Goal: Task Accomplishment & Management: Manage account settings

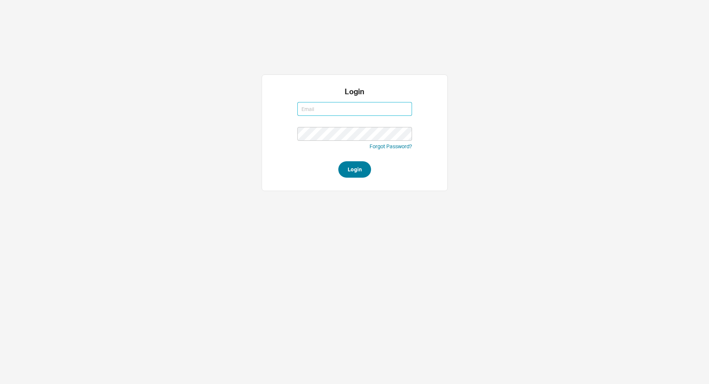
type input "jack@qualitybath.com"
click at [353, 173] on button "Login" at bounding box center [354, 169] width 33 height 16
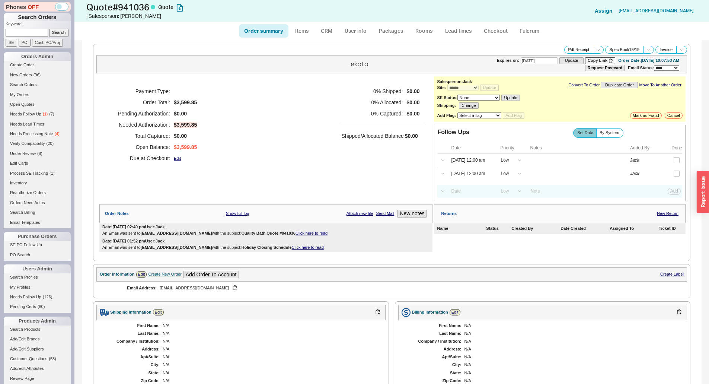
select select "*"
select select "LOW"
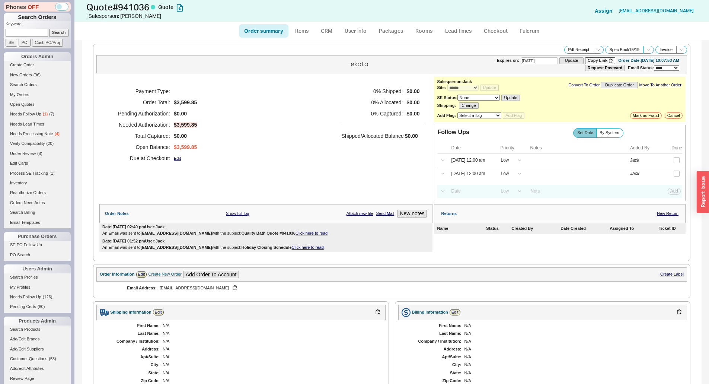
select select "3"
click at [281, 152] on div "Payment Type: Order Total: $3,599.85 Pending Authorization: $0.00 Needed Author…" at bounding box center [265, 124] width 333 height 97
click at [59, 5] on button "button" at bounding box center [61, 7] width 13 height 8
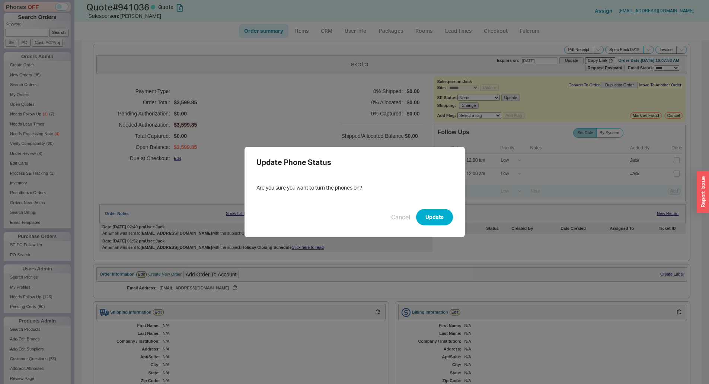
click at [469, 220] on div "Update Phone Status Are you sure you want to turn the phones on? Cancel Update" at bounding box center [354, 192] width 709 height 384
click at [420, 215] on button "New notes" at bounding box center [412, 214] width 30 height 8
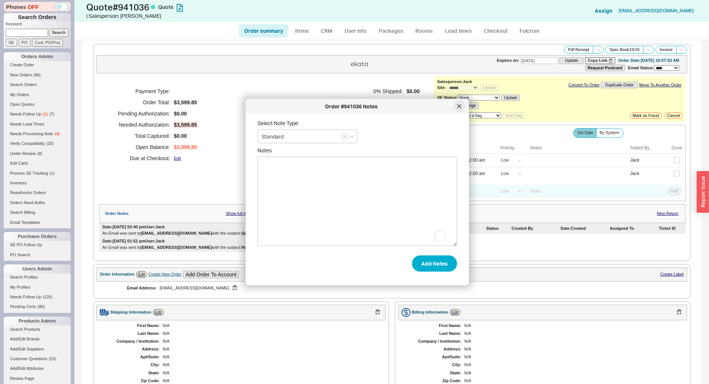
click at [456, 105] on div at bounding box center [459, 107] width 12 height 12
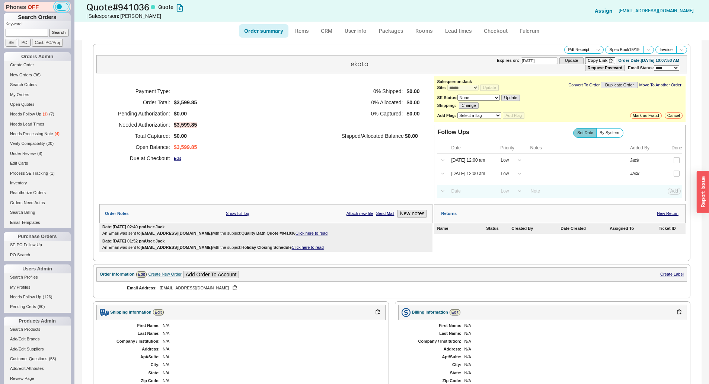
click at [58, 7] on button "button" at bounding box center [61, 7] width 13 height 8
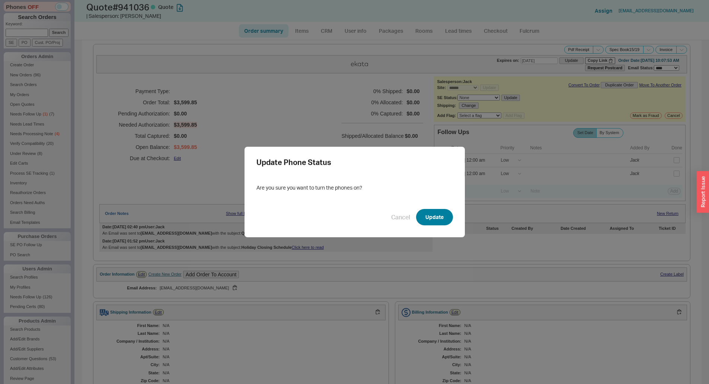
click at [436, 219] on button "Update" at bounding box center [434, 217] width 37 height 16
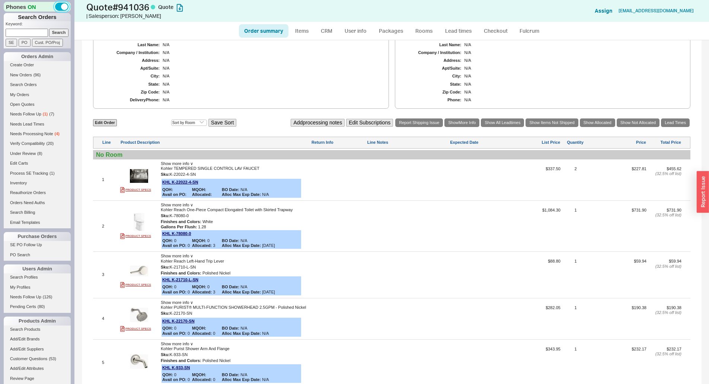
scroll to position [298, 0]
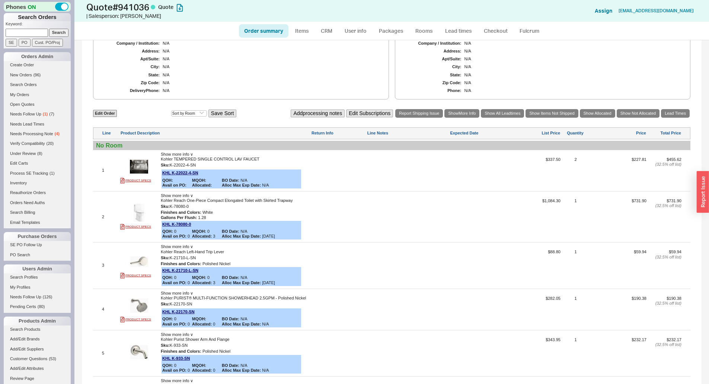
drag, startPoint x: 277, startPoint y: 68, endPoint x: 266, endPoint y: 73, distance: 12.0
click at [277, 68] on div "N/A" at bounding box center [271, 66] width 216 height 5
click at [26, 104] on link "Open Quotes" at bounding box center [37, 105] width 67 height 8
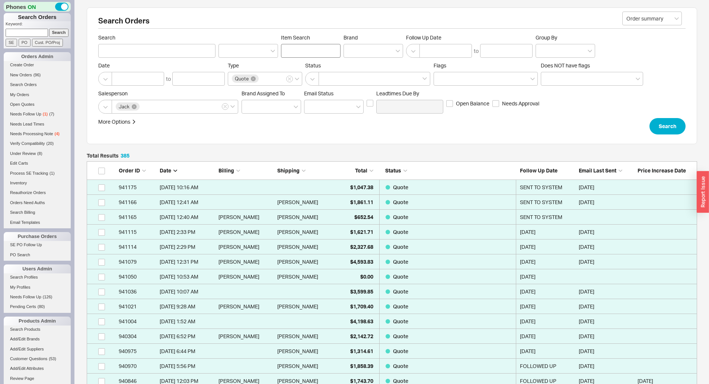
scroll to position [5746, 605]
click at [16, 163] on link "Edit Carts" at bounding box center [37, 163] width 67 height 8
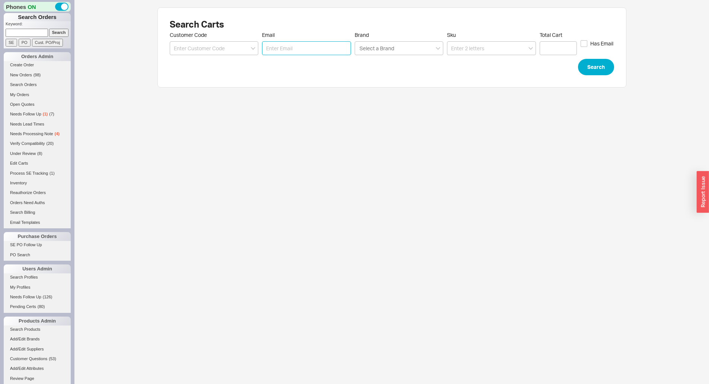
click at [330, 51] on input "Email" at bounding box center [306, 48] width 89 height 14
paste input "maggiedalzell@hotmail.com"
type input "maggiedalzell@hotmail.com"
click at [599, 74] on button "Search" at bounding box center [596, 67] width 36 height 16
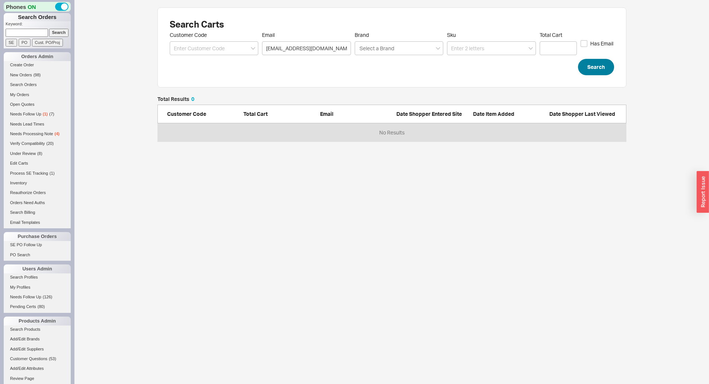
scroll to position [39, 463]
drag, startPoint x: 29, startPoint y: 32, endPoint x: 50, endPoint y: 29, distance: 20.2
click at [29, 32] on input at bounding box center [27, 33] width 42 height 8
paste input "maggiedalzell@hotmail.com"
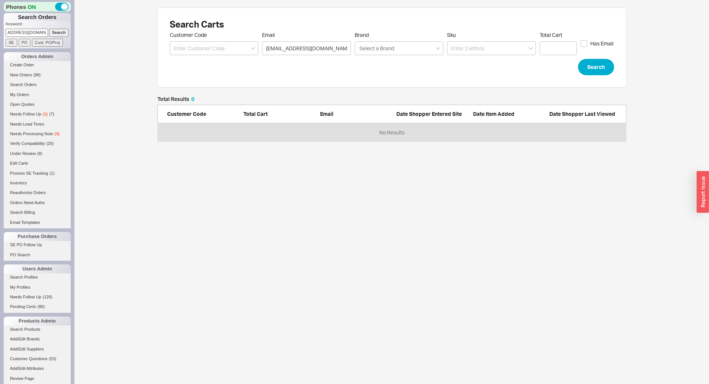
type input "maggiedalzell@hotmail.com"
click at [54, 29] on input "Search" at bounding box center [59, 33] width 20 height 8
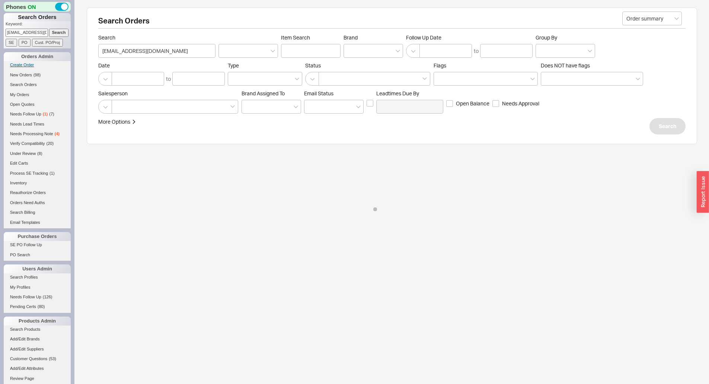
select select "*"
select select "LOW"
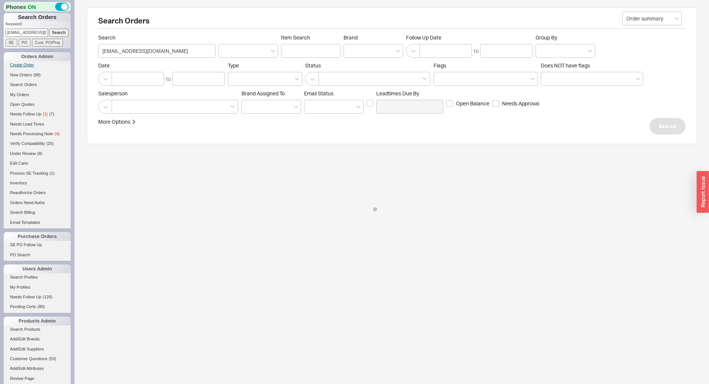
select select "3"
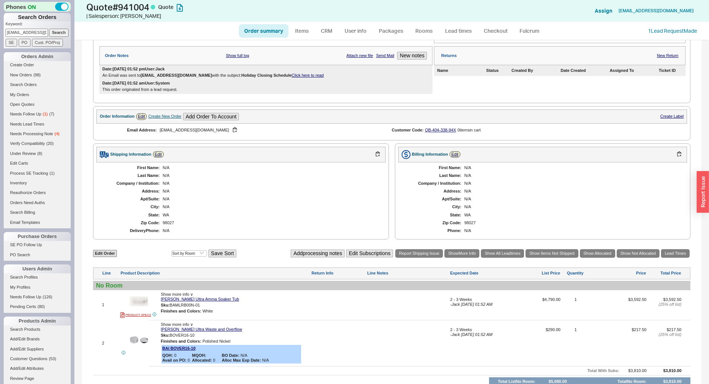
scroll to position [230, 0]
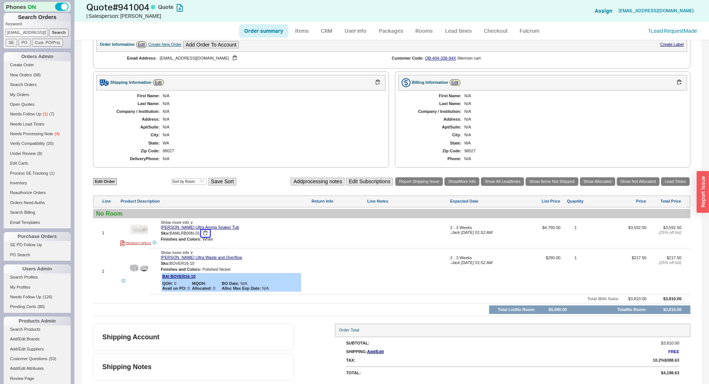
click at [201, 230] on button "button" at bounding box center [205, 233] width 9 height 7
click at [192, 229] on link "Bain Ultra Amma Soaker Tub" at bounding box center [200, 227] width 78 height 5
click at [248, 34] on link "Order summary" at bounding box center [264, 30] width 50 height 13
select select "*"
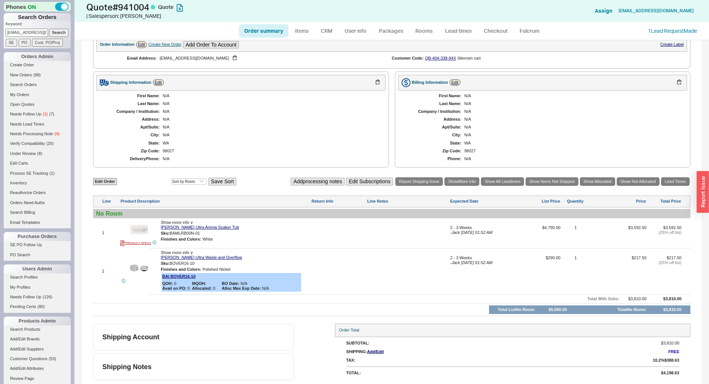
select select "LOW"
select select "3"
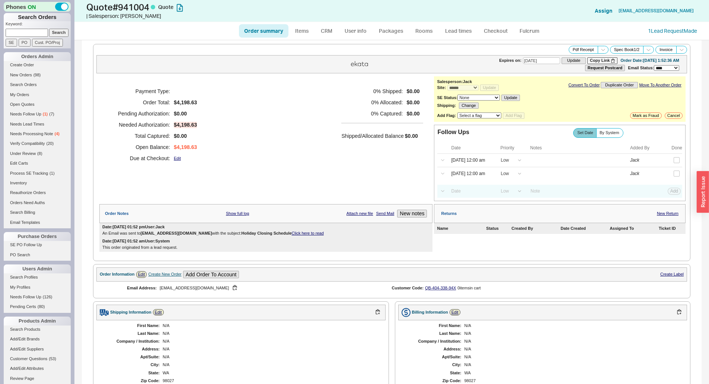
click at [300, 124] on div "Payment Type: Order Total: $4,198.63 Pending Authorization: $0.00 Needed Author…" at bounding box center [265, 124] width 333 height 97
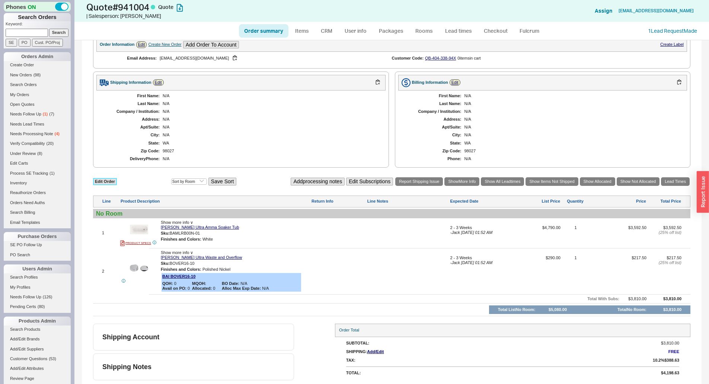
click at [110, 179] on link "Edit Order" at bounding box center [105, 181] width 24 height 7
select select "3"
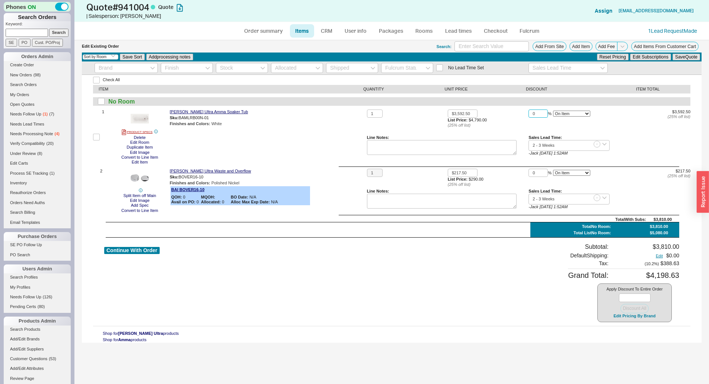
click at [533, 112] on input "0" at bounding box center [538, 113] width 19 height 9
type input "10"
click at [540, 174] on input "0" at bounding box center [538, 173] width 19 height 9
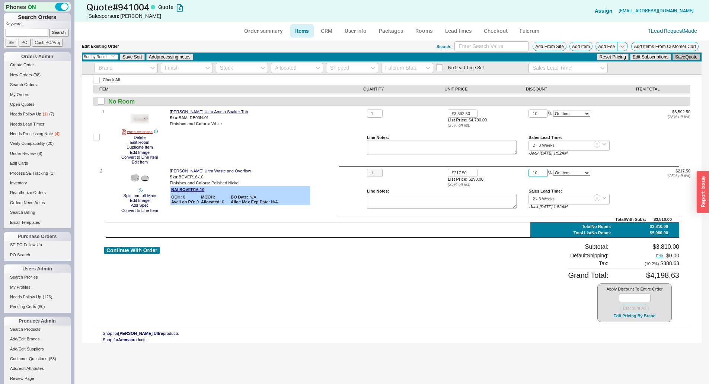
type input "10"
click at [677, 55] on button "Save Quote" at bounding box center [687, 57] width 28 height 7
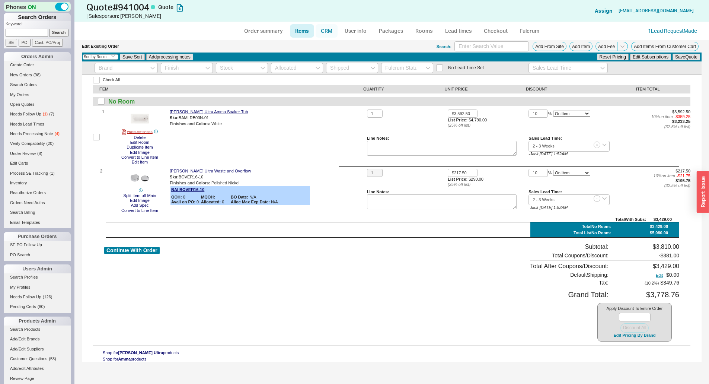
click at [334, 27] on link "CRM" at bounding box center [327, 30] width 22 height 13
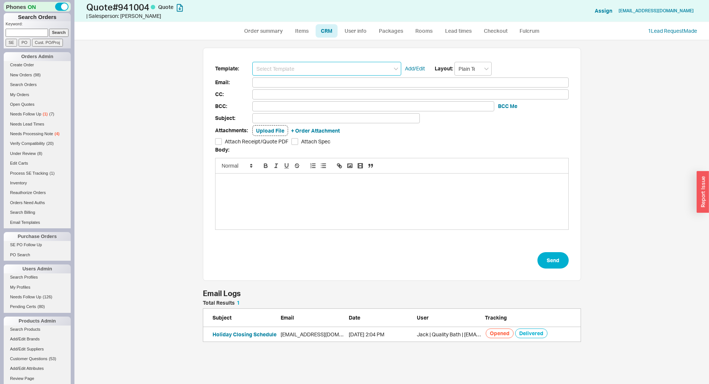
scroll to position [36, 373]
click at [333, 65] on input at bounding box center [326, 69] width 149 height 14
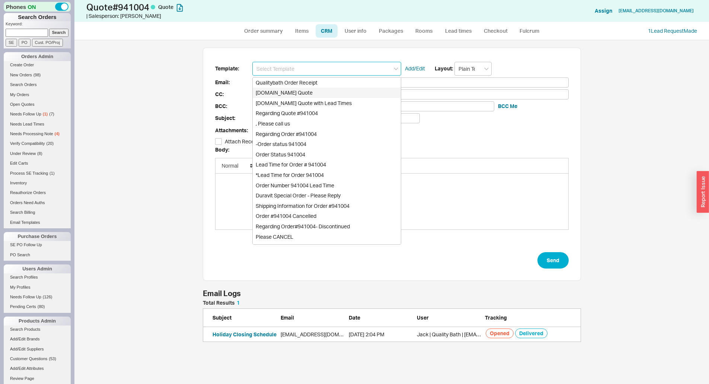
click at [325, 88] on div "Qualitybath.com Quote" at bounding box center [327, 92] width 148 height 10
type input "Receipt"
type input "maggiedalzell@hotmail.com"
type input "Quality Bath Quote #941004"
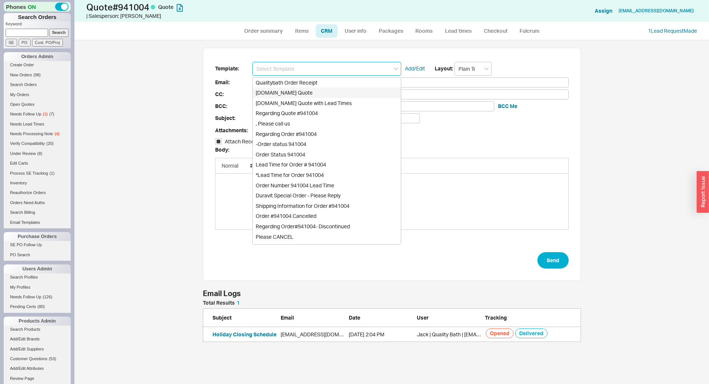
checkbox input "true"
type input "Qualitybath.com Quote"
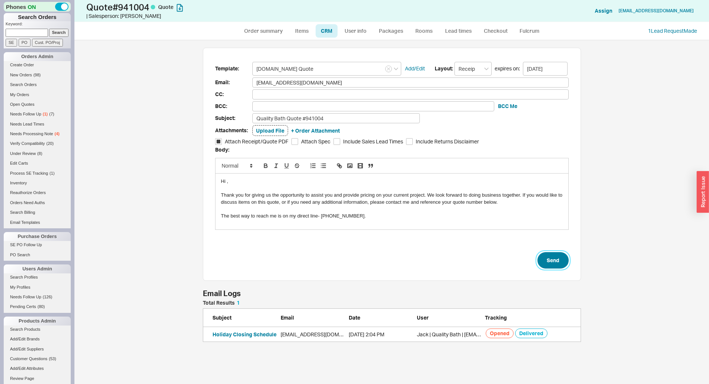
click at [542, 262] on button "Send" at bounding box center [553, 260] width 31 height 16
select select "*"
select select "LOW"
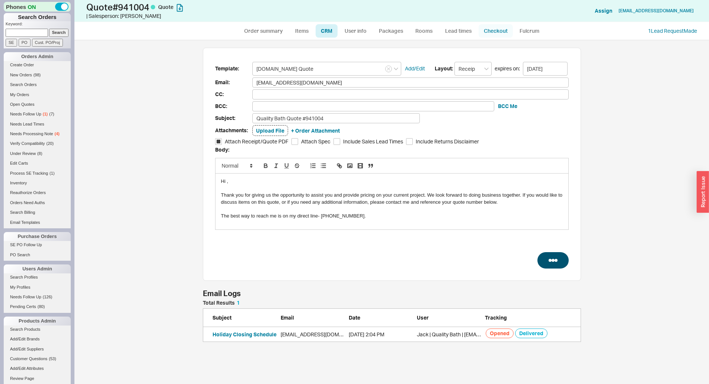
select select "LOW"
select select "3"
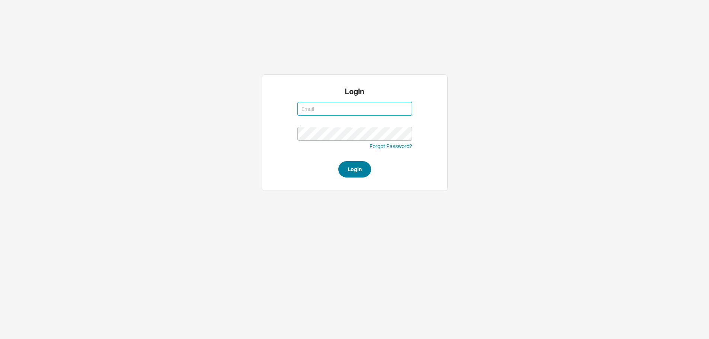
type input "[EMAIL_ADDRESS][DOMAIN_NAME]"
type input "jack@qualitybath.com"
click at [369, 174] on button "Login" at bounding box center [354, 169] width 33 height 16
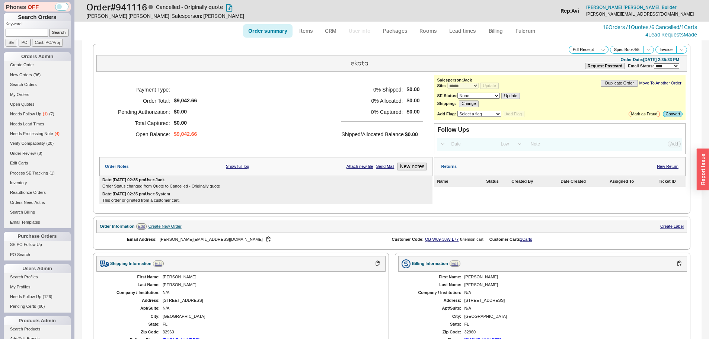
select select "*"
select select "LOW"
select select "3"
click at [352, 112] on h5 "0 % Captured:" at bounding box center [371, 111] width 61 height 11
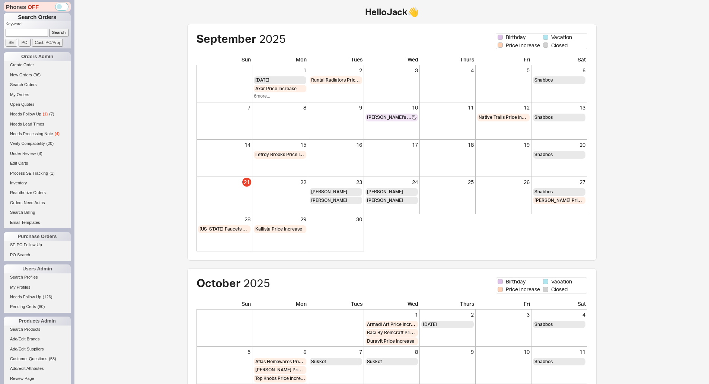
click at [39, 31] on input at bounding box center [27, 33] width 42 height 8
type input "QB-W08-XX9-L87"
click at [51, 31] on input "Search" at bounding box center [59, 33] width 20 height 8
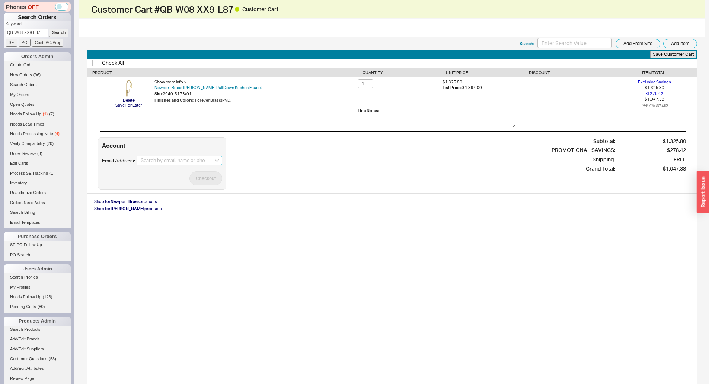
drag, startPoint x: 155, startPoint y: 157, endPoint x: 169, endPoint y: 159, distance: 14.3
click at [155, 157] on input at bounding box center [180, 161] width 86 height 10
paste input "iannacconen@gmail.com"
click at [201, 173] on div "create option iannacconen@gmail.com" at bounding box center [179, 176] width 85 height 19
type input "iannacconen@gmail.com"
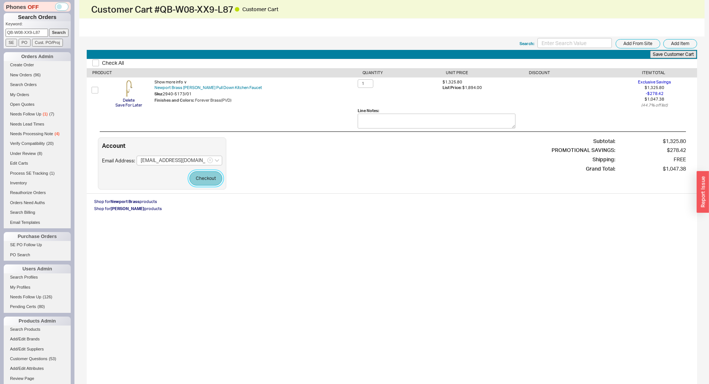
click at [201, 173] on button "Checkout" at bounding box center [205, 178] width 33 height 14
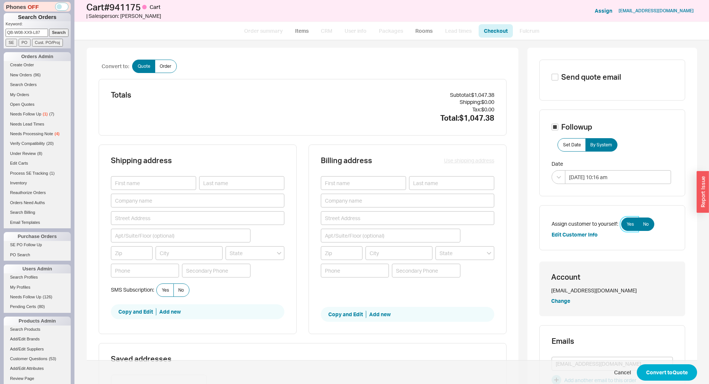
click at [629, 224] on span "Yes" at bounding box center [630, 224] width 7 height 6
click at [0, 0] on input "Yes" at bounding box center [0, 0] width 0 height 0
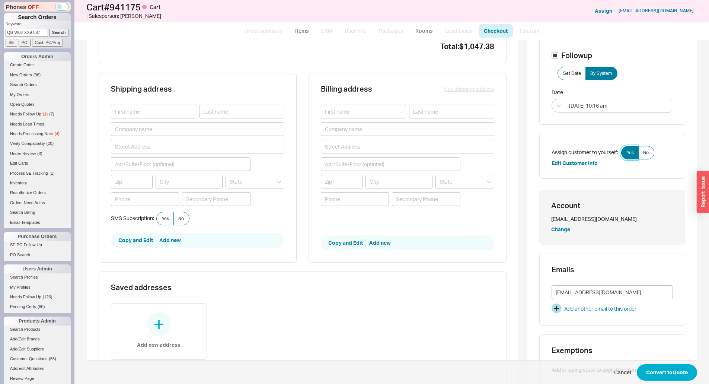
scroll to position [74, 0]
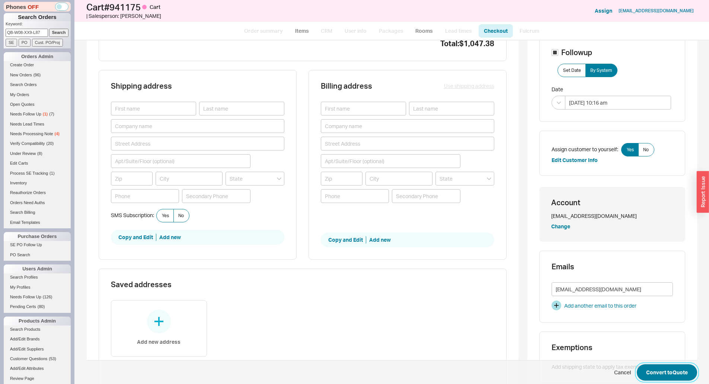
click at [670, 367] on button "Convert to Quote" at bounding box center [667, 372] width 60 height 16
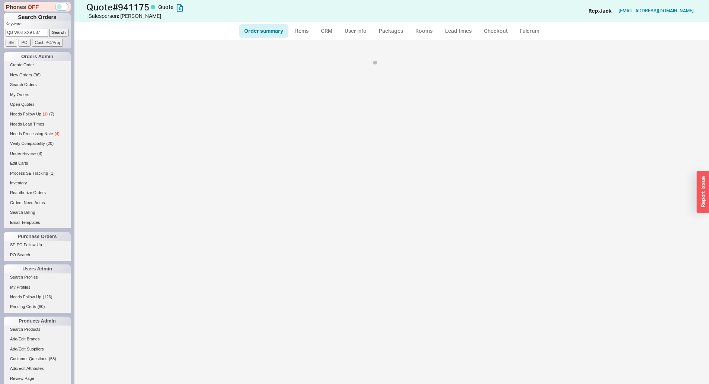
select select "*"
select select "3"
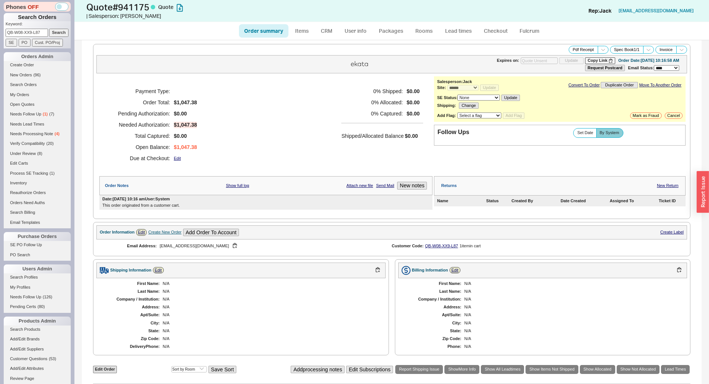
click at [391, 155] on div "0 % Shipped: $0.00 0 % Allocated: $0.00 0 % Captured: $0.00 Shipped/Allocated B…" at bounding box center [382, 125] width 82 height 78
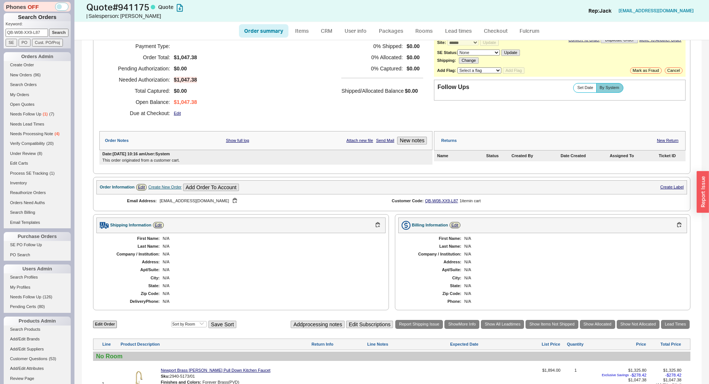
scroll to position [112, 0]
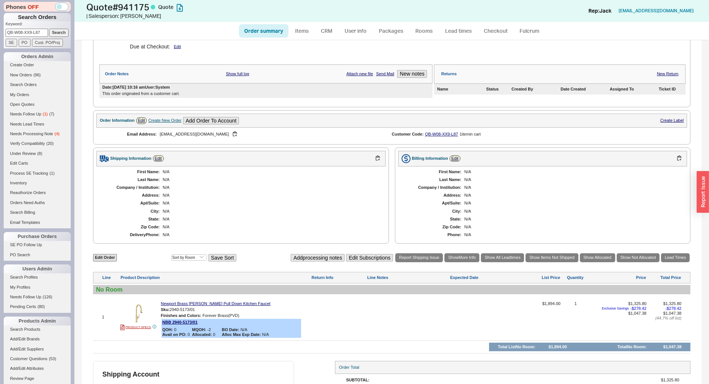
click at [387, 146] on div "**********" at bounding box center [392, 183] width 620 height 509
click at [332, 204] on div "N/A" at bounding box center [271, 203] width 216 height 5
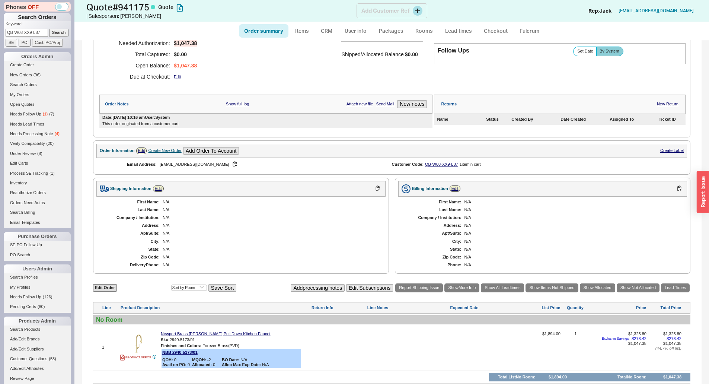
scroll to position [74, 0]
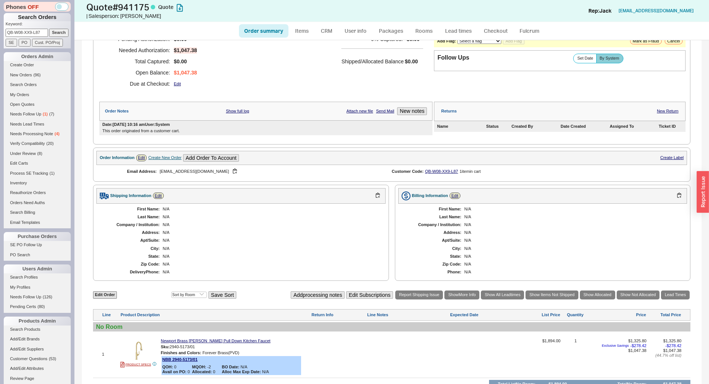
click at [275, 76] on div "Payment Type: Order Total: $1,047.38 Pending Authorization: $0.00 Needed Author…" at bounding box center [265, 50] width 333 height 97
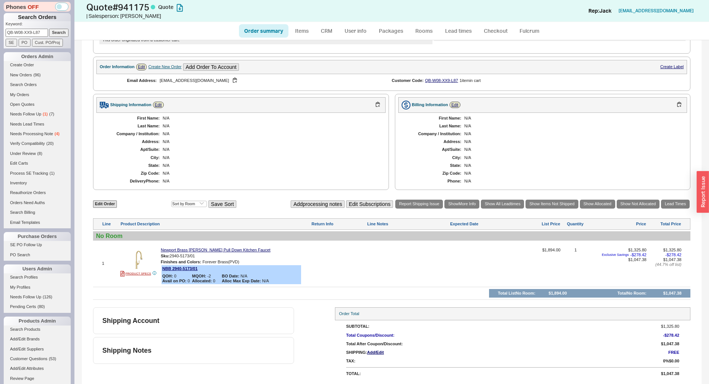
click at [303, 198] on div "**********" at bounding box center [392, 129] width 620 height 509
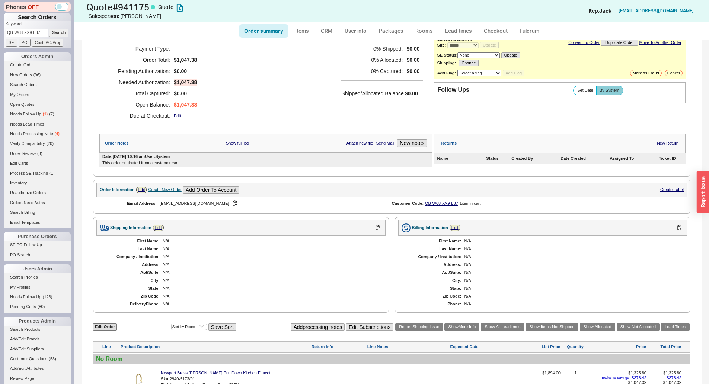
scroll to position [0, 0]
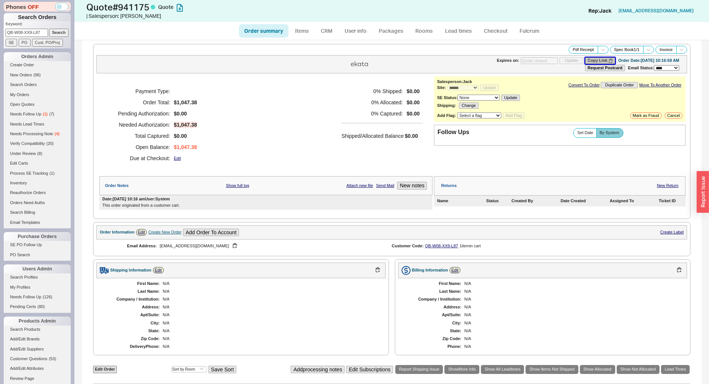
click at [586, 61] on button "Copy Link" at bounding box center [600, 60] width 30 height 6
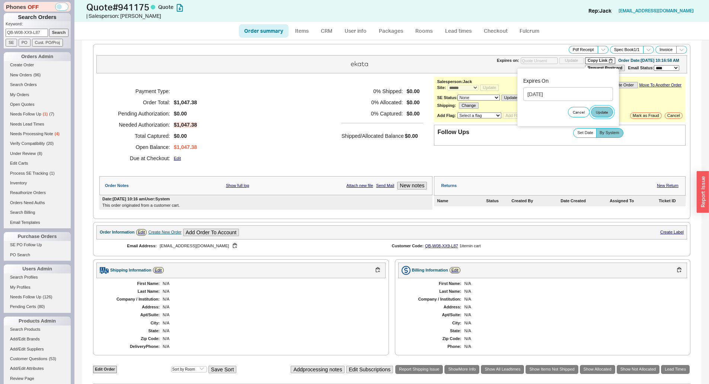
click at [591, 111] on button "Update" at bounding box center [602, 112] width 22 height 10
type input "10/05/2025"
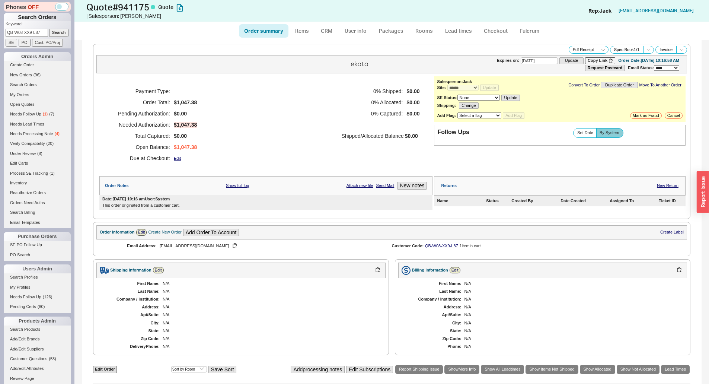
click at [309, 155] on div "Payment Type: Order Total: $1,047.38 Pending Authorization: $0.00 Needed Author…" at bounding box center [265, 124] width 333 height 97
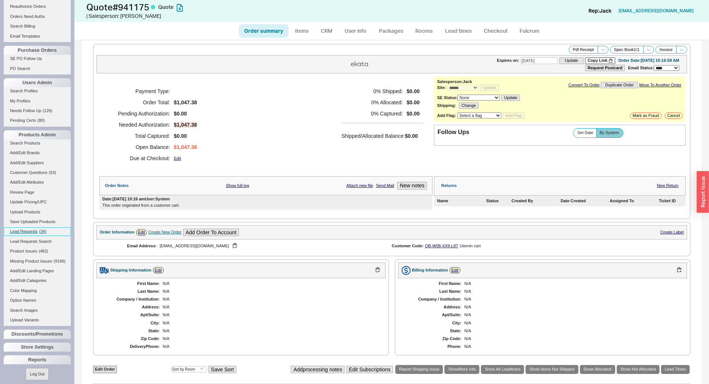
click at [31, 230] on span "Lead Requests" at bounding box center [24, 231] width 28 height 4
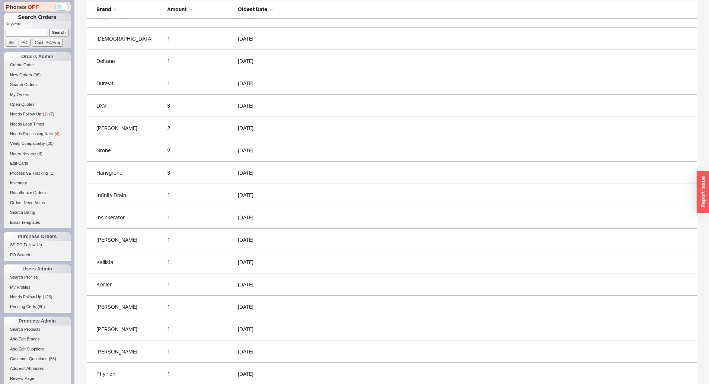
scroll to position [125, 0]
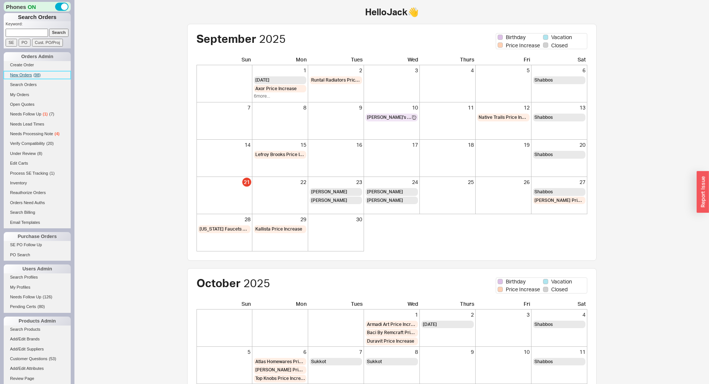
click at [19, 75] on span "New Orders" at bounding box center [21, 75] width 22 height 4
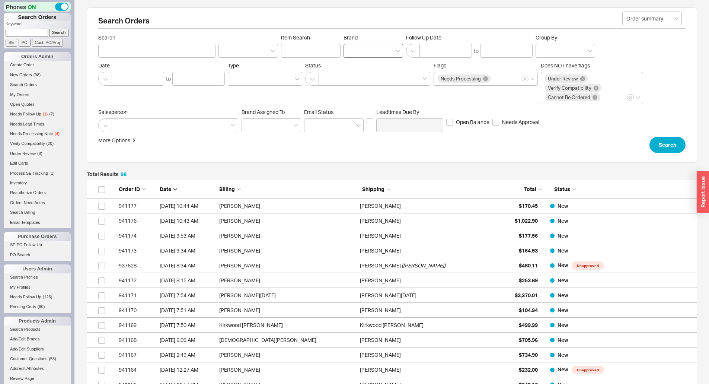
scroll to position [1472, 605]
click at [22, 65] on link "Create Order" at bounding box center [37, 65] width 67 height 8
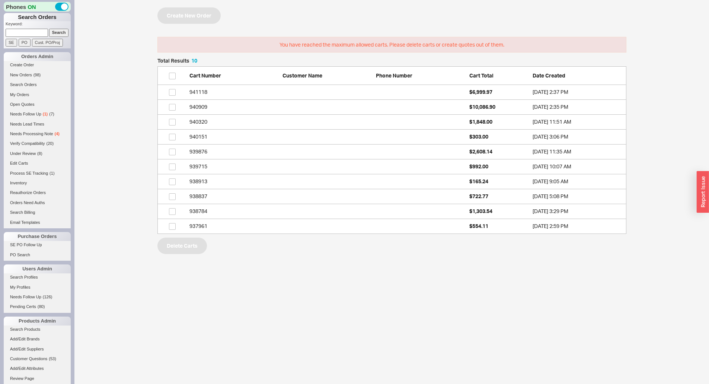
scroll to position [170, 463]
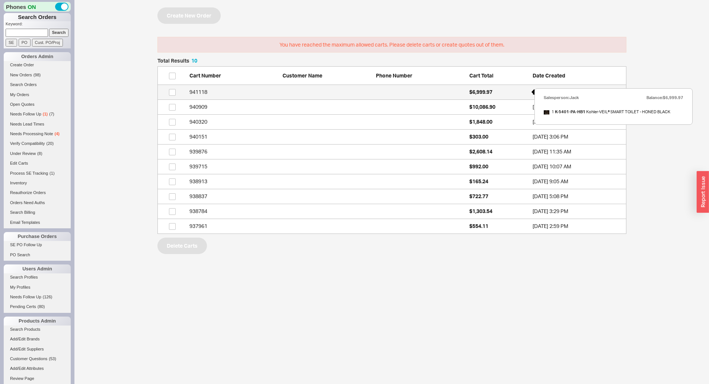
click at [481, 93] on span "$6,999.97" at bounding box center [480, 92] width 23 height 6
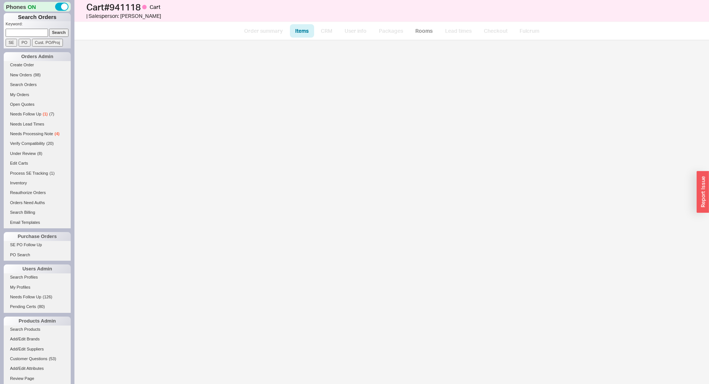
select select "3"
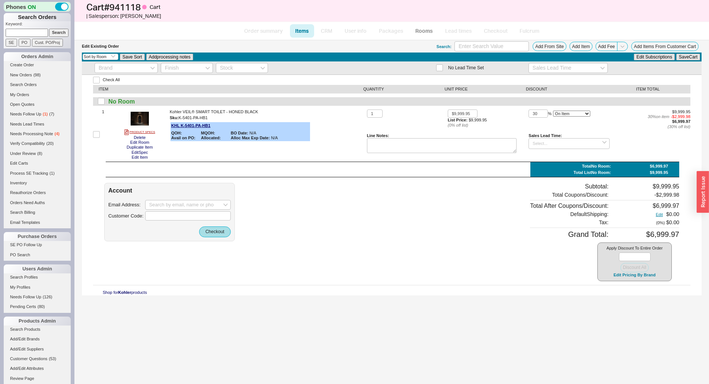
click at [571, 54] on div "Select an option Sort by Brand Sort by Room Save Sort Add processing notes Edit…" at bounding box center [392, 56] width 620 height 9
click at [576, 49] on button "Add Item" at bounding box center [581, 46] width 23 height 9
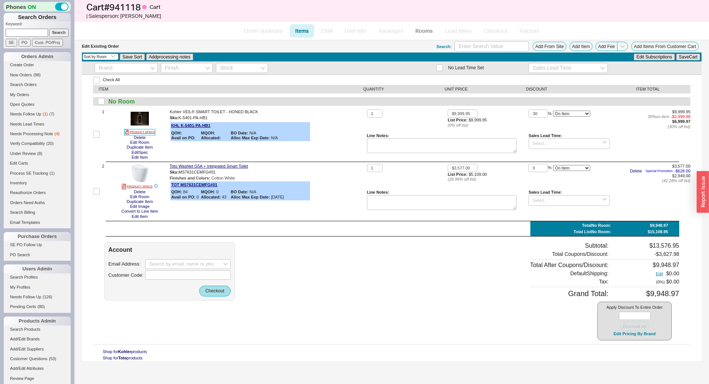
click at [135, 135] on link "PRODUCT SPECS" at bounding box center [139, 132] width 31 height 6
click at [140, 139] on button "Delete" at bounding box center [140, 137] width 16 height 5
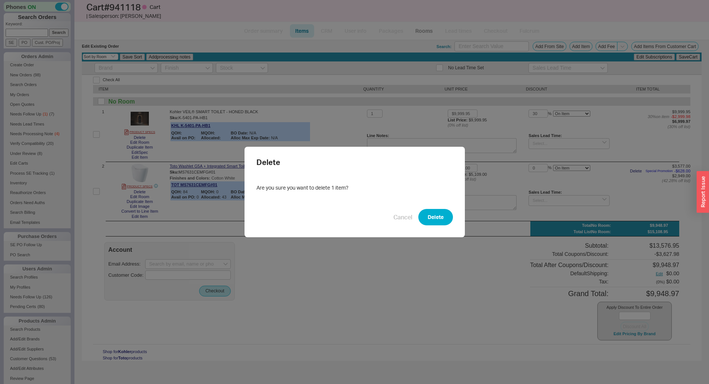
click at [429, 209] on button "Delete" at bounding box center [435, 217] width 35 height 16
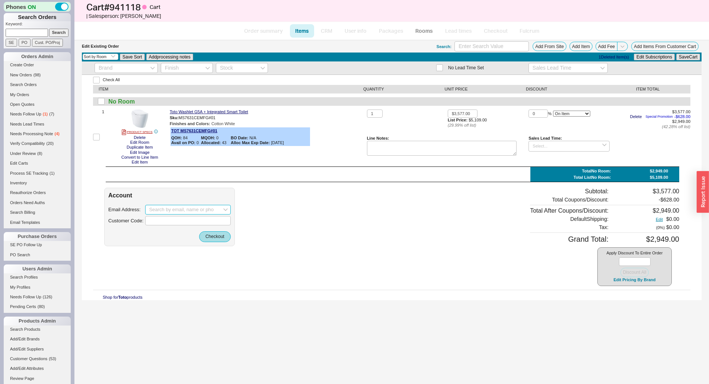
click at [166, 212] on input at bounding box center [188, 210] width 86 height 10
paste input "Jose Rivera <jrivera22@gmail.com>"
drag, startPoint x: 165, startPoint y: 208, endPoint x: 104, endPoint y: 212, distance: 60.8
click at [104, 212] on div "Account Email Address: Jose Rivera <jrivera22@gmail.com> create option Jose Riv…" at bounding box center [169, 217] width 131 height 58
click at [211, 212] on input "jrivera22@gmail.com>" at bounding box center [188, 210] width 86 height 10
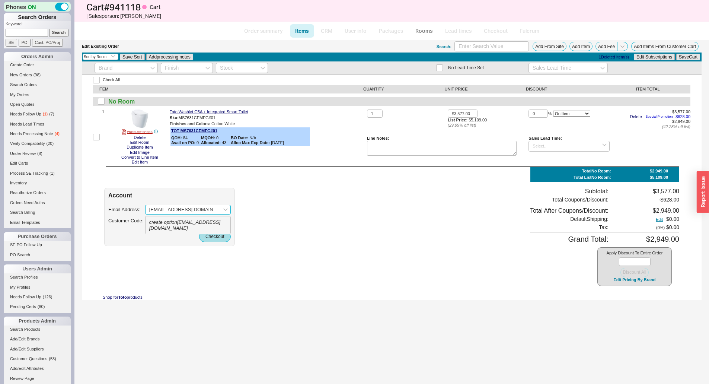
click at [204, 221] on icon "create option jrivera22@gmail.com" at bounding box center [184, 225] width 71 height 12
type input "jrivera22@gmail.com"
click at [214, 238] on button "Checkout" at bounding box center [215, 236] width 32 height 10
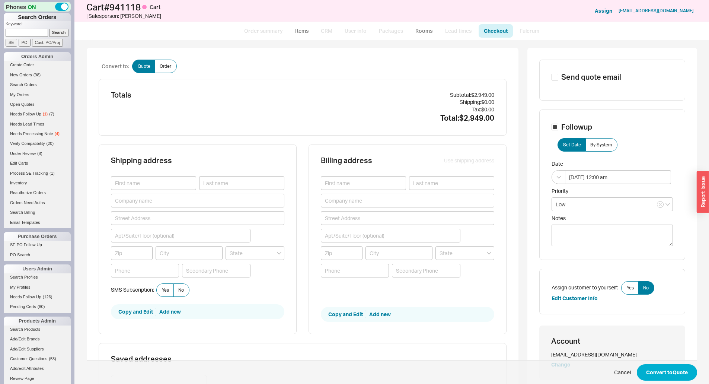
click at [290, 206] on div "Shipping address SMS Subscription: Yes No Copy and Edit Add new" at bounding box center [198, 238] width 198 height 189
click at [175, 177] on input at bounding box center [153, 183] width 85 height 14
paste input "Jose Rivera <jrivera22@gmail.com>"
type input "Jose Rivera <jrivera22@gmail.com>"
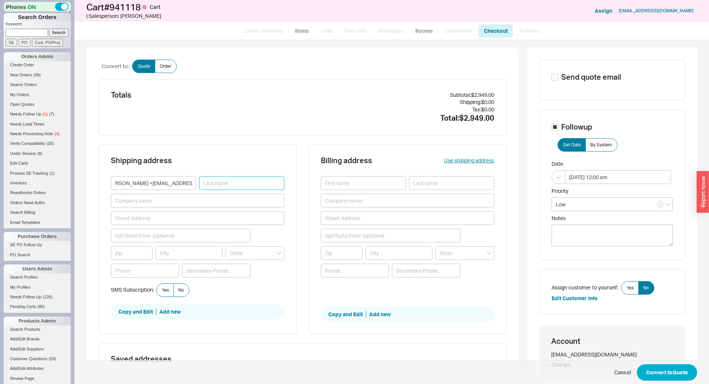
click at [219, 180] on input at bounding box center [241, 183] width 85 height 14
paste input "Jose Rivera <jrivera22@gmail.com>"
type input "Jose Rivera <jrivera22@gmail.com>"
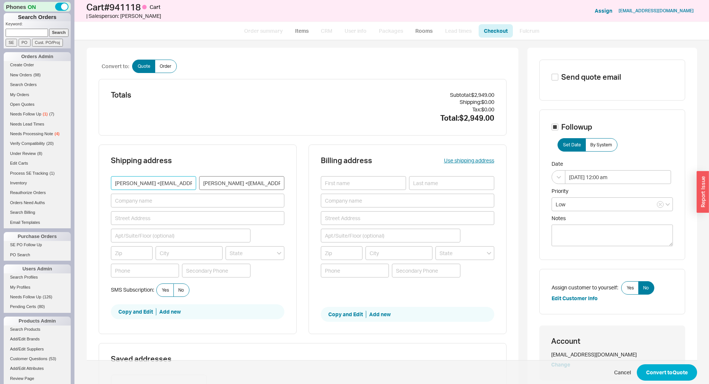
scroll to position [0, 8]
drag, startPoint x: 125, startPoint y: 184, endPoint x: 227, endPoint y: 185, distance: 102.4
click at [227, 185] on div "Jose Rivera <jrivera22@gmail.com> Jose Rivera <jrivera22@gmail.com>" at bounding box center [197, 183] width 173 height 14
type input "Jose"
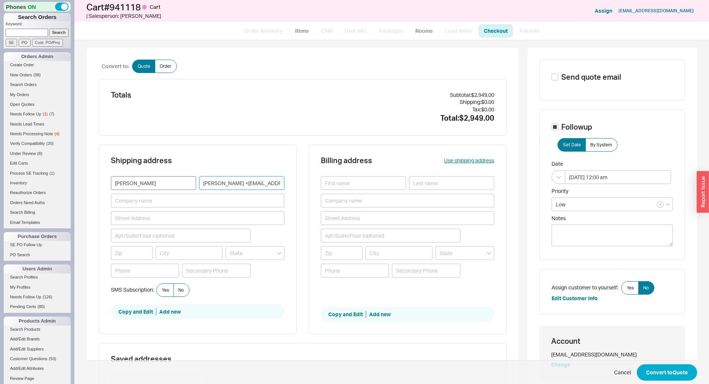
drag, startPoint x: 212, startPoint y: 183, endPoint x: 185, endPoint y: 189, distance: 27.7
click at [185, 189] on div "Jose Jose Rivera <jrivera22@gmail.com>" at bounding box center [197, 183] width 173 height 14
drag, startPoint x: 217, startPoint y: 184, endPoint x: 280, endPoint y: 187, distance: 63.0
click at [280, 187] on input "Rivera <jrivera22@gmail.com>" at bounding box center [241, 183] width 85 height 14
type input "Rivera"
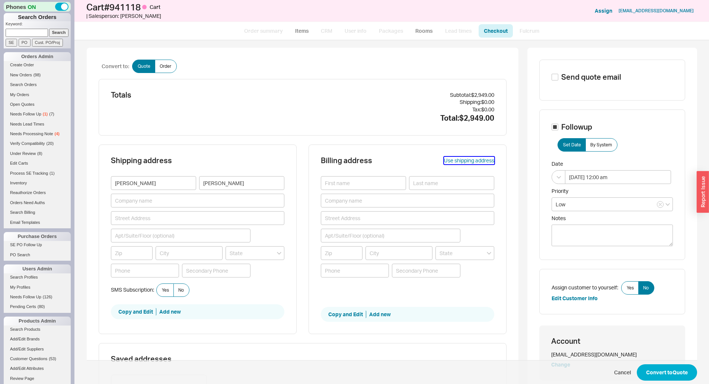
click at [470, 161] on button "Use shipping address" at bounding box center [469, 160] width 50 height 7
type input "Jose"
type input "Rivera"
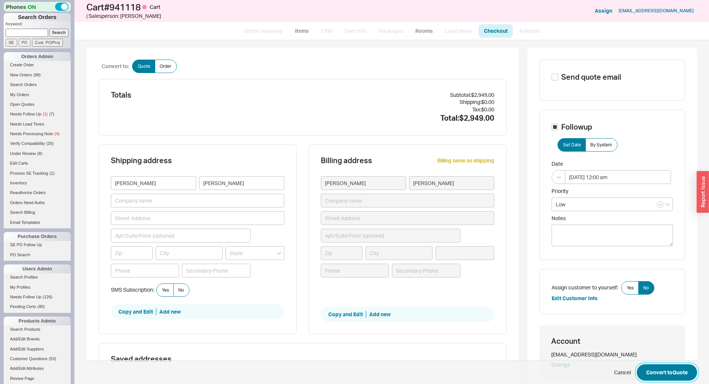
click at [656, 365] on button "Convert to Quote" at bounding box center [667, 372] width 60 height 16
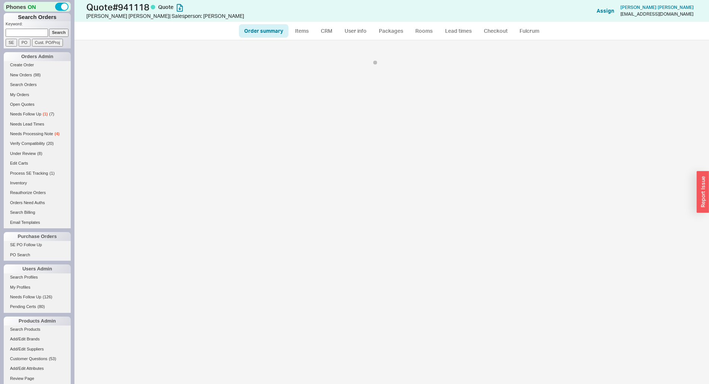
select select "*"
select select "LOW"
select select "3"
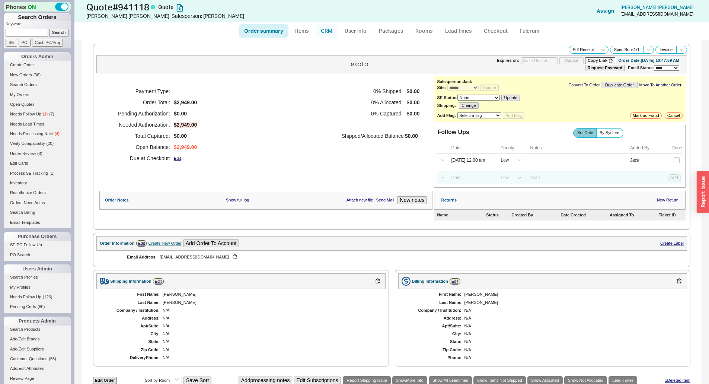
click at [334, 26] on link "CRM" at bounding box center [327, 30] width 22 height 13
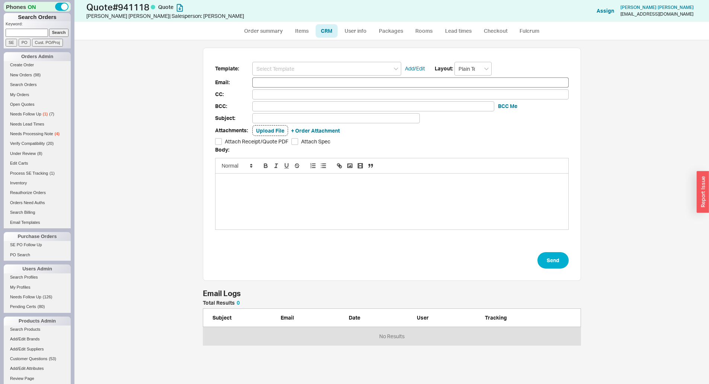
scroll to position [338, 629]
click at [319, 73] on input at bounding box center [326, 69] width 149 height 14
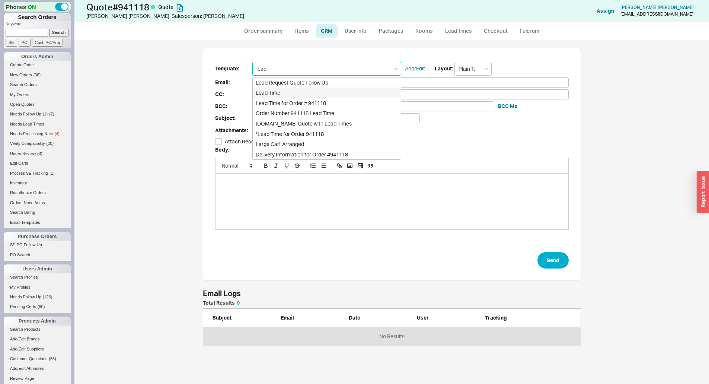
click at [277, 93] on div "Lead Time" at bounding box center [327, 92] width 148 height 10
type input "Lead Time"
type input "Receipt"
type input "jrivera22@gmail.com"
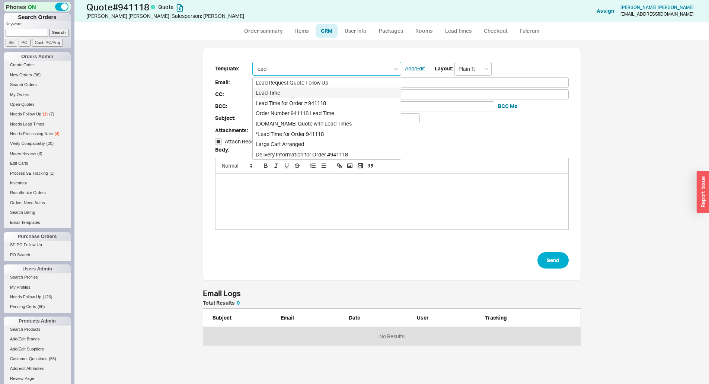
type input "Quote and Lead Time Info"
checkbox input "true"
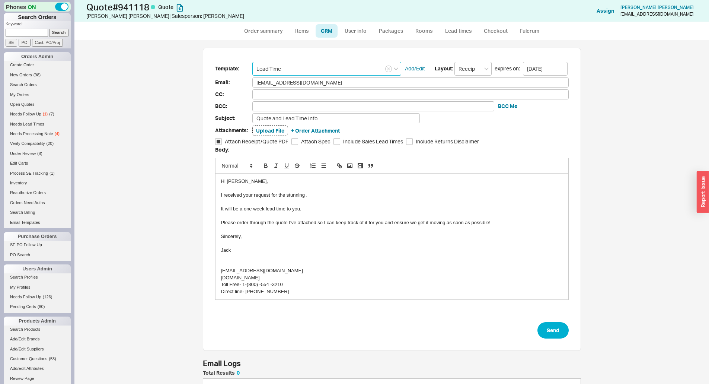
scroll to position [338, 624]
type input "Lead Time"
click at [329, 206] on div "It will be a one week lead time to you." at bounding box center [392, 208] width 342 height 7
click at [321, 189] on div at bounding box center [392, 188] width 342 height 7
click at [330, 193] on div "I received your request for the stunning ." at bounding box center [392, 195] width 342 height 7
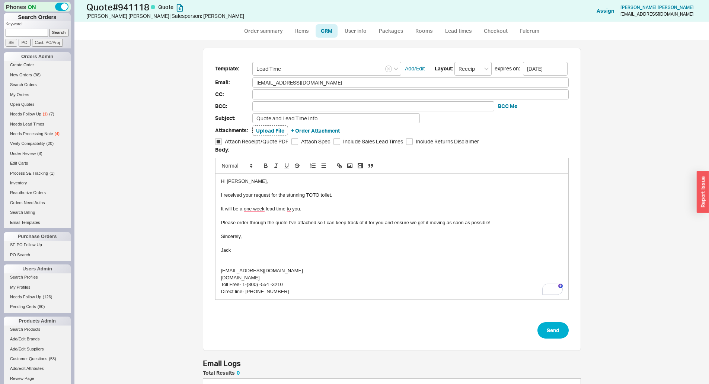
click at [313, 201] on div "To enrich screen reader interactions, please activate Accessibility in Grammarl…" at bounding box center [392, 202] width 342 height 7
click at [302, 207] on div "It will be a one week lead time to you." at bounding box center [392, 208] width 342 height 7
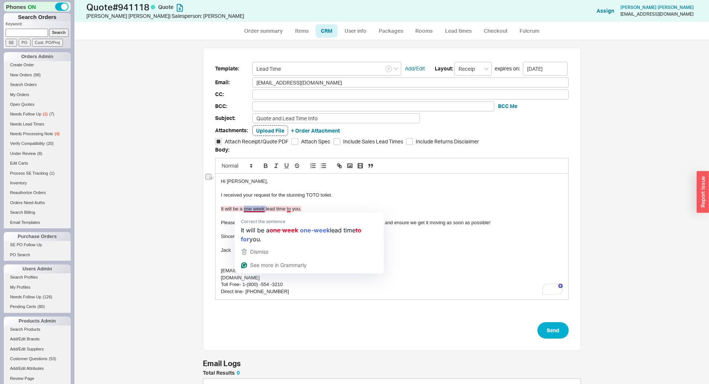
drag, startPoint x: 242, startPoint y: 209, endPoint x: 262, endPoint y: 210, distance: 20.5
click at [262, 210] on div "It will be a one week lead time to you." at bounding box center [392, 208] width 342 height 7
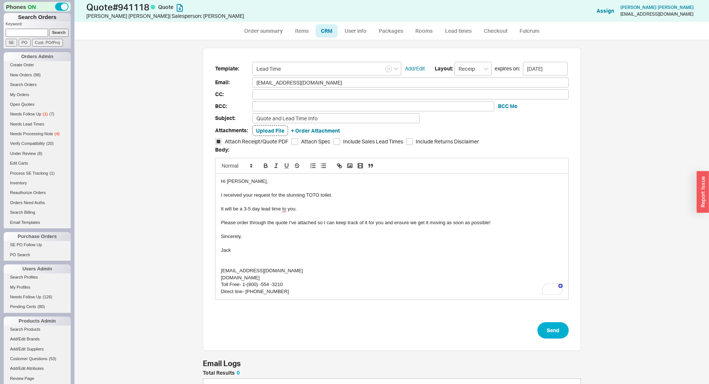
click at [320, 211] on div "It will be a 3-5 day lead time to you." at bounding box center [392, 208] width 342 height 7
click at [296, 209] on div "It will be a 3-5 day lead time to you. Ships Monday morning." at bounding box center [392, 208] width 342 height 7
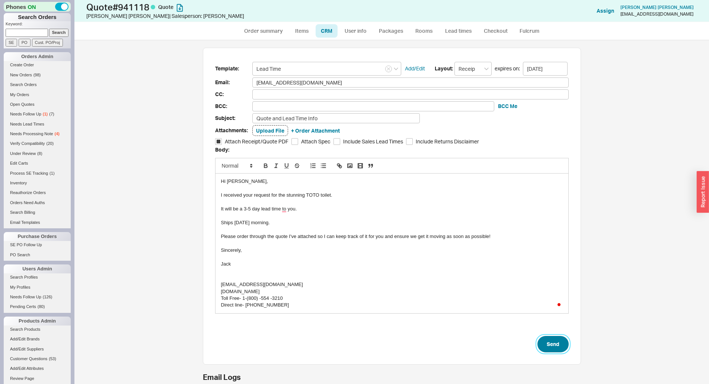
click at [539, 338] on button "Send" at bounding box center [553, 344] width 31 height 16
select select "*"
select select "LOW"
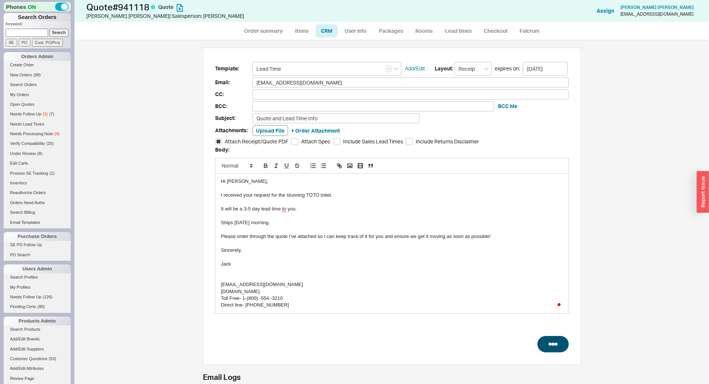
select select "3"
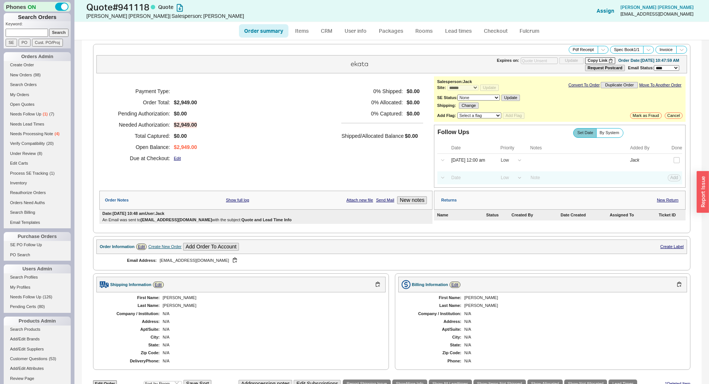
type input "[DATE]"
click at [290, 160] on div "Payment Type: Order Total: $2,949.00 Pending Authorization: $0.00 Needed Author…" at bounding box center [265, 124] width 333 height 97
click at [367, 114] on h5 "0 % Captured:" at bounding box center [371, 113] width 61 height 11
click at [14, 160] on link "Edit Carts" at bounding box center [37, 163] width 67 height 8
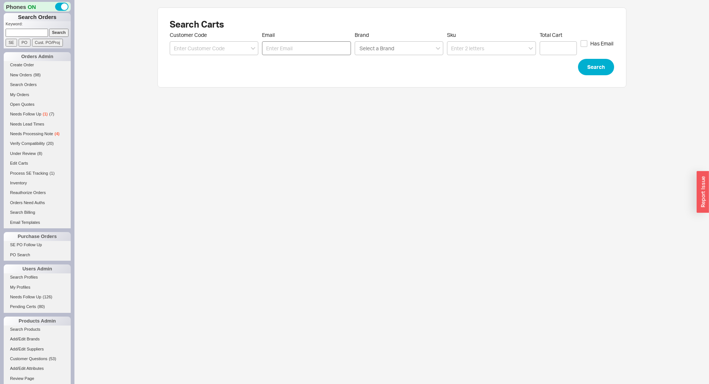
click at [326, 57] on form "Customer Code Email Brand Select a Brand Sku Total Cart Has Email Search" at bounding box center [392, 54] width 444 height 44
click at [326, 50] on input "Email" at bounding box center [306, 48] width 89 height 14
paste input "cynthiadriscoll123@gmail.com"
type input "cynthiadriscoll123@gmail.com"
click at [613, 78] on div "Search Carts Customer Code Email cynthiadriscoll123@gmail.com Brand Select a Br…" at bounding box center [391, 47] width 469 height 80
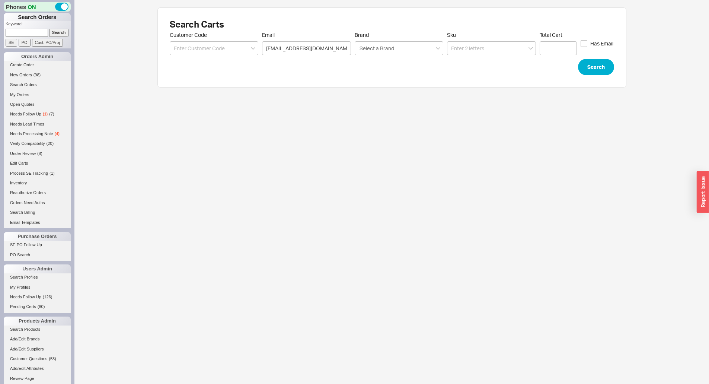
click at [609, 75] on div "Search Carts Customer Code Email cynthiadriscoll123@gmail.com Brand Select a Br…" at bounding box center [391, 47] width 469 height 80
click at [606, 70] on button "Search" at bounding box center [596, 67] width 36 height 16
click at [627, 71] on div "Search Carts Customer Code Email cynthiadriscoll123@gmail.com Brand Select a Br…" at bounding box center [391, 57] width 635 height 115
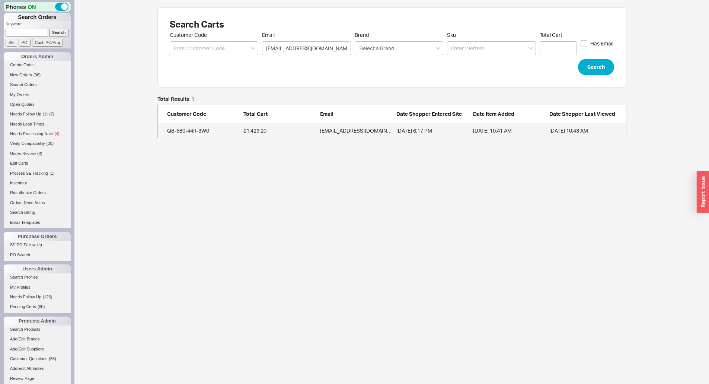
scroll to position [36, 463]
click at [362, 131] on div "Cynthiadriscoll123@gmail.com" at bounding box center [356, 130] width 73 height 7
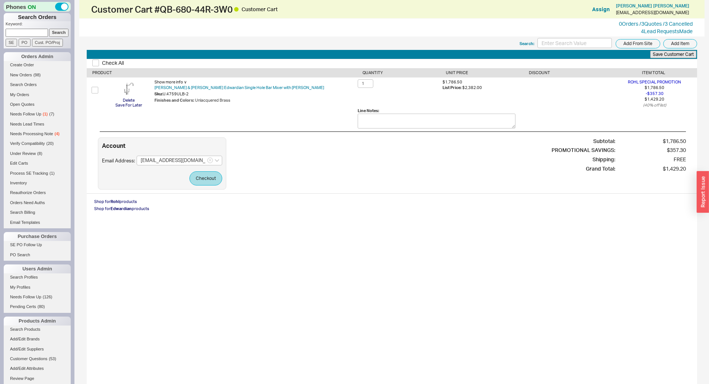
click at [204, 170] on div "Account Email Address: Cynthiadriscoll123@gmail.com Checkout" at bounding box center [162, 163] width 128 height 52
click at [210, 178] on button "Checkout" at bounding box center [205, 178] width 33 height 14
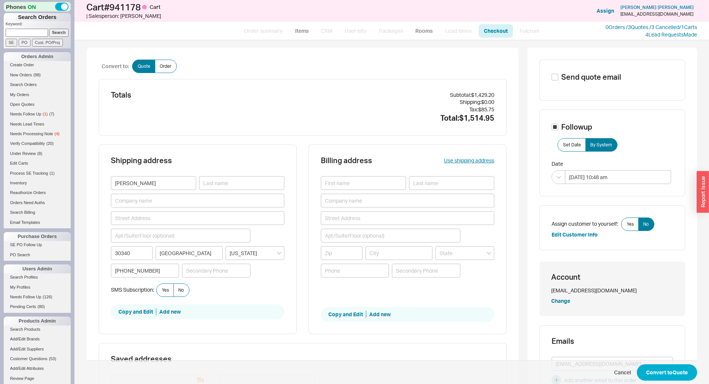
scroll to position [275, 0]
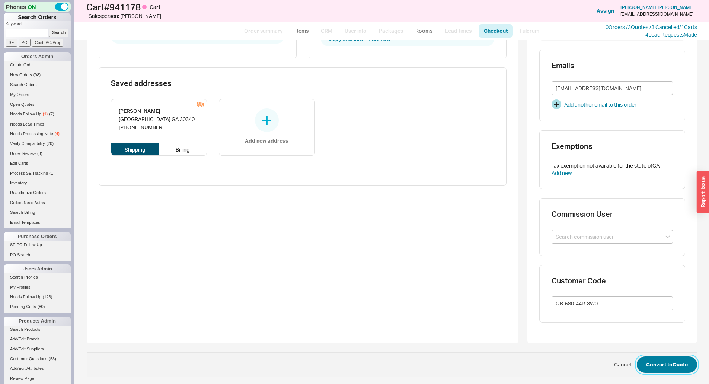
click at [657, 360] on button "Convert to Quote" at bounding box center [667, 364] width 60 height 16
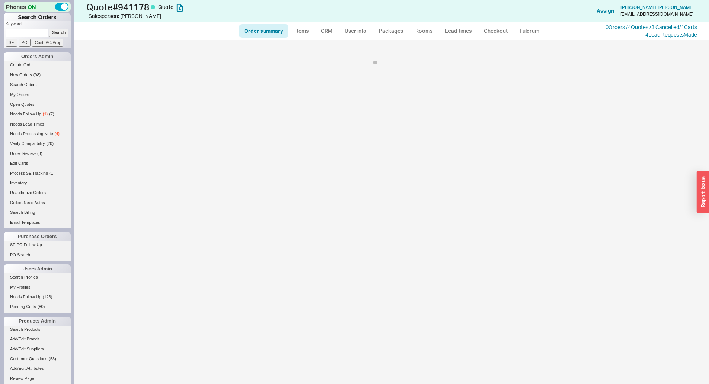
select select "*"
select select "3"
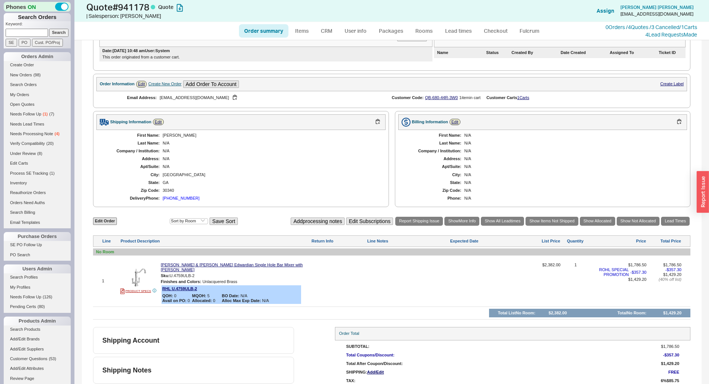
scroll to position [163, 0]
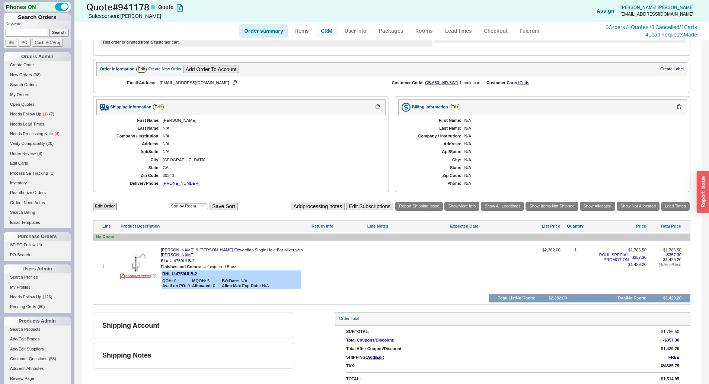
click at [330, 26] on link "CRM" at bounding box center [327, 30] width 22 height 13
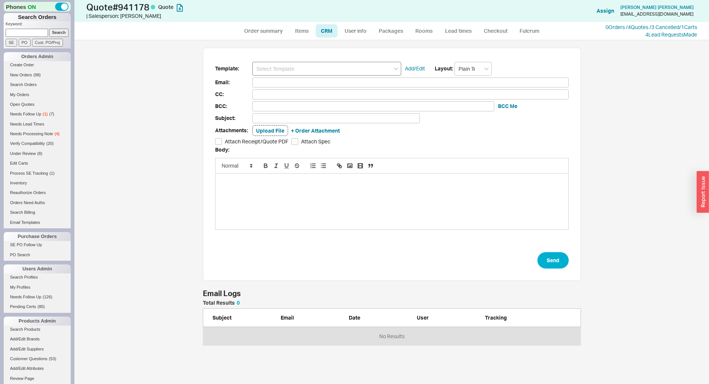
scroll to position [39, 373]
click at [628, 25] on link "0 Orders / 4 Quotes / 3 Cancelled" at bounding box center [643, 27] width 74 height 6
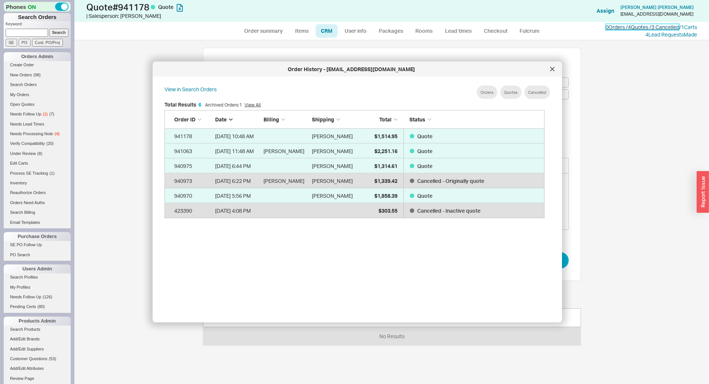
scroll to position [222, 386]
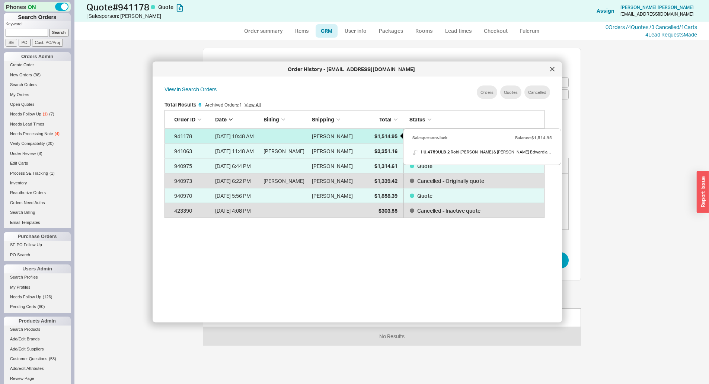
click at [380, 139] on span "$1,514.95" at bounding box center [385, 136] width 23 height 6
select select "*"
select select "3"
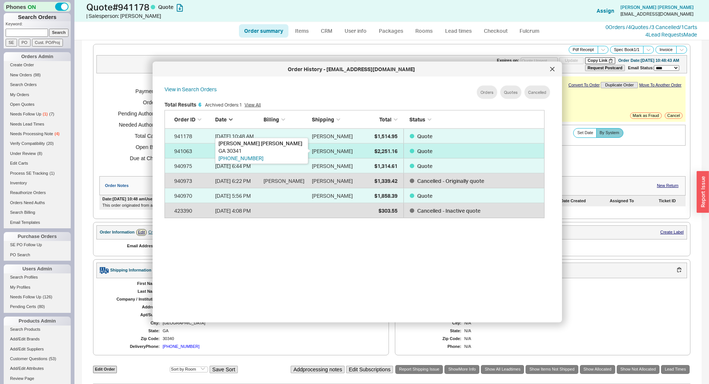
click at [312, 147] on div "Cynthia Driscoll" at bounding box center [332, 150] width 41 height 15
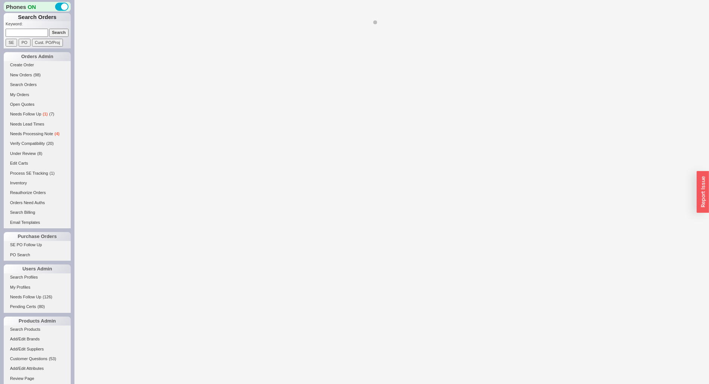
select select "*"
select select "LOW"
select select "3"
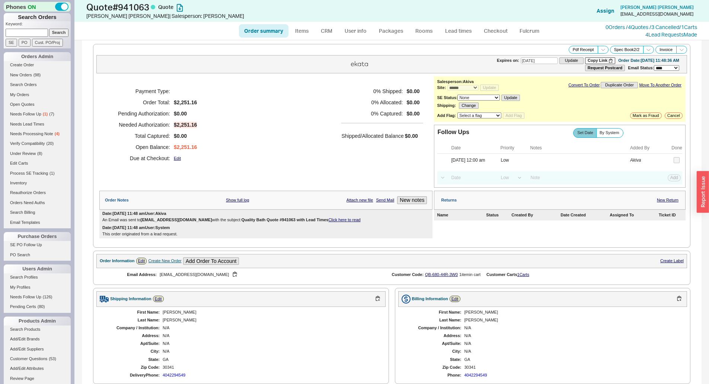
click at [329, 142] on div "Payment Type: Order Total: $2,251.16 Pending Authorization: $0.00 Needed Author…" at bounding box center [265, 124] width 333 height 97
click at [650, 21] on div "Quote # 941063 Quote Cynthia Driscoll | Salesperson: Akiva Add Customer Ref Ass…" at bounding box center [391, 11] width 635 height 22
click at [642, 29] on link "0 Orders / 4 Quotes / 3 Cancelled" at bounding box center [643, 27] width 74 height 6
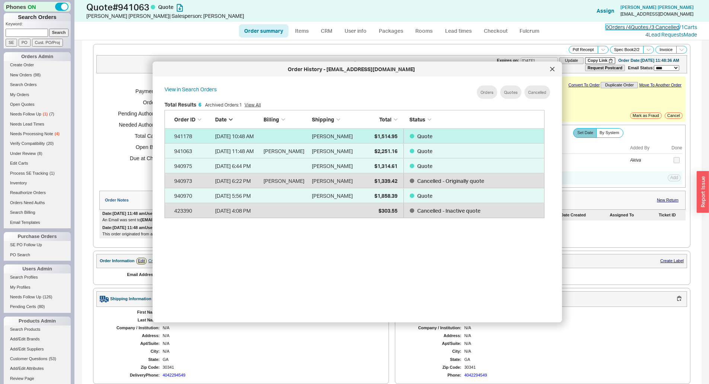
scroll to position [222, 386]
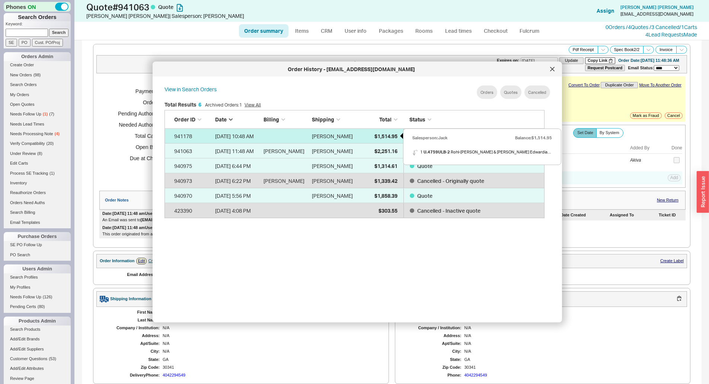
click at [381, 140] on div "$1,514.95" at bounding box center [378, 135] width 37 height 15
select select "*"
select select "3"
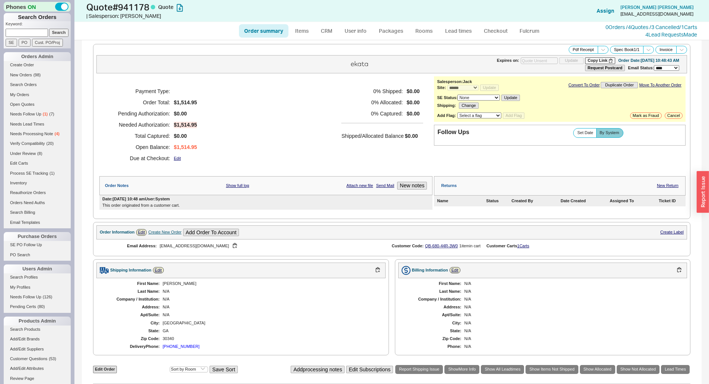
click at [381, 140] on h5 "Shipped/Allocated Balance" at bounding box center [372, 136] width 62 height 10
click at [621, 30] on link "0 Orders / 4 Quotes / 3 Cancelled" at bounding box center [643, 27] width 74 height 6
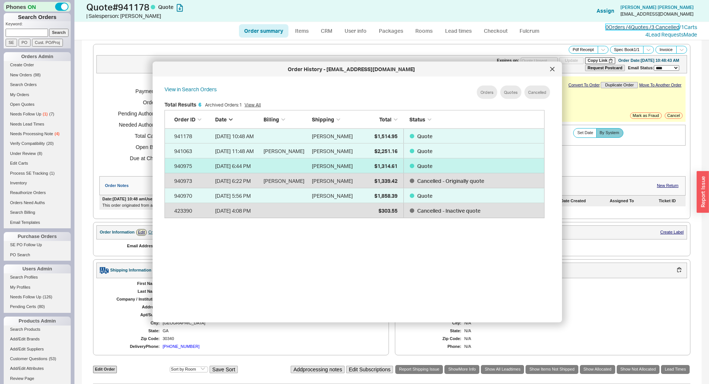
scroll to position [222, 386]
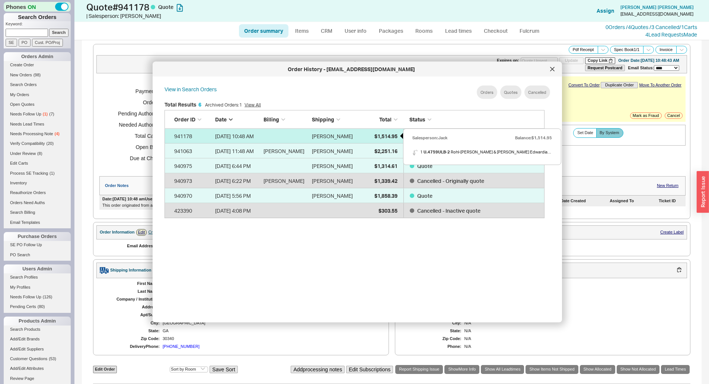
click at [388, 137] on span "$1,514.95" at bounding box center [385, 136] width 23 height 6
select select "*"
select select "3"
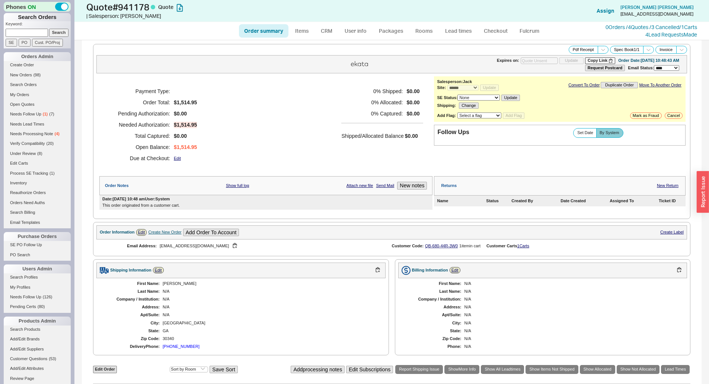
click at [359, 150] on div "0 % Shipped: $0.00 0 % Allocated: $0.00 0 % Captured: $0.00 Shipped/Allocated B…" at bounding box center [382, 125] width 82 height 78
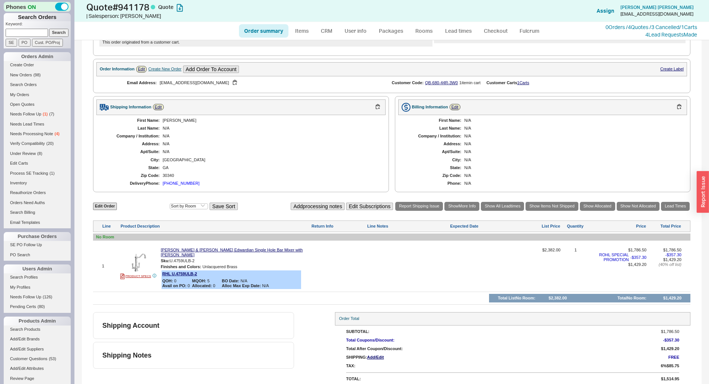
scroll to position [0, 0]
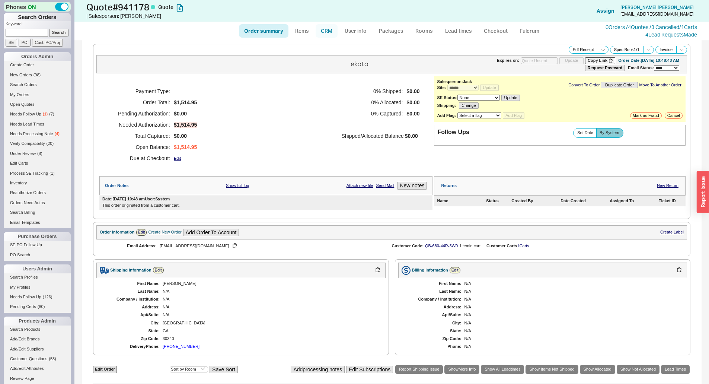
click at [324, 31] on link "CRM" at bounding box center [327, 30] width 22 height 13
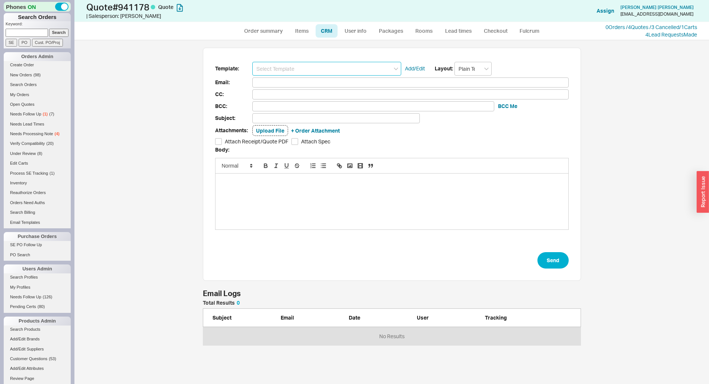
scroll to position [338, 629]
click at [316, 72] on input at bounding box center [326, 69] width 149 height 14
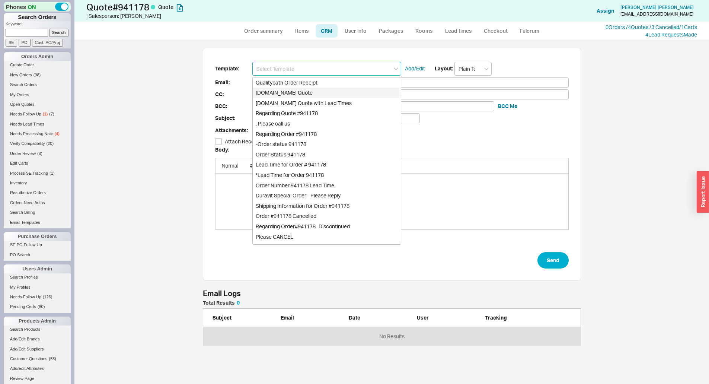
click at [310, 91] on div "Qualitybath.com Quote" at bounding box center [327, 92] width 148 height 10
type input "Qualitybath.com Quote"
type input "Receipt"
type input "Cynthiadriscoll123@gmail.com"
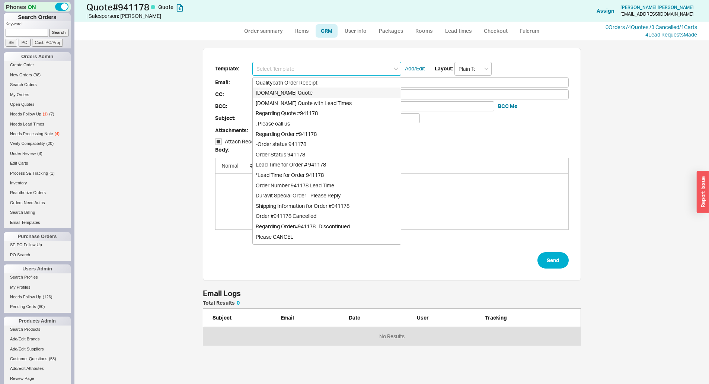
type input "Quality Bath Quote #941178"
checkbox input "true"
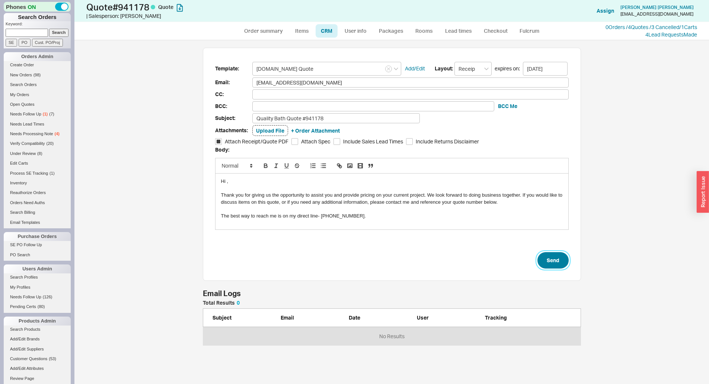
click at [567, 265] on button "Send" at bounding box center [553, 260] width 31 height 16
select select "*"
select select "3"
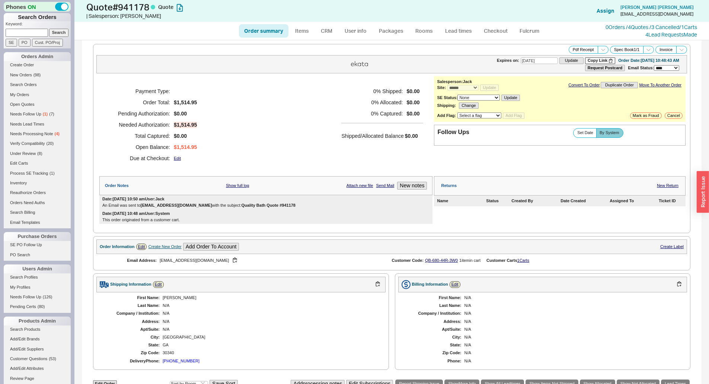
click at [258, 165] on div "Payment Type: Order Total: $1,514.95 Pending Authorization: $0.00 Needed Author…" at bounding box center [265, 124] width 333 height 97
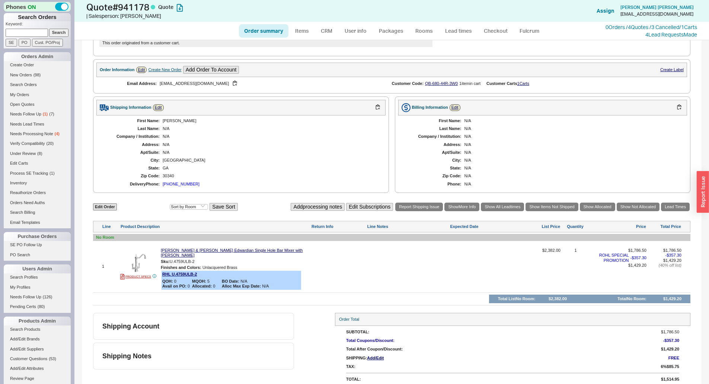
scroll to position [177, 0]
click at [322, 114] on div "Shipping Information Edit" at bounding box center [240, 107] width 289 height 16
click at [329, 155] on div "First Name: Cynthia Last Name: N/A Company / Institution: N/A Address: N/A Apt/…" at bounding box center [240, 152] width 289 height 74
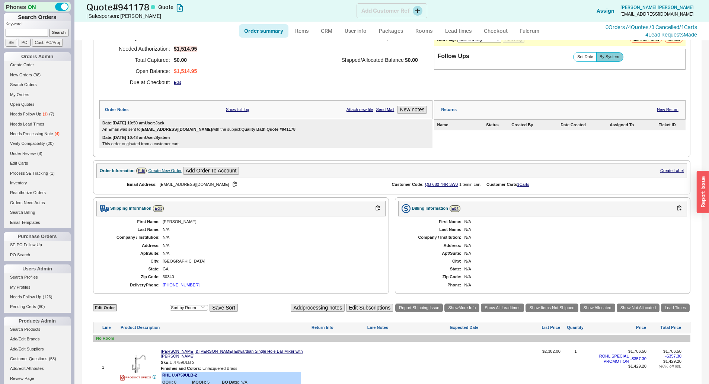
scroll to position [0, 0]
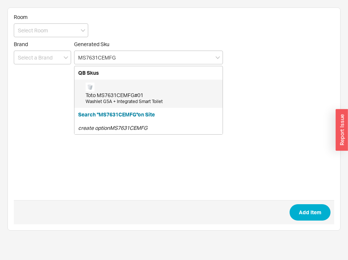
click at [128, 92] on div "Toto MS7631CEMFG#01" at bounding box center [152, 95] width 133 height 7
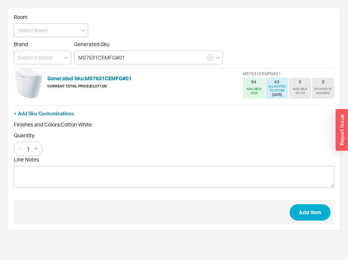
type input "MS7631CEMFG#01"
click at [302, 199] on form "Room Brand Generated Sku MS7631CEMFG#01 Generated Sku: MS7631CEMFG#01 Current T…" at bounding box center [174, 119] width 321 height 211
click at [308, 206] on button "Add Item" at bounding box center [310, 212] width 41 height 16
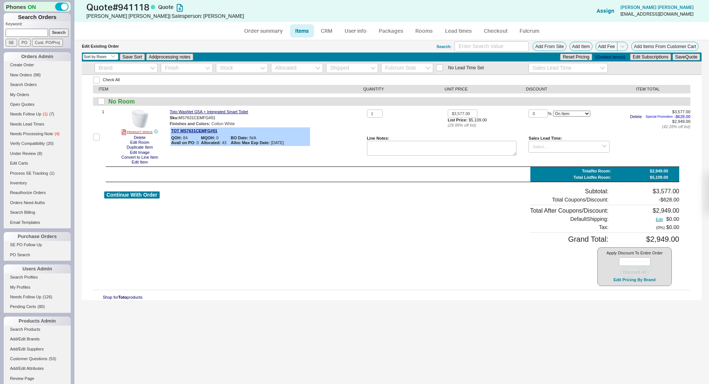
select select "3"
click at [307, 78] on div "Check All ITEM QUANTITY UNIT PRICE DISCOUNT ITEM TOTAL No Room 1 PRODUCT SPECS …" at bounding box center [392, 187] width 620 height 225
click at [143, 191] on div "Continue With Order" at bounding box center [131, 237] width 55 height 98
click at [142, 197] on button "Continue With Order" at bounding box center [131, 194] width 55 height 7
select select "*"
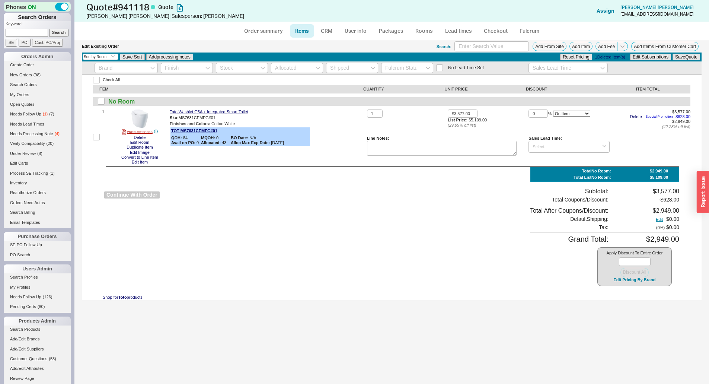
select select "LOW"
select select "3"
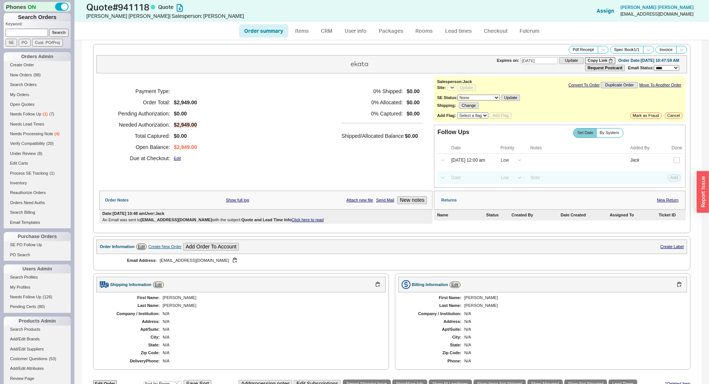
click at [283, 128] on div "Payment Type: Order Total: $2,949.00 Pending Authorization: $0.00 Needed Author…" at bounding box center [265, 124] width 333 height 97
select select "*"
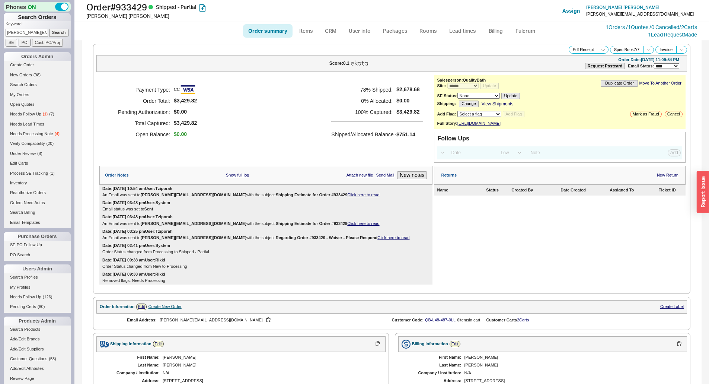
select select "*"
select select "LOW"
select select "3"
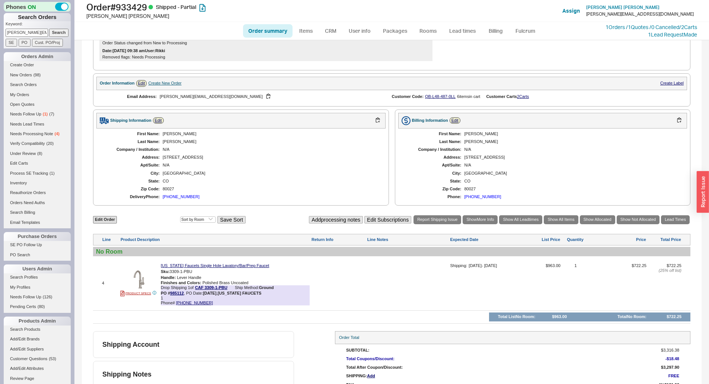
click at [283, 144] on div "[PERSON_NAME]" at bounding box center [271, 141] width 216 height 5
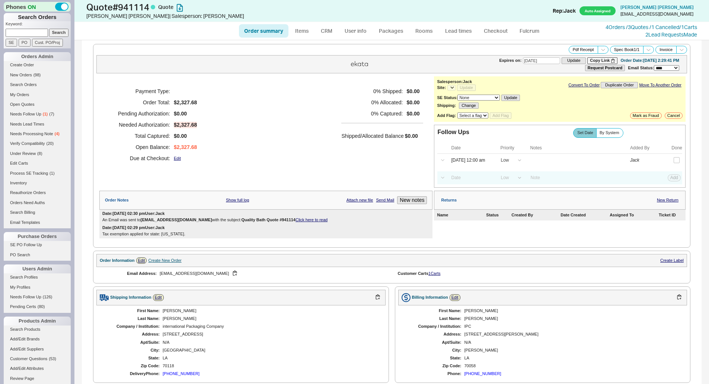
select select "*"
select select "LOW"
select select "3"
select select "*"
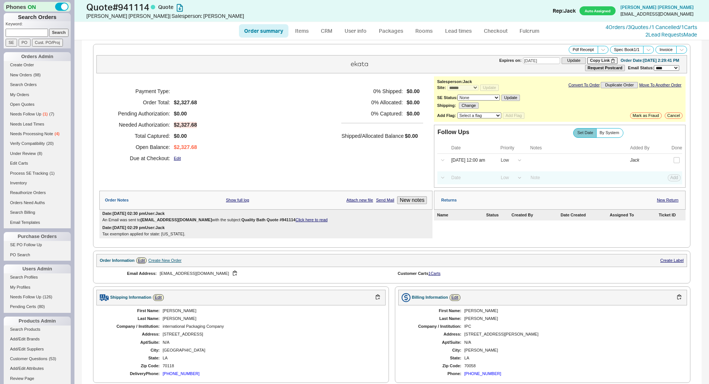
click at [353, 164] on div "Payment Type: Order Total: $2,327.68 Pending Authorization: $0.00 Needed Author…" at bounding box center [265, 124] width 333 height 97
select select "*"
select select "LOW"
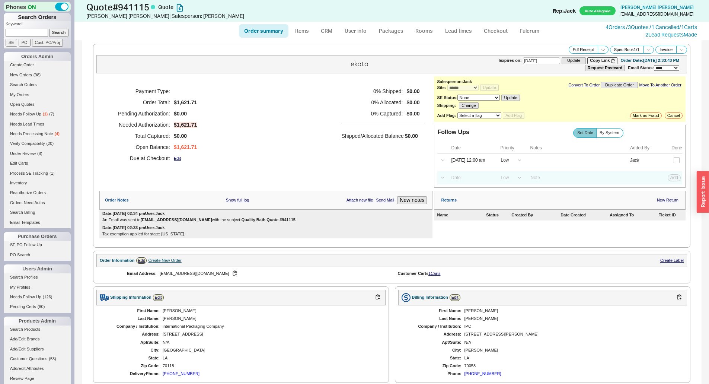
select select "LOW"
select select "3"
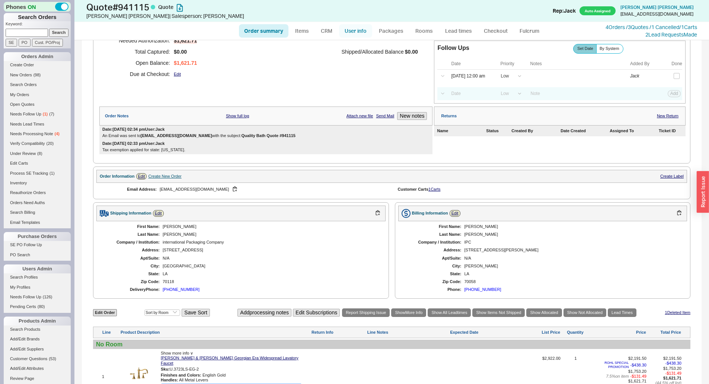
scroll to position [149, 0]
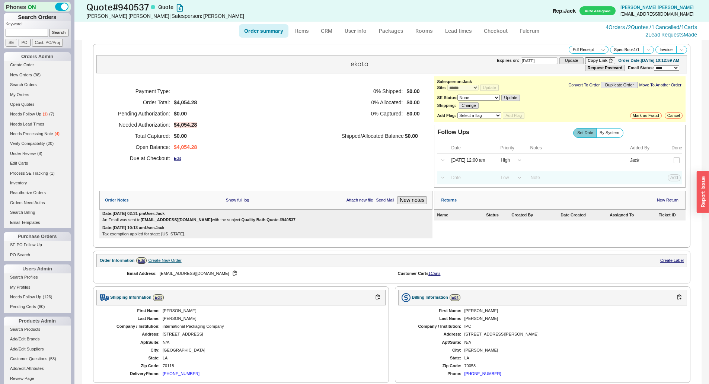
select select "*"
select select "LOW"
select select "3"
click at [293, 122] on div "Payment Type: Order Total: $4,054.28 Pending Authorization: $0.00 Needed Author…" at bounding box center [265, 124] width 333 height 97
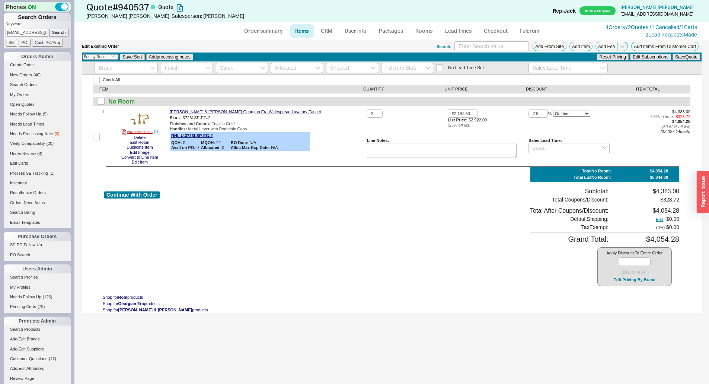
select select "3"
click at [254, 36] on link "Order summary" at bounding box center [264, 30] width 50 height 13
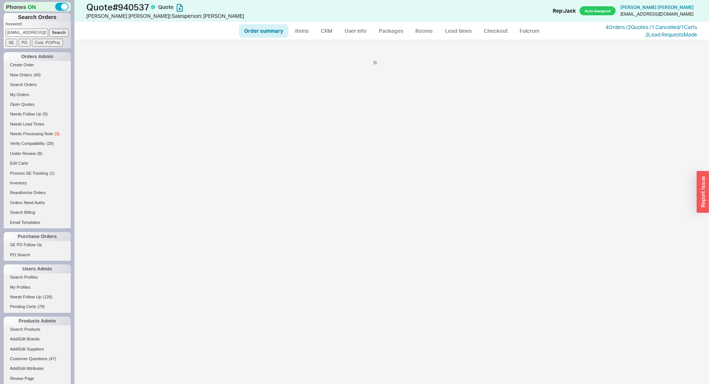
click at [265, 27] on link "Order summary" at bounding box center [264, 30] width 50 height 13
select select "*"
select select "LOW"
select select "3"
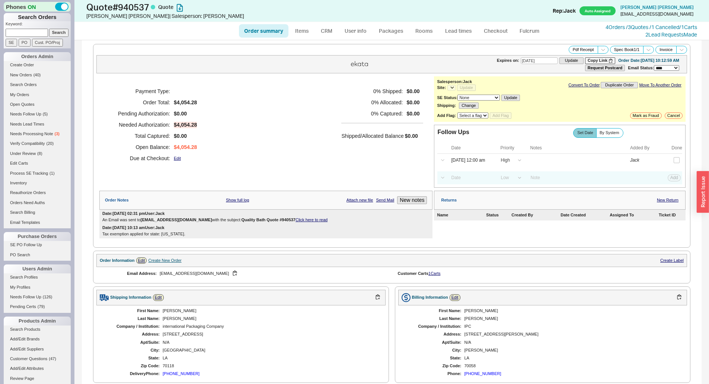
select select "*"
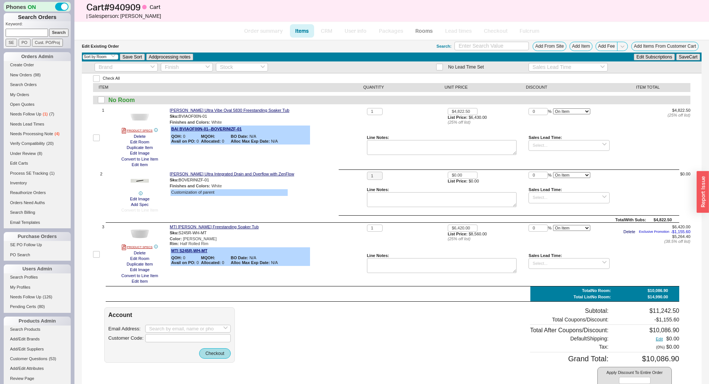
select select "3"
drag, startPoint x: 0, startPoint y: 0, endPoint x: 301, endPoint y: 81, distance: 311.4
click at [301, 113] on div "Sku: BVIAOF00N-01" at bounding box center [267, 116] width 194 height 7
click at [301, 135] on div "QOH: 0 MQOH: BO Date: N/A Avail on PO: 0 Allocated: 0 Alloc Max Exp Date: N/A" at bounding box center [240, 139] width 138 height 10
drag, startPoint x: 42, startPoint y: 31, endPoint x: 48, endPoint y: 32, distance: 6.7
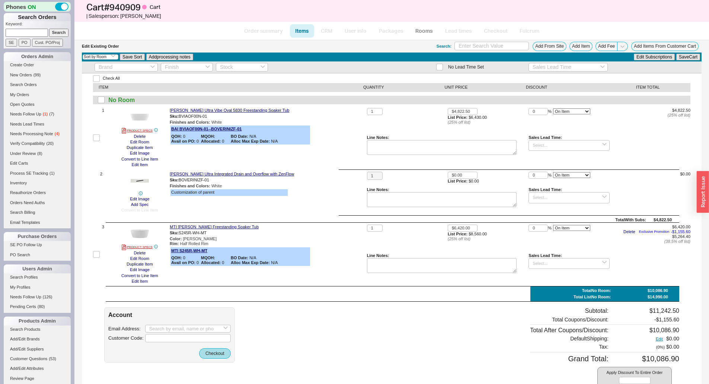
click at [42, 31] on input at bounding box center [27, 33] width 42 height 8
paste input "[EMAIL_ADDRESS][DOMAIN_NAME]"
type input "[EMAIL_ADDRESS][DOMAIN_NAME]"
click at [49, 32] on input "Search" at bounding box center [59, 33] width 20 height 8
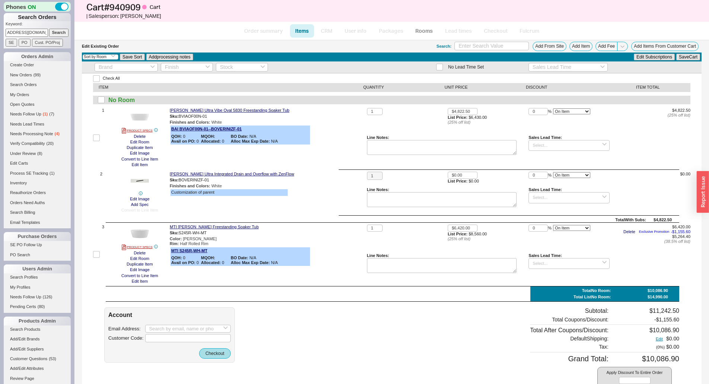
scroll to position [0, 0]
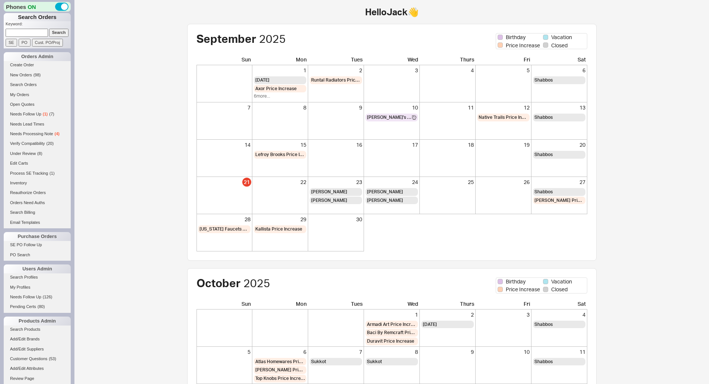
click at [35, 40] on input "Cust. PO/Proj" at bounding box center [47, 43] width 31 height 8
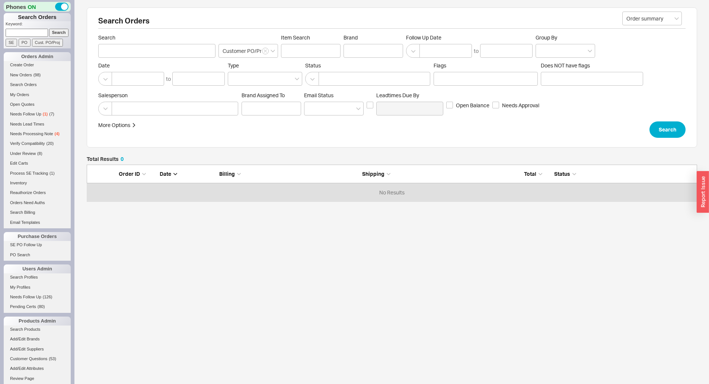
click at [39, 32] on input at bounding box center [27, 33] width 42 height 8
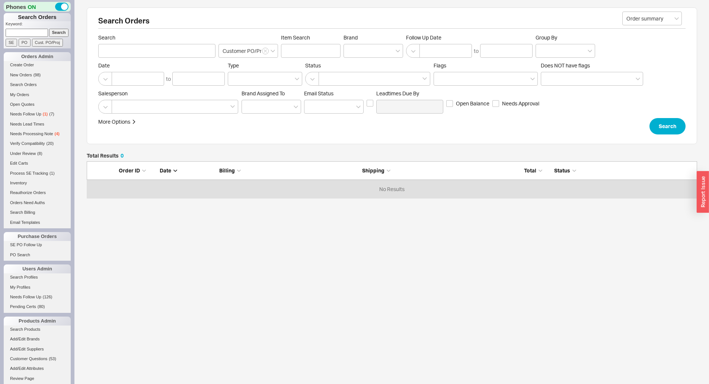
paste input "[EMAIL_ADDRESS][DOMAIN_NAME]"
type input "[EMAIL_ADDRESS][DOMAIN_NAME]"
click at [61, 34] on input "Search" at bounding box center [59, 33] width 20 height 8
type input "cynthiadriscoll123@gmail.com"
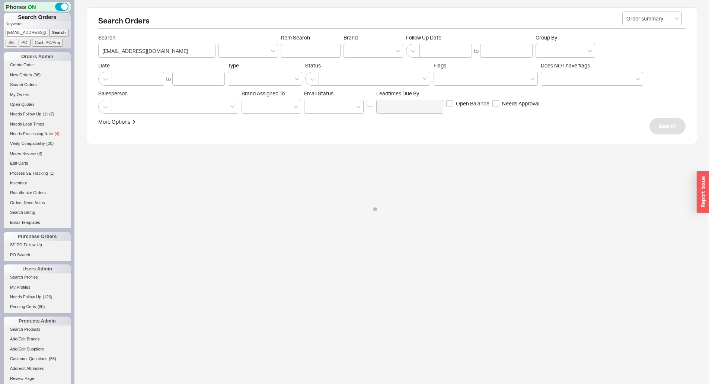
click at [85, 47] on div "Search Orders Order summary Search cynthiadriscoll123@gmail.com Item Search Bra…" at bounding box center [391, 115] width 635 height 230
click at [181, 23] on h2 "Search Orders" at bounding box center [391, 23] width 587 height 12
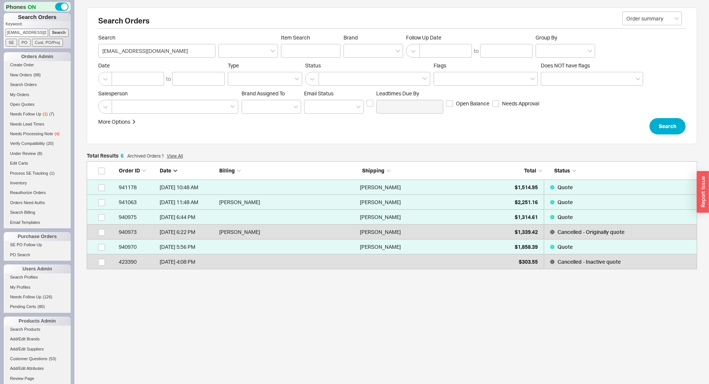
scroll to position [102, 605]
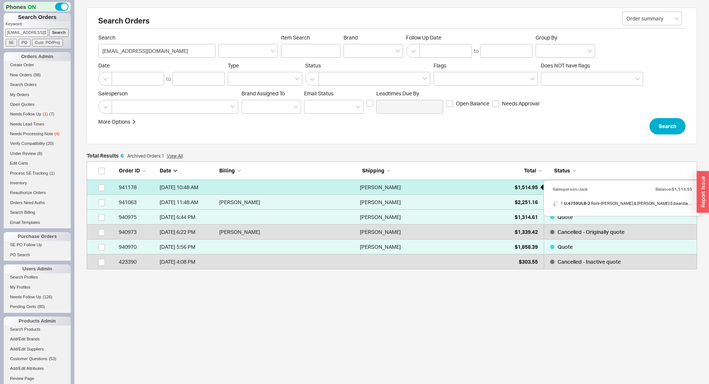
click at [506, 187] on div "$1,514.95" at bounding box center [519, 187] width 37 height 15
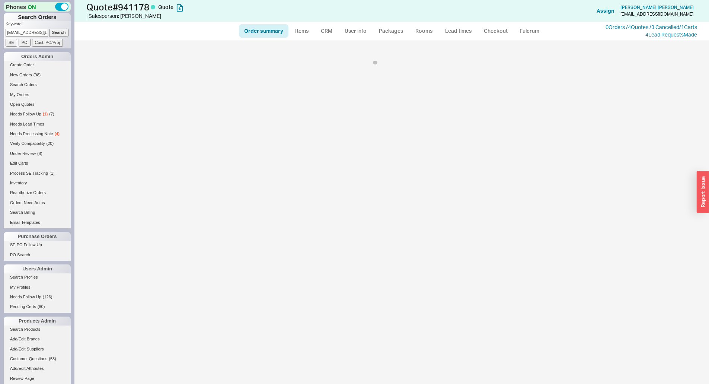
select select "*"
select select "3"
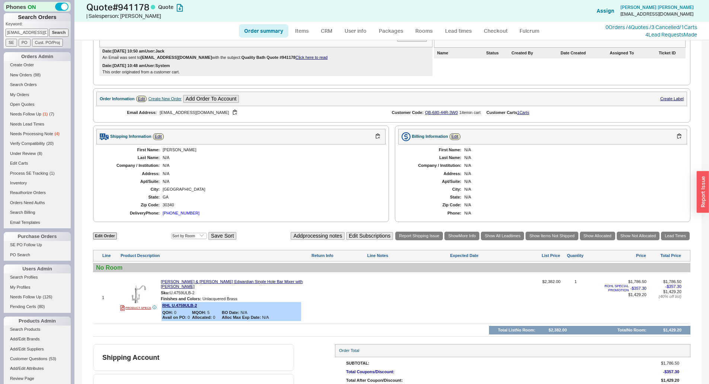
scroll to position [179, 0]
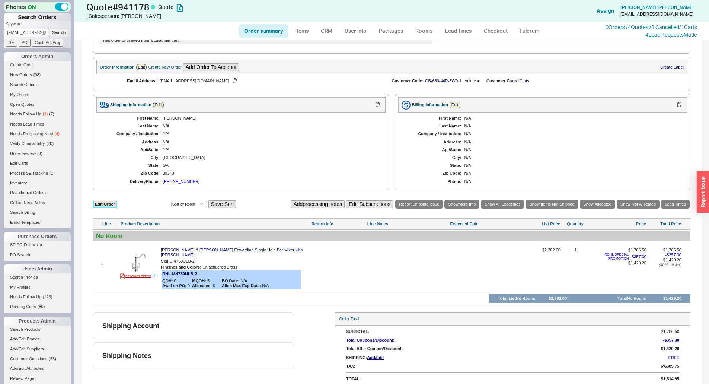
click at [107, 204] on link "Edit Order" at bounding box center [105, 204] width 24 height 7
select select "3"
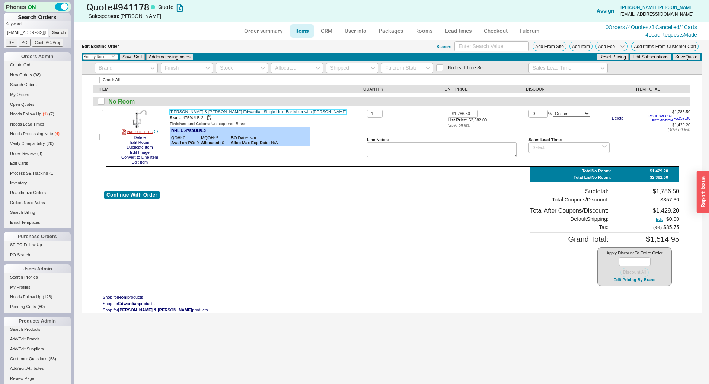
click at [216, 111] on link "Rohl Perrin & Rowe Edwardian Single Hole Bar Mixer with Lever Handles" at bounding box center [258, 111] width 177 height 5
click at [550, 42] on button "Add From Site" at bounding box center [550, 46] width 34 height 9
click at [358, 104] on div "No Room" at bounding box center [391, 101] width 597 height 9
click at [124, 204] on div "Continue With Order" at bounding box center [131, 237] width 55 height 98
click at [125, 197] on button "Continue With Order" at bounding box center [131, 194] width 55 height 7
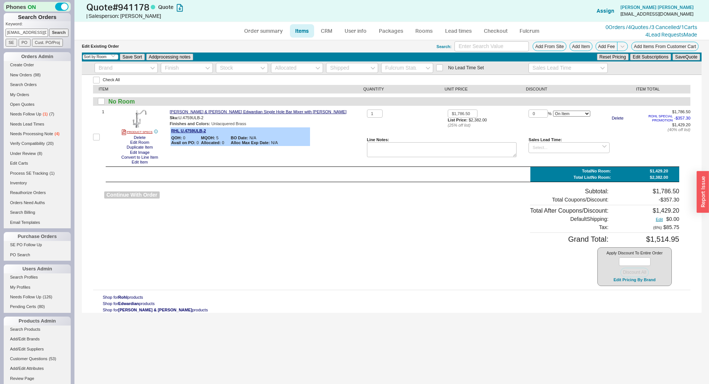
select select "*"
select select "3"
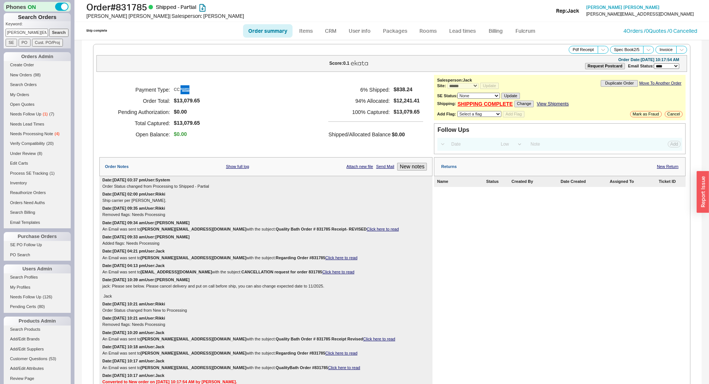
select select "*"
select select "LOW"
select select "3"
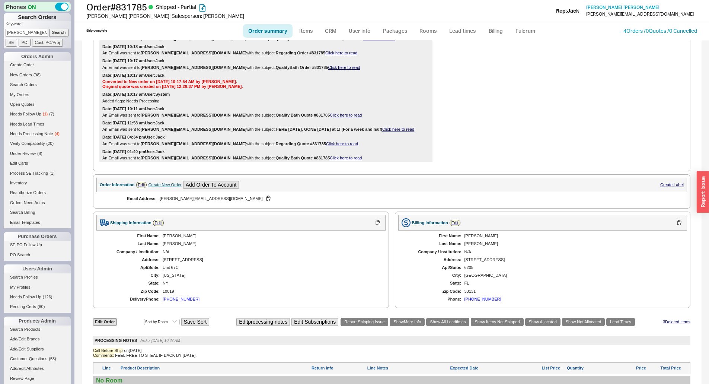
scroll to position [298, 0]
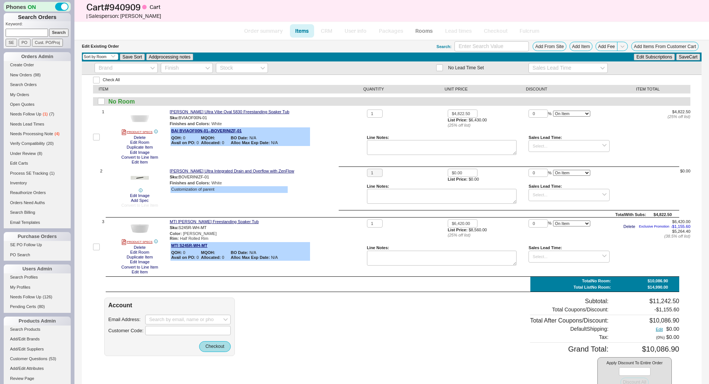
select select "3"
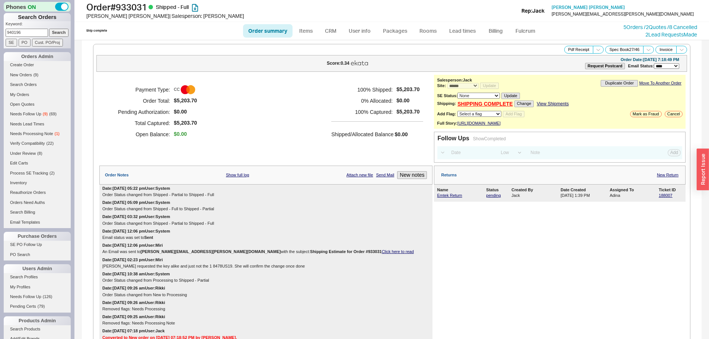
select select "*"
select select "LOW"
select select "3"
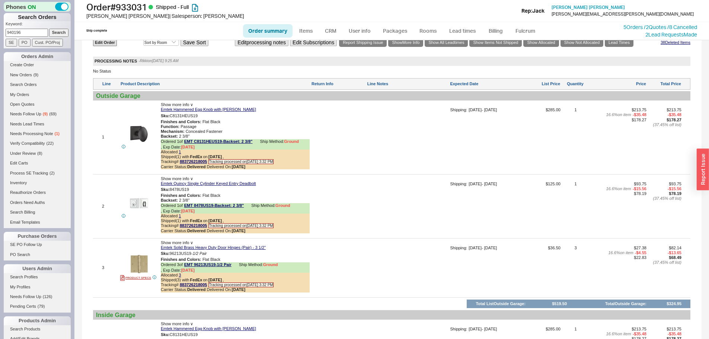
scroll to position [707, 0]
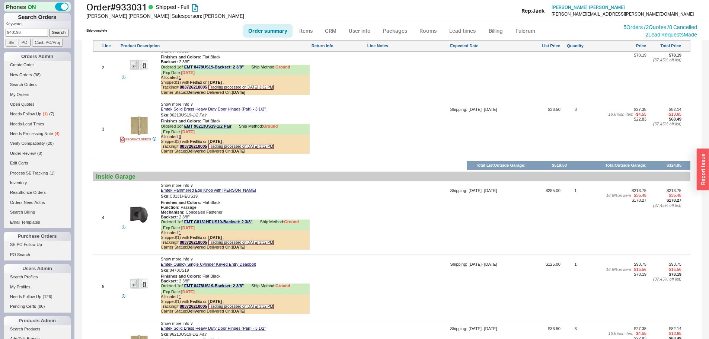
click at [261, 29] on link "Order summary" at bounding box center [268, 30] width 50 height 13
select select "*"
select select "LOW"
select select "3"
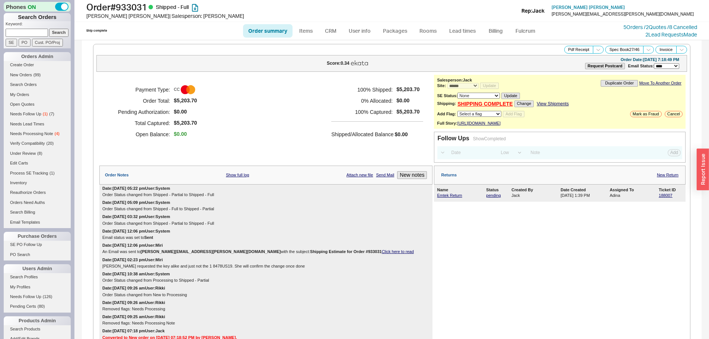
select select "*"
select select "LOW"
select select "3"
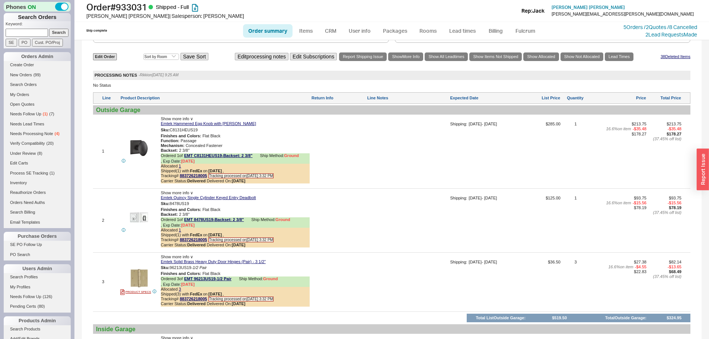
scroll to position [409, 0]
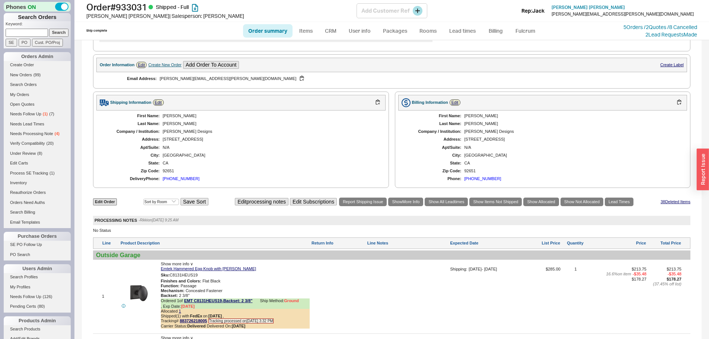
click at [655, 21] on div "Order # 933031 Shipped - Full [PERSON_NAME] | Salesperson: [PERSON_NAME] Add Cu…" at bounding box center [391, 11] width 635 height 22
click at [654, 21] on div "Order # 933031 Shipped - Full [PERSON_NAME] | Salesperson: [PERSON_NAME] Add Cu…" at bounding box center [391, 11] width 635 height 22
click at [650, 24] on link "5 Orders / 2 Quotes / 8 Cancelled" at bounding box center [661, 27] width 74 height 6
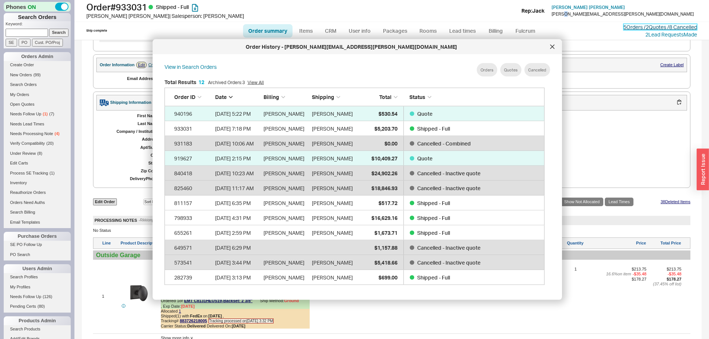
scroll to position [222, 386]
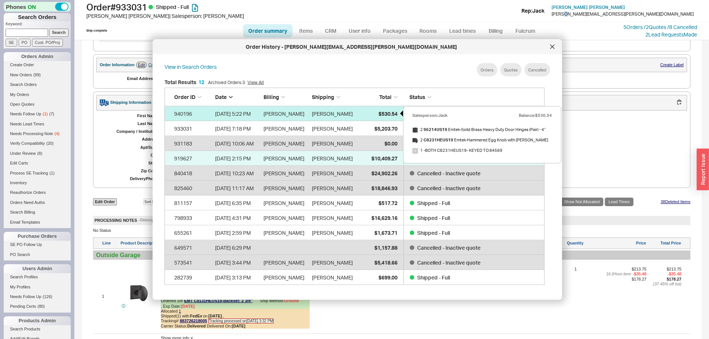
click at [385, 112] on span "$530.54" at bounding box center [388, 113] width 19 height 6
select select "*"
select select "LOW"
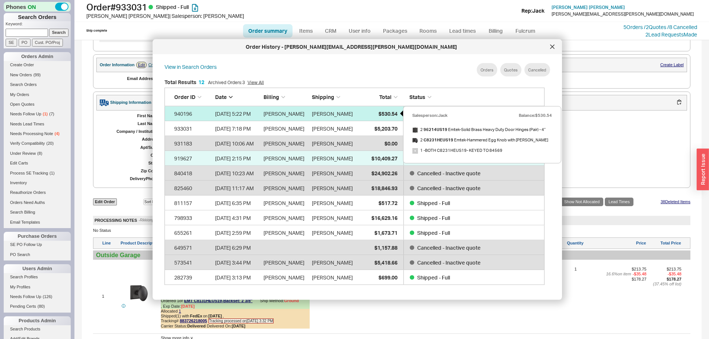
select select "3"
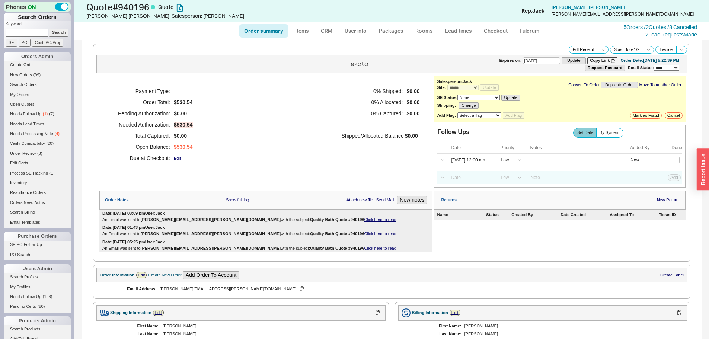
click at [307, 216] on div "Date: 09/18/2025 03:09 pm User: Jack An Email was sent to andra.r.miller@gmail.…" at bounding box center [265, 217] width 333 height 14
click at [364, 219] on link "Click here to read" at bounding box center [380, 219] width 32 height 4
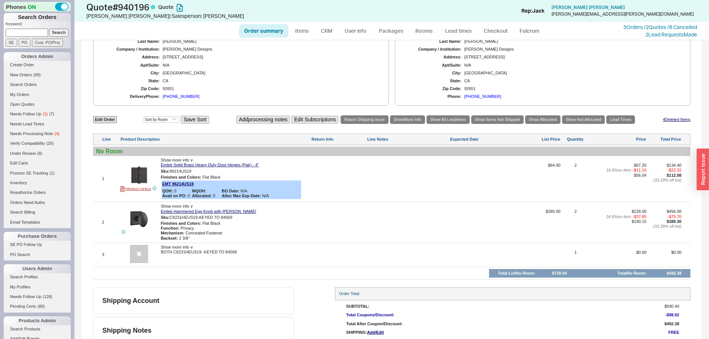
scroll to position [298, 0]
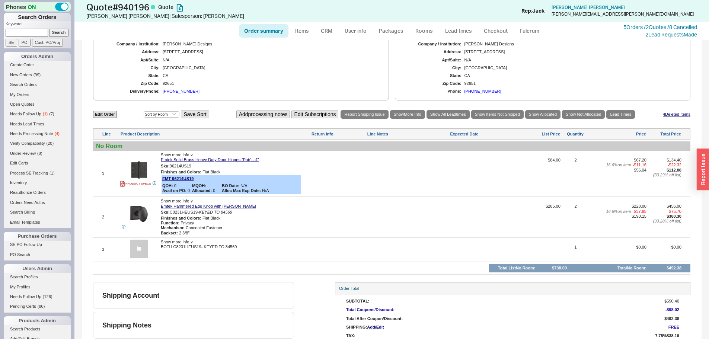
click at [389, 166] on div at bounding box center [408, 176] width 82 height 37
click at [646, 29] on link "5 Orders / 2 Quotes / 8 Cancelled" at bounding box center [661, 27] width 74 height 6
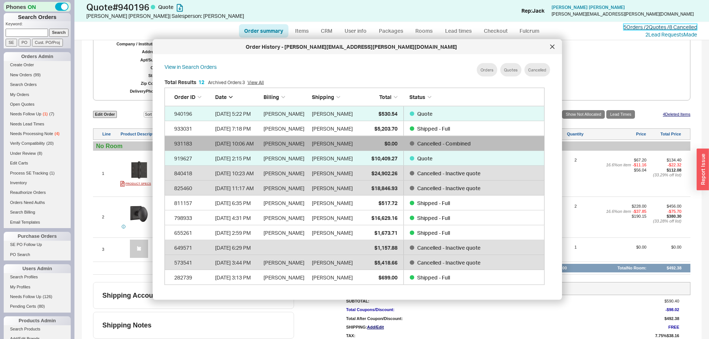
scroll to position [222, 386]
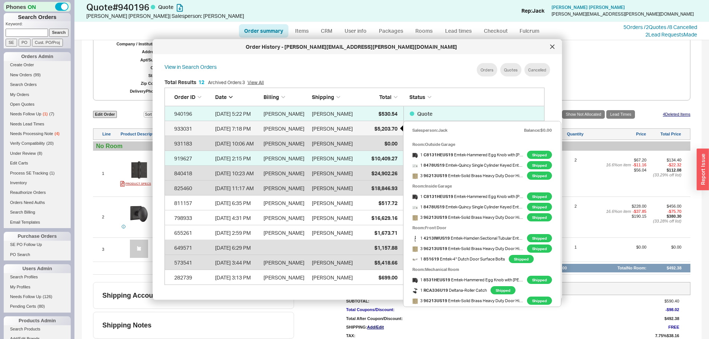
click at [373, 131] on div "$5,203.70" at bounding box center [378, 128] width 37 height 15
select select "*"
select select "LOW"
select select "3"
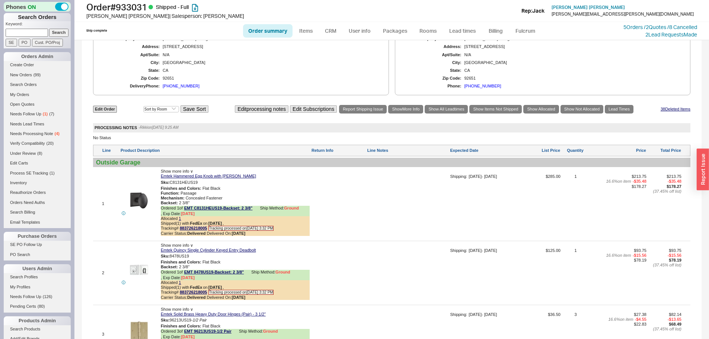
scroll to position [484, 0]
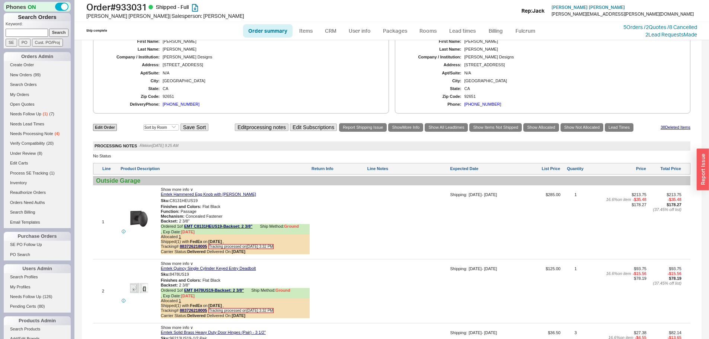
click at [99, 131] on div "Edit Order Select an option Sort by Brand Sort by Room Save Sort Edit processin…" at bounding box center [391, 127] width 597 height 10
click at [653, 27] on link "5 Orders / 2 Quotes / 8 Cancelled" at bounding box center [661, 27] width 74 height 6
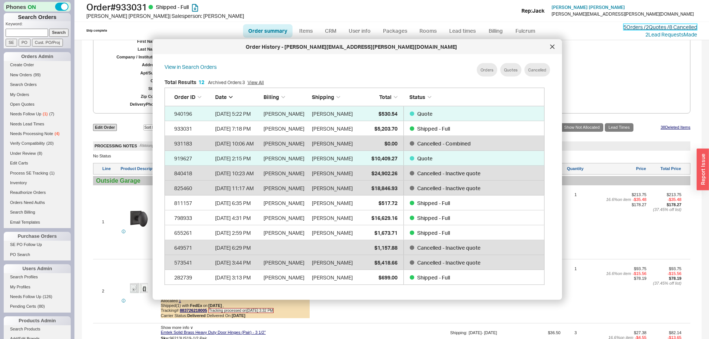
scroll to position [222, 386]
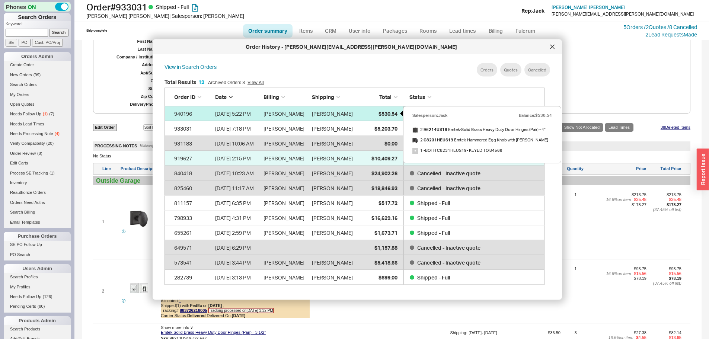
click at [372, 117] on div "$530.54" at bounding box center [378, 113] width 37 height 15
select select "*"
select select "LOW"
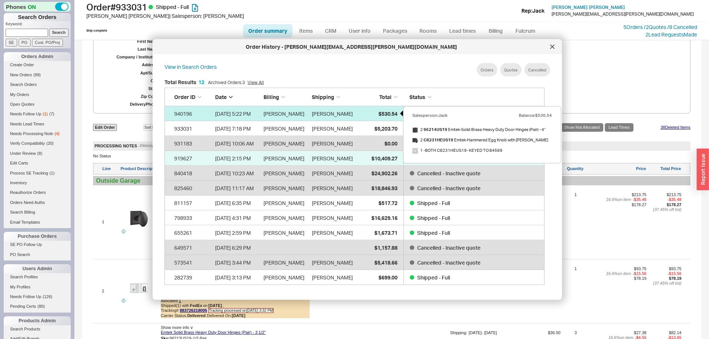
select select "3"
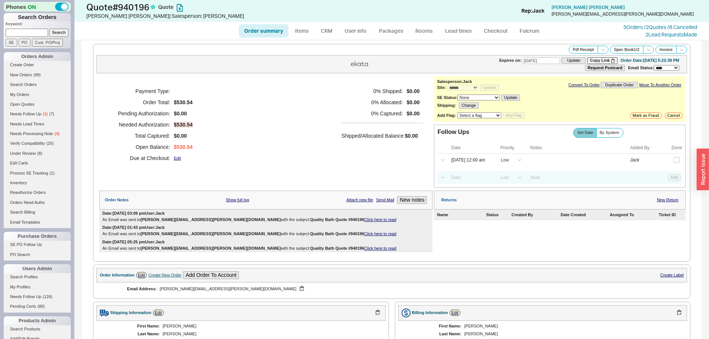
click at [328, 134] on div "Payment Type: Order Total: $530.54 Pending Authorization: $0.00 Needed Authoriz…" at bounding box center [265, 124] width 333 height 97
click at [311, 39] on ul "Order summary Items CRM User info Packages Rooms Lead times Checkout Fulcrum" at bounding box center [392, 31] width 312 height 18
click at [309, 36] on link "Items" at bounding box center [302, 30] width 24 height 13
select select "3"
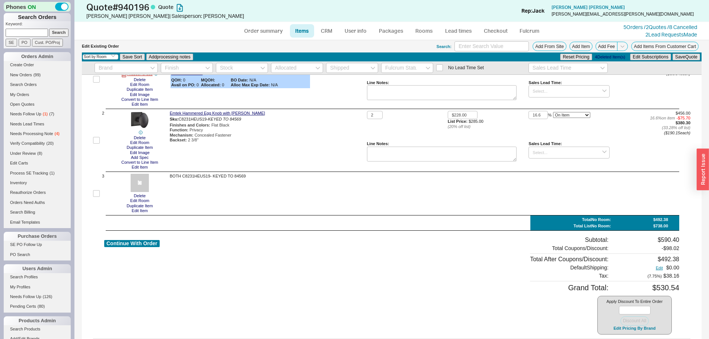
scroll to position [74, 0]
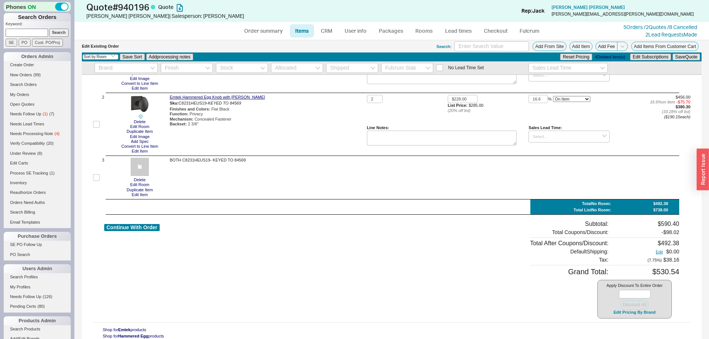
click at [640, 315] on div "Apply Discount To Entire Order Discount All Edit Pricing By Brand" at bounding box center [634, 299] width 74 height 39
click at [641, 314] on button "Edit Pricing By Brand" at bounding box center [634, 313] width 47 height 6
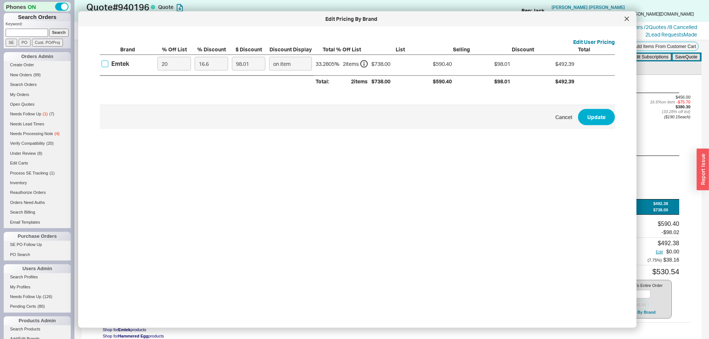
click at [103, 61] on input "Emtek" at bounding box center [105, 63] width 7 height 7
checkbox input "true"
click at [170, 64] on input "20" at bounding box center [174, 64] width 34 height 14
type input "2"
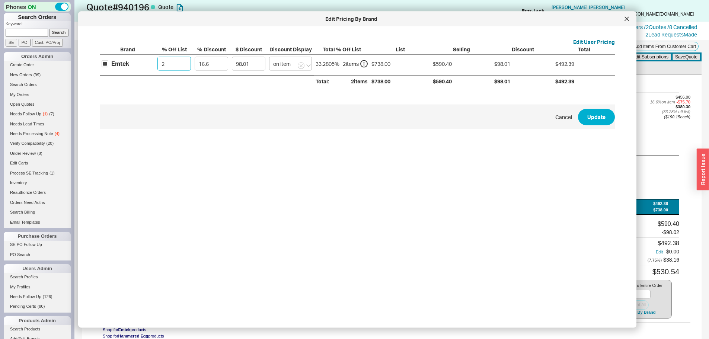
type input "120.06"
type input "25"
type input "91.88"
type input "25"
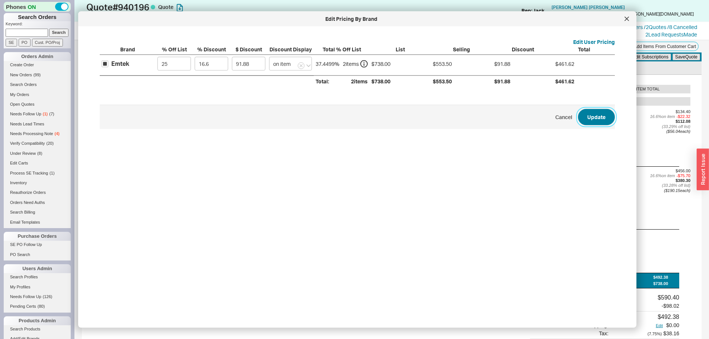
click at [599, 120] on button "Update" at bounding box center [596, 117] width 37 height 16
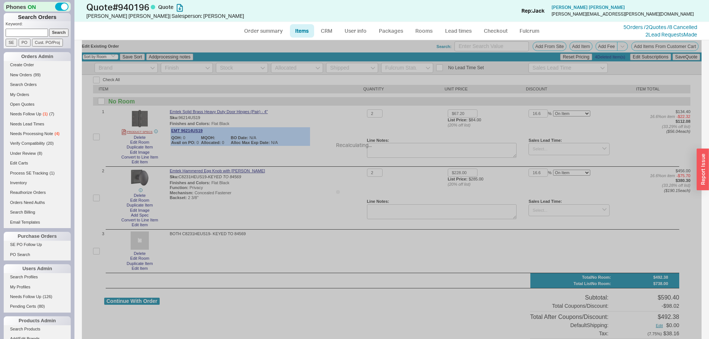
type input "$63.00"
type input "$213.75"
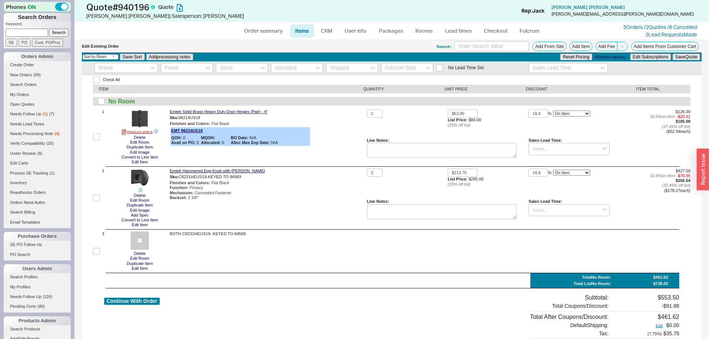
click at [635, 138] on div "$126.00 16.6 % on item - $20.92 $105.08 ( 37.45 % off list) ( $52.54 each)" at bounding box center [650, 123] width 81 height 29
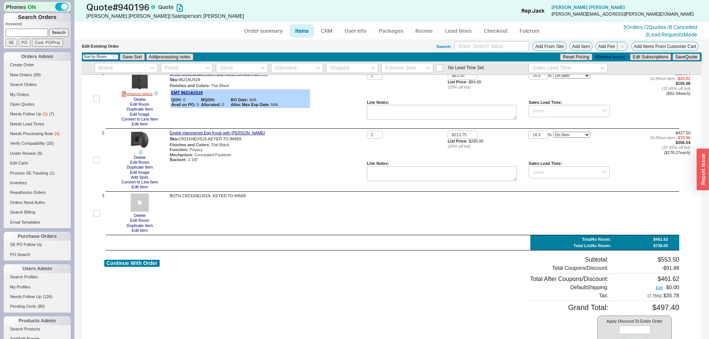
scroll to position [74, 0]
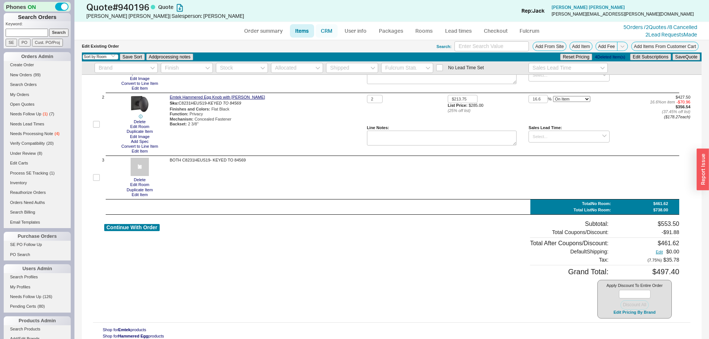
click at [321, 24] on link "CRM" at bounding box center [327, 30] width 22 height 13
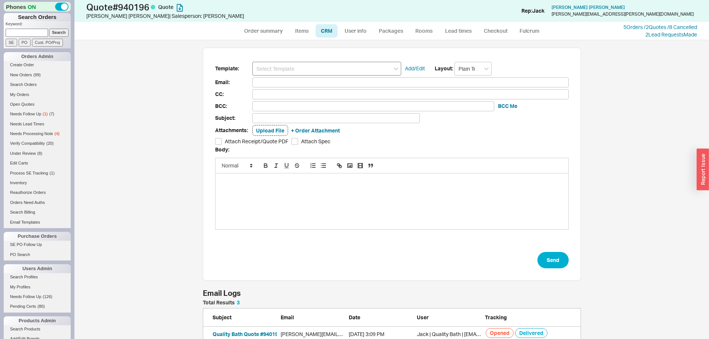
scroll to position [294, 624]
click at [289, 72] on input at bounding box center [326, 69] width 149 height 14
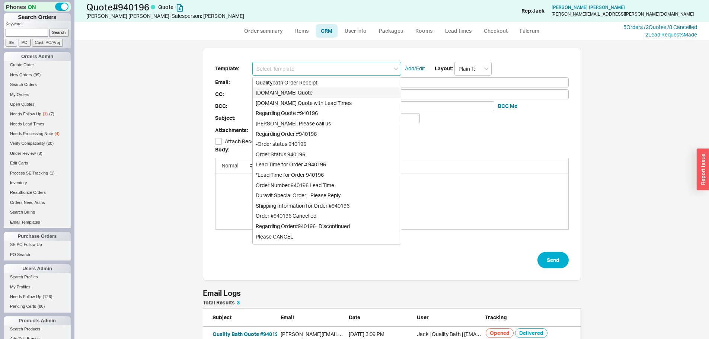
click at [295, 93] on div "Qualitybath.com Quote" at bounding box center [327, 92] width 148 height 10
type input "Qualitybath.com Quote"
type input "Receipt"
type input "andra.r.miller@gmail.com"
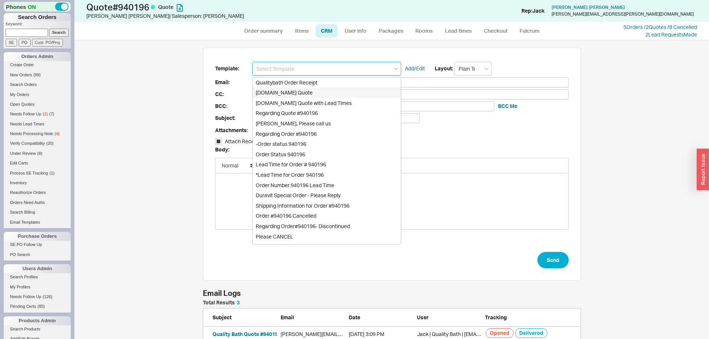
type input "Quality Bath Quote #940196"
checkbox input "true"
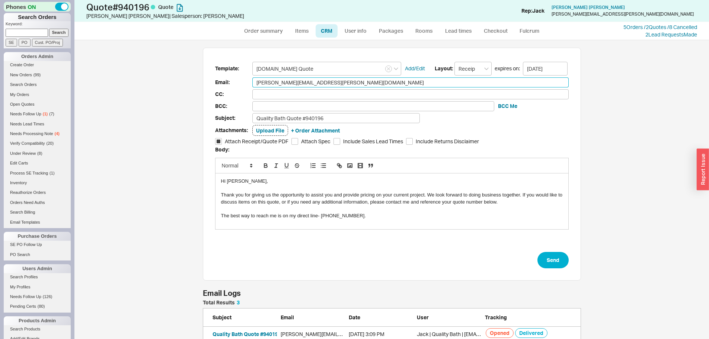
click at [301, 83] on input "andra.r.miller@gmail.com" at bounding box center [410, 82] width 316 height 10
click at [307, 93] on input at bounding box center [410, 94] width 316 height 10
paste input "Ellie Miller <ellie@coastalhomesconcierge.com>"
drag, startPoint x: 281, startPoint y: 95, endPoint x: 236, endPoint y: 98, distance: 45.9
click at [233, 98] on div "CC: Ellie Miller <ellie@coastalhomesconcierge.com>" at bounding box center [392, 94] width 354 height 10
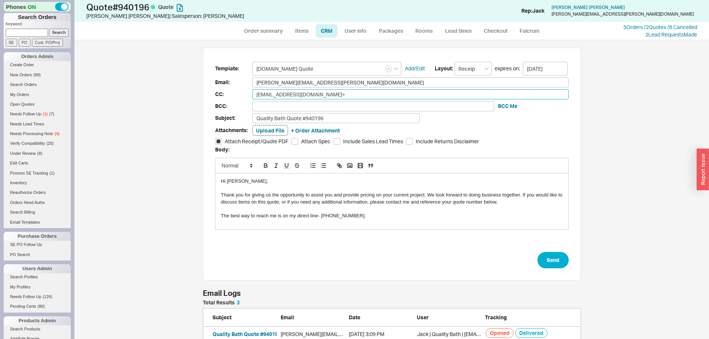
click at [374, 97] on input "ellie@coastalhomesconcierge.com>" at bounding box center [410, 94] width 316 height 10
type input "ellie@coastalhomesconcierge.com"
click at [570, 270] on div "Template: Qualitybath.com Quote Add/Edit Layout: Receipt expires on: 10/05/2025…" at bounding box center [392, 164] width 378 height 233
click at [559, 266] on button "Send" at bounding box center [553, 260] width 31 height 16
select select "*"
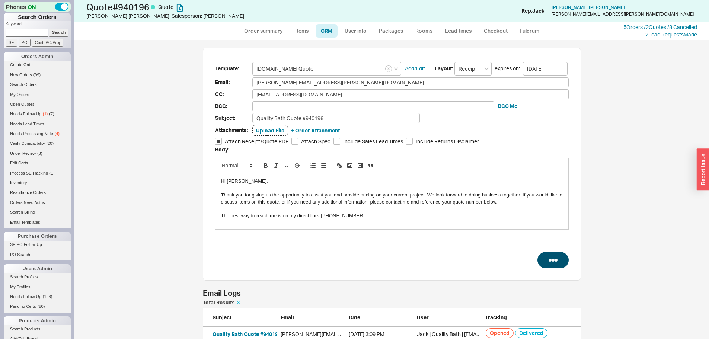
select select "*"
select select "LOW"
select select "3"
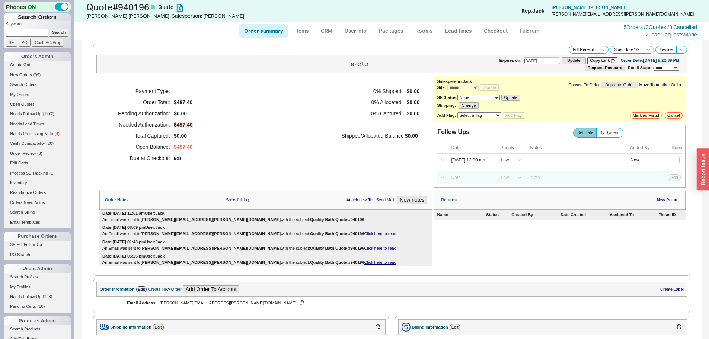
type input "[DATE]"
click at [376, 148] on div "0 % Shipped: $0.00 0 % Allocated: $0.00 0 % Captured: $0.00 Shipped/Allocated B…" at bounding box center [382, 125] width 82 height 78
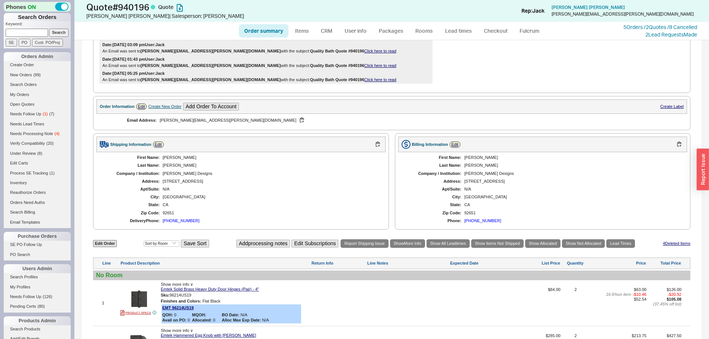
scroll to position [108, 0]
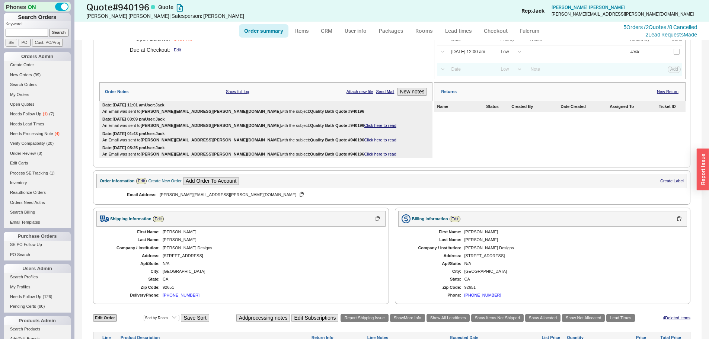
click at [364, 138] on link "Click here to read" at bounding box center [380, 140] width 32 height 4
click at [358, 129] on div "Date: 09/18/2025 03:09 pm User: Jack An Email was sent to andra.r.miller@gmail.…" at bounding box center [265, 122] width 333 height 14
click at [369, 72] on div "Payment Type: Order Total: $497.40 Pending Authorization: $0.00 Needed Authoriz…" at bounding box center [265, 23] width 333 height 111
click at [240, 62] on div "Payment Type: Order Total: $497.40 Pending Authorization: $0.00 Needed Authoriz…" at bounding box center [265, 16] width 333 height 97
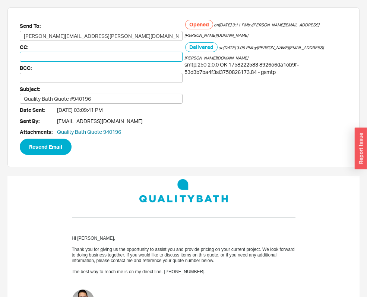
click at [74, 54] on input at bounding box center [101, 57] width 163 height 10
paste input "[PERSON_NAME] <[PERSON_NAME][EMAIL_ADDRESS][DOMAIN_NAME]>"
drag, startPoint x: 51, startPoint y: 58, endPoint x: 5, endPoint y: 67, distance: 46.9
type input "[EMAIL_ADDRESS][DOMAIN_NAME]"
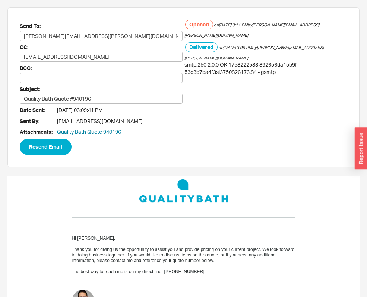
click at [149, 68] on div "BCC:" at bounding box center [101, 73] width 163 height 19
click at [197, 82] on div "Opened on [DATE] 3:11 PM by [PERSON_NAME][EMAIL_ADDRESS][PERSON_NAME][DOMAIN_NA…" at bounding box center [265, 79] width 163 height 119
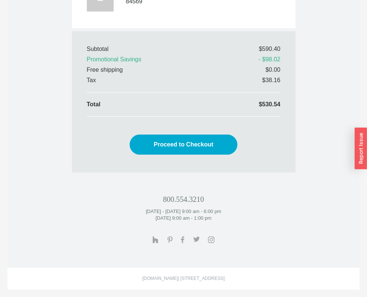
scroll to position [634, 0]
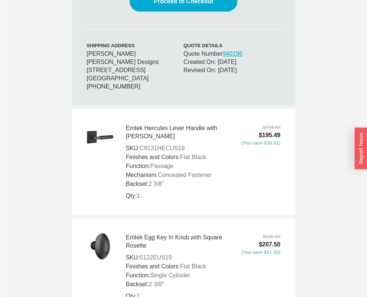
scroll to position [335, 0]
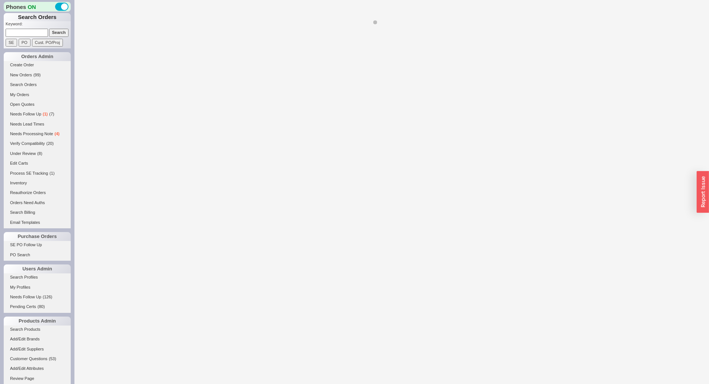
select select "*"
select select "LOW"
select select "3"
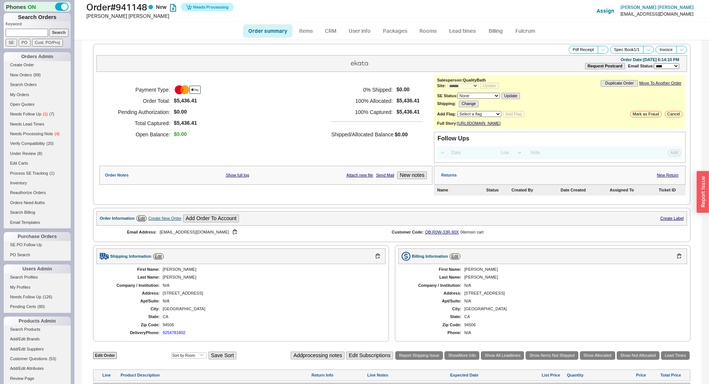
click at [325, 111] on div "Payment Type: Order Total: $5,436.41 Pending Authorization: $0.00 Total Capture…" at bounding box center [265, 112] width 333 height 74
drag, startPoint x: 32, startPoint y: 31, endPoint x: 62, endPoint y: 31, distance: 30.2
click at [32, 31] on input at bounding box center [27, 33] width 42 height 8
paste input "[EMAIL_ADDRESS][DOMAIN_NAME]"
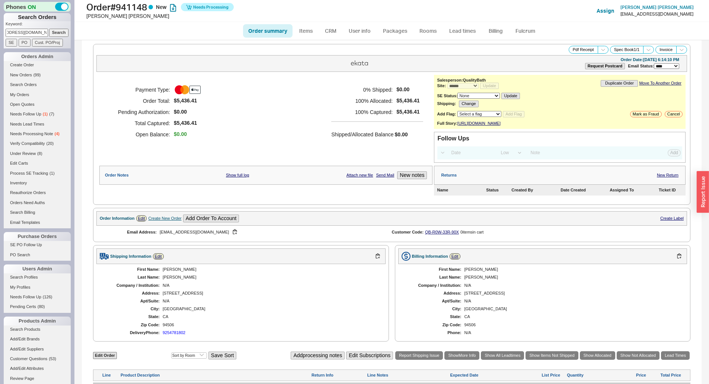
type input "[EMAIL_ADDRESS][DOMAIN_NAME]"
click at [62, 31] on input "Search" at bounding box center [59, 33] width 20 height 8
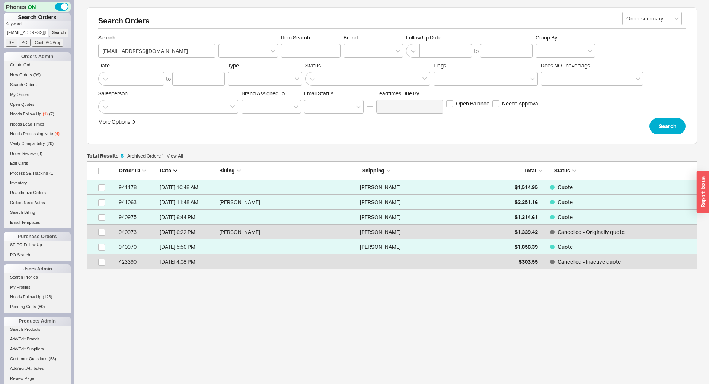
scroll to position [102, 605]
click at [503, 179] on div "Order ID Date Billing Shipping Total Status" at bounding box center [392, 170] width 611 height 19
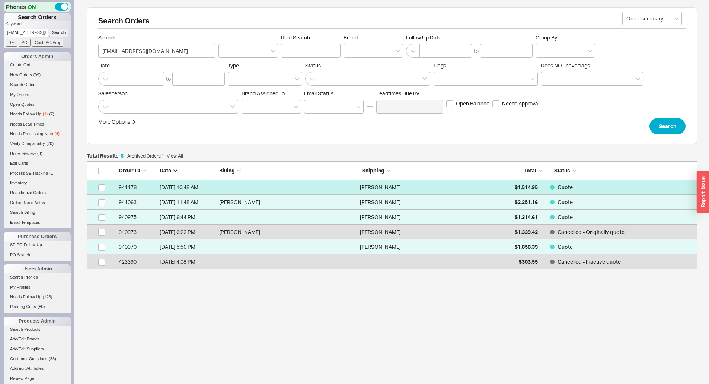
click at [505, 180] on div "$1,514.95" at bounding box center [519, 187] width 37 height 15
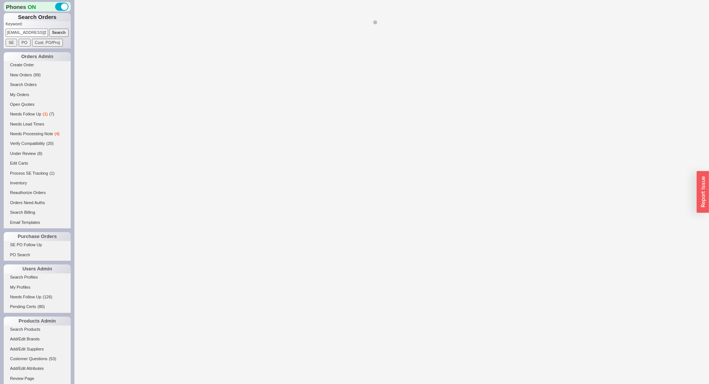
select select "*"
select select "3"
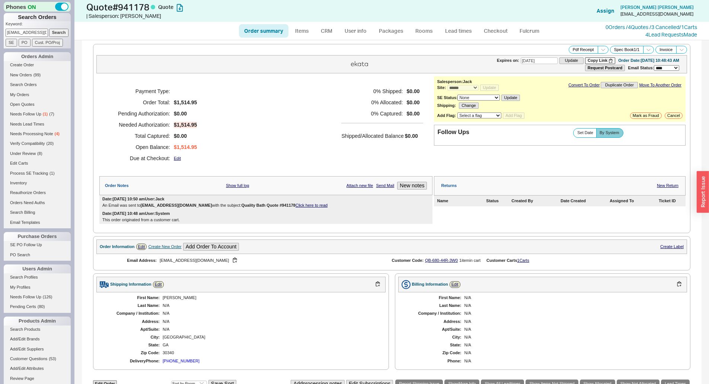
click at [310, 139] on div "Payment Type: Order Total: $1,514.95 Pending Authorization: $0.00 Needed Author…" at bounding box center [265, 124] width 333 height 97
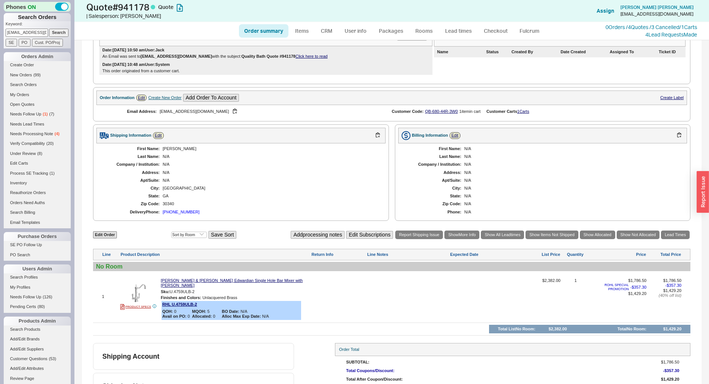
scroll to position [179, 0]
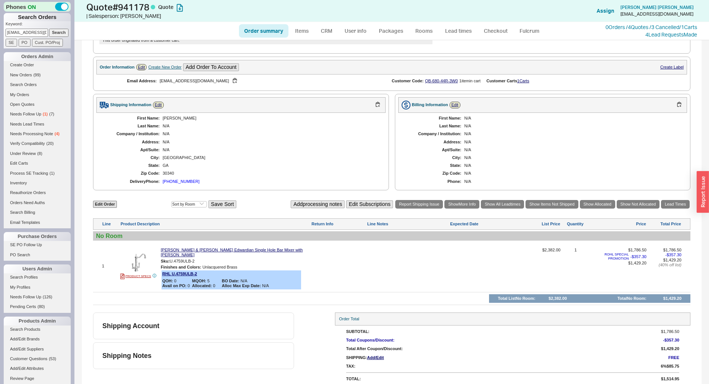
click at [321, 187] on div "Shipping Information Edit First Name: [PERSON_NAME] Last Name: N/A Company / In…" at bounding box center [241, 142] width 296 height 96
click at [98, 203] on link "Edit Order" at bounding box center [105, 204] width 24 height 7
select select "3"
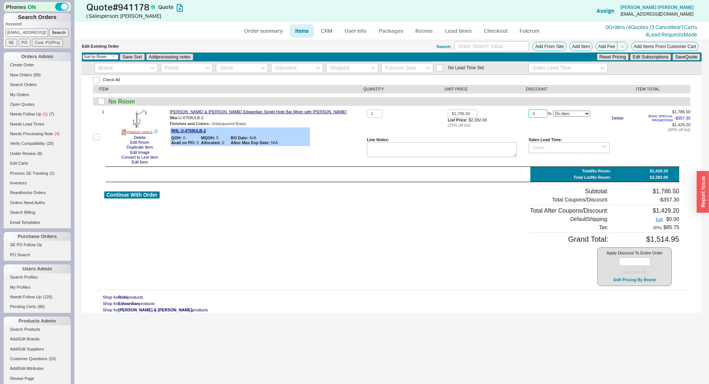
click at [538, 115] on input "0" at bounding box center [538, 113] width 19 height 9
click at [691, 58] on button "Save Quote" at bounding box center [687, 57] width 28 height 7
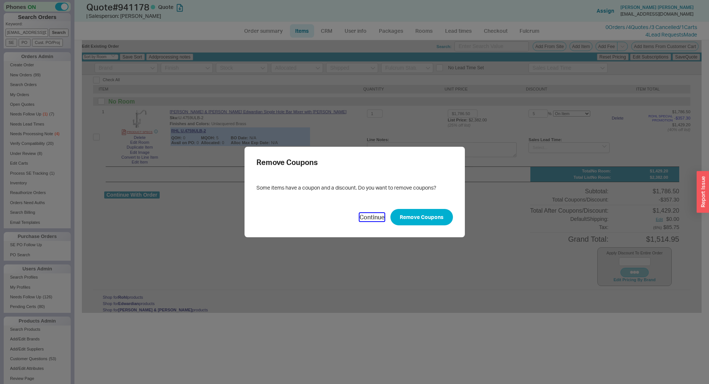
click at [374, 217] on button "Continue" at bounding box center [372, 217] width 25 height 8
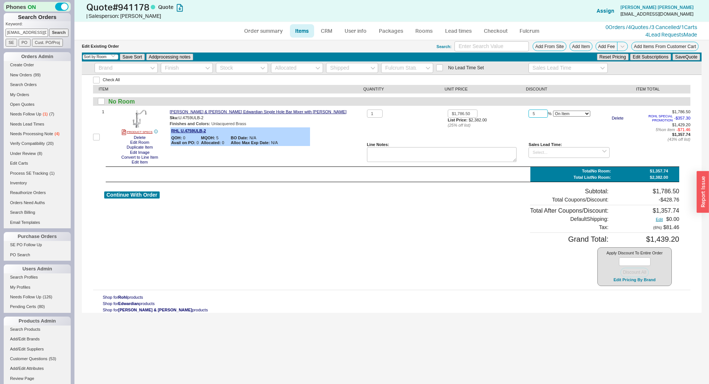
click at [539, 114] on input "5" at bounding box center [538, 113] width 19 height 9
type input "0"
click at [679, 58] on button "Save Quote" at bounding box center [687, 57] width 28 height 7
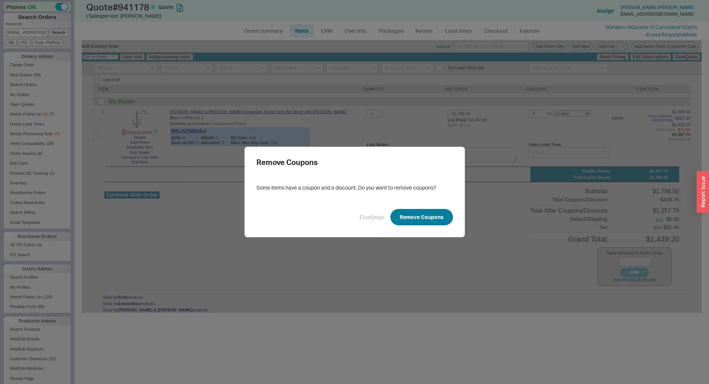
click at [420, 214] on button "Remove Coupons" at bounding box center [422, 217] width 63 height 16
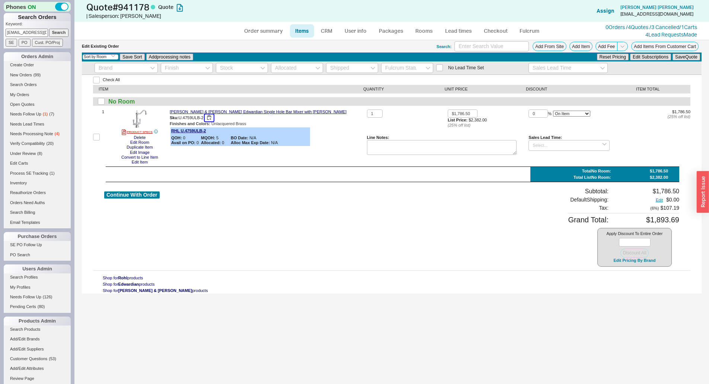
click at [213, 117] on button "button" at bounding box center [209, 117] width 9 height 7
click at [210, 117] on button "button" at bounding box center [209, 117] width 9 height 7
click at [583, 46] on button "Add Item" at bounding box center [581, 46] width 23 height 9
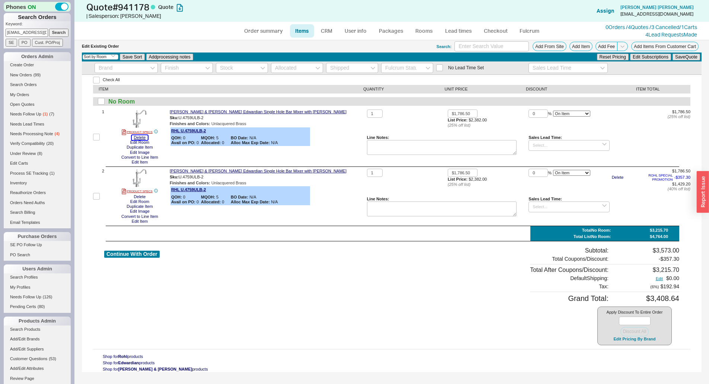
click at [137, 136] on button "Delete" at bounding box center [140, 137] width 16 height 5
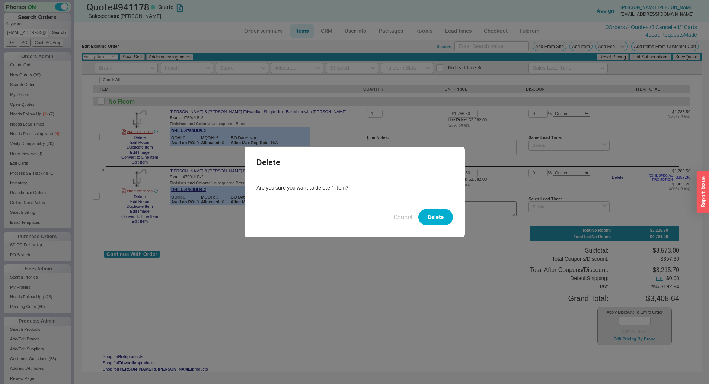
click at [442, 216] on button "Delete" at bounding box center [435, 217] width 35 height 16
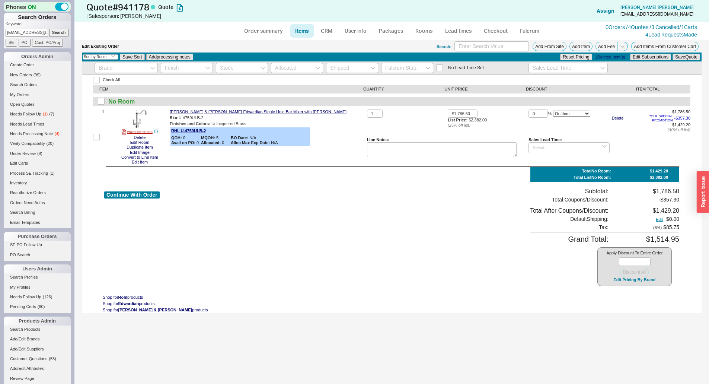
click at [334, 127] on div "Rohl Perrin & Rowe Edwardian Single Hole Bar Mixer with Lever Handles Sku: U.47…" at bounding box center [267, 136] width 194 height 55
click at [146, 193] on button "Continue With Order" at bounding box center [131, 194] width 55 height 7
select select "*"
select select "3"
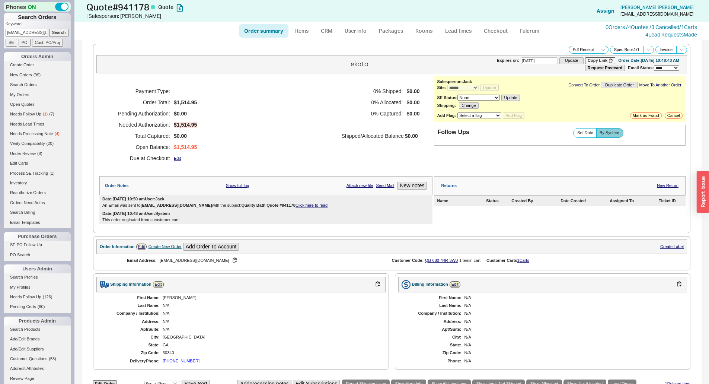
click at [360, 136] on h5 "Shipped/Allocated Balance" at bounding box center [372, 136] width 62 height 10
click at [314, 133] on div "Payment Type: Order Total: $1,514.95 Pending Authorization: $0.00 Needed Author…" at bounding box center [265, 124] width 333 height 97
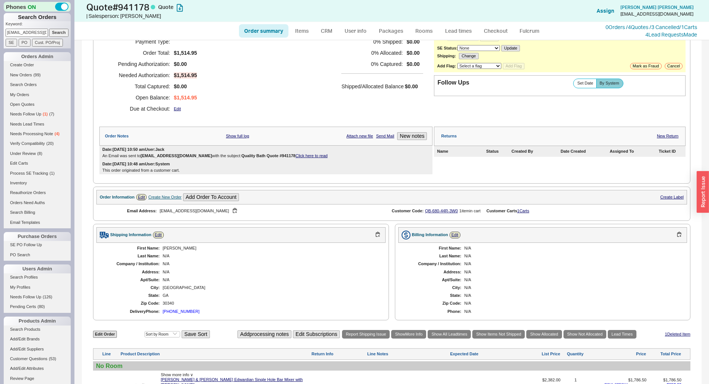
scroll to position [179, 0]
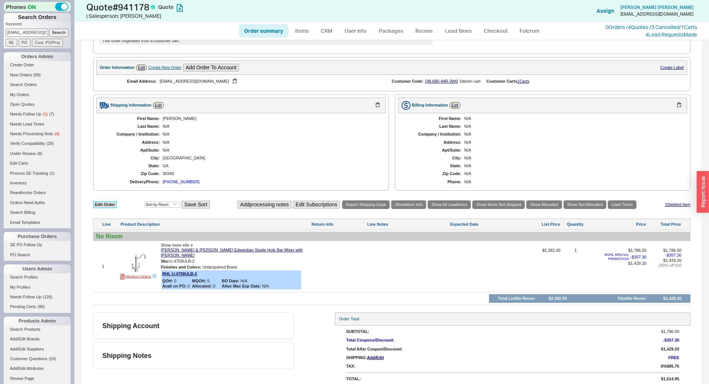
click at [98, 205] on link "Edit Order" at bounding box center [105, 204] width 24 height 7
select select "3"
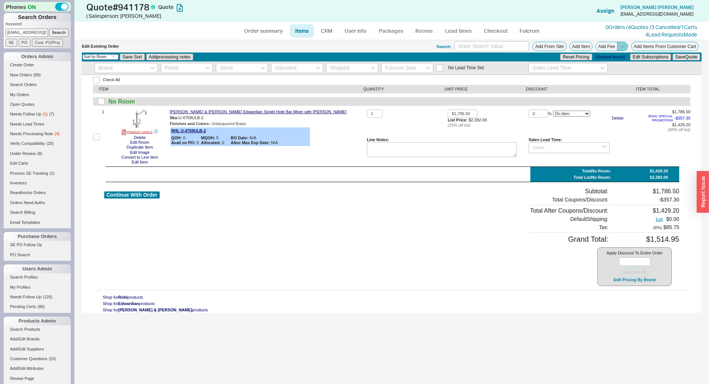
click at [625, 47] on icon at bounding box center [623, 47] width 6 height 6
click at [610, 54] on button "Add Order Discount" at bounding box center [602, 55] width 50 height 7
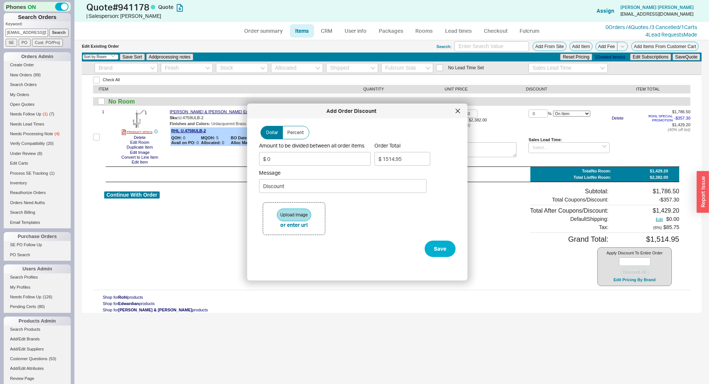
click at [330, 167] on form "Dollar Percent Amount to be divided between all order items $ 0 Order Total $ 1…" at bounding box center [357, 191] width 197 height 131
click at [330, 160] on input "$ 0" at bounding box center [315, 159] width 112 height 14
type input "$ 3"
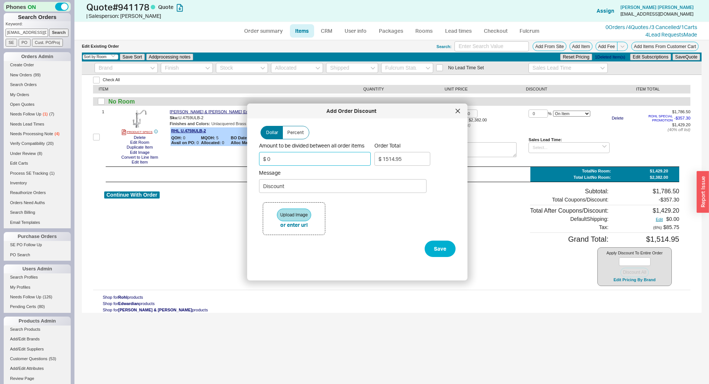
type input "$ 1511.77"
type input "$ 33"
type input "$ 1479.97"
type input "$ 33.2"
type input "$ 1479.76"
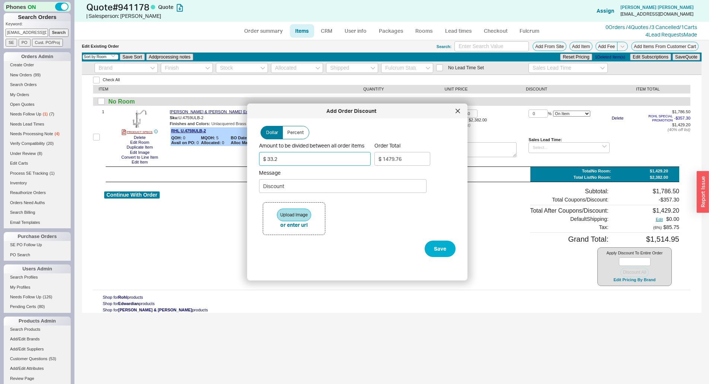
type input "$ 33.21"
type input "$ 1479.75"
type input "$ 33.21"
click at [307, 189] on input "Discount" at bounding box center [343, 186] width 168 height 14
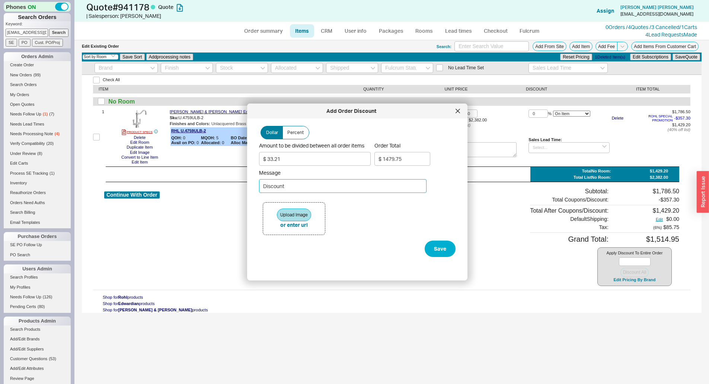
click at [307, 189] on input "Discount" at bounding box center [343, 186] width 168 height 14
type input "MAX DISCOUNT ALLOWED"
click at [434, 241] on button "Save" at bounding box center [440, 248] width 31 height 16
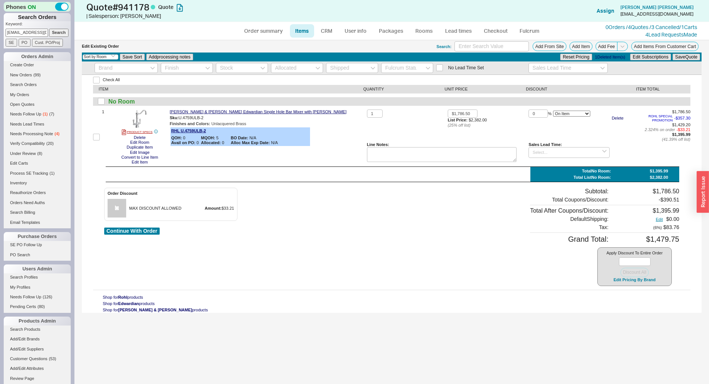
click at [344, 168] on div "Check All ITEM QUANTITY UNIT PRICE DISCOUNT ITEM TOTAL No Room 1 PRODUCT SPECS …" at bounding box center [392, 194] width 620 height 238
click at [345, 245] on div "Order Discount MAX DISCOUNT ALLOWED Amount: $33.21 Continue With Order Subtotal…" at bounding box center [391, 237] width 575 height 98
click at [627, 45] on span at bounding box center [622, 46] width 11 height 9
click at [608, 46] on button "Add Fee" at bounding box center [607, 46] width 22 height 9
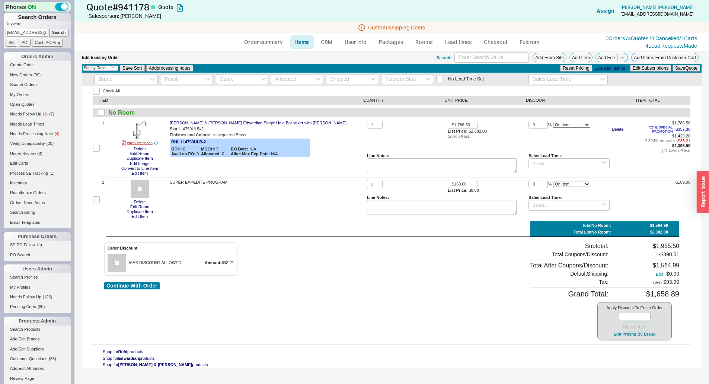
click at [357, 275] on div "Order Discount MAX DISCOUNT ALLOWED Amount: $33.21 Continue With Order Subtotal…" at bounding box center [391, 291] width 575 height 98
drag, startPoint x: 677, startPoint y: 292, endPoint x: 659, endPoint y: 290, distance: 18.3
click at [659, 290] on div "$1,658.89" at bounding box center [652, 293] width 56 height 9
click at [658, 290] on div "$1,658.89" at bounding box center [652, 293] width 56 height 9
drag, startPoint x: 259, startPoint y: 41, endPoint x: 389, endPoint y: 51, distance: 129.9
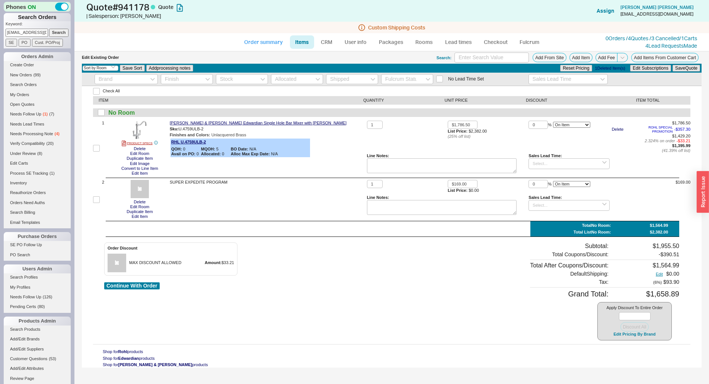
click at [260, 41] on link "Order summary" at bounding box center [264, 41] width 50 height 13
select select "*"
select select "3"
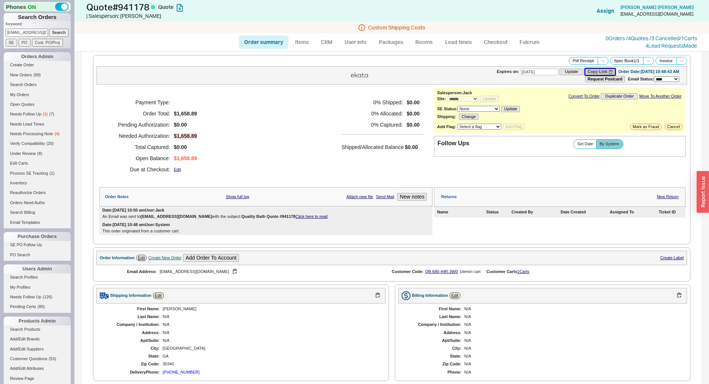
click at [587, 70] on button "Copy Link" at bounding box center [600, 71] width 30 height 6
click at [628, 36] on link "0 Orders / 4 Quotes / 3 Cancelled" at bounding box center [643, 38] width 74 height 6
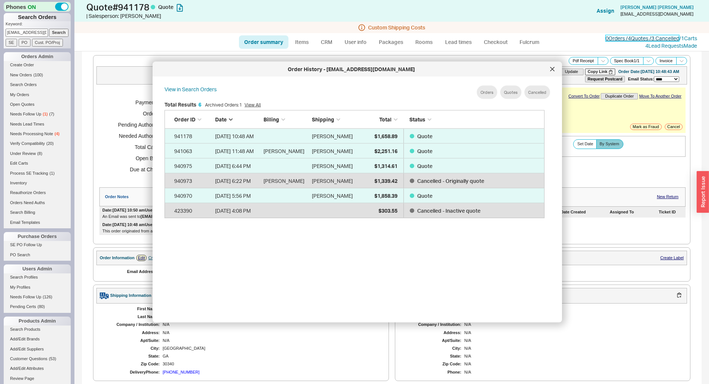
scroll to position [222, 386]
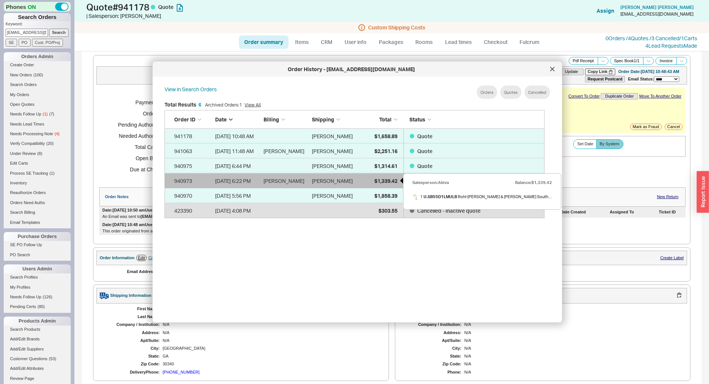
click at [373, 179] on div "$1,339.42" at bounding box center [378, 180] width 37 height 15
select select "*"
select select "LOW"
select select "3"
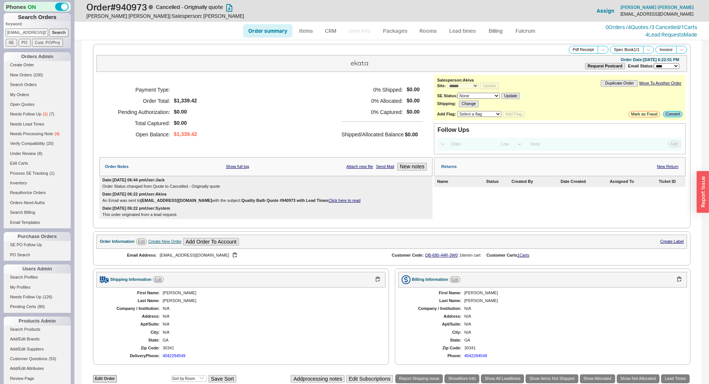
scroll to position [174, 0]
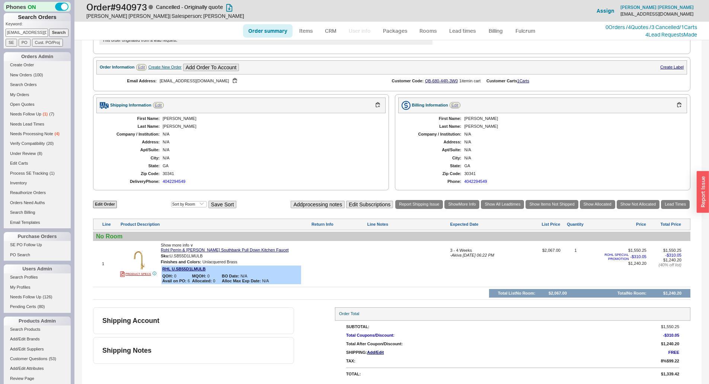
click at [520, 145] on div "First Name: Cynthia Last Name: Driscoll Company / Institution: N/A Address: N/A…" at bounding box center [542, 150] width 289 height 74
click at [652, 27] on link "0 Orders / 4 Quotes / 3 Cancelled" at bounding box center [643, 27] width 74 height 6
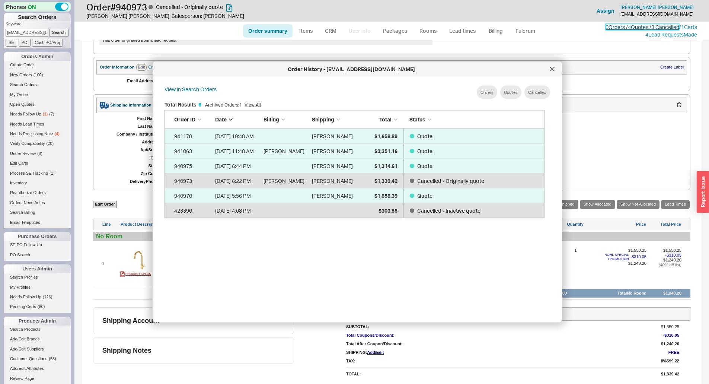
scroll to position [222, 386]
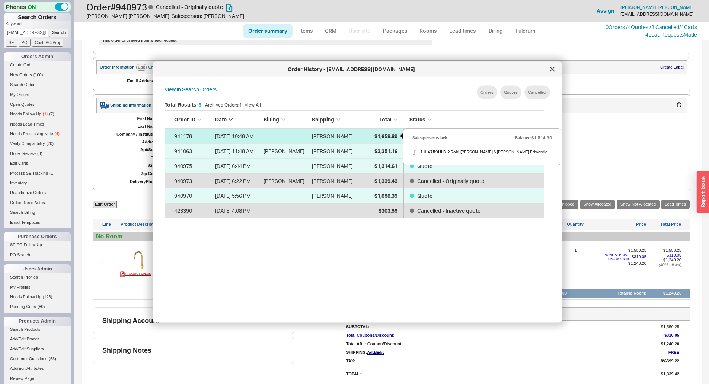
click at [389, 135] on span "$1,658.89" at bounding box center [385, 136] width 23 height 6
select select "*"
select select "3"
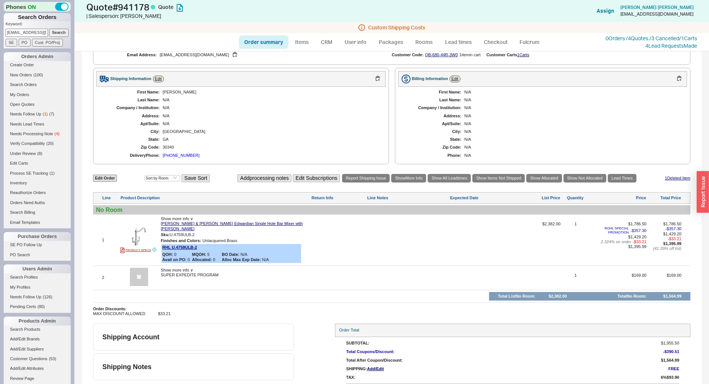
scroll to position [228, 0]
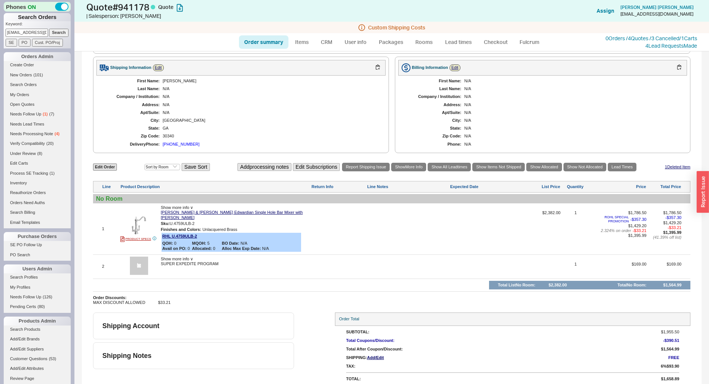
click at [168, 136] on div "30340" at bounding box center [271, 136] width 216 height 5
copy div "30340"
click at [185, 129] on div "GA" at bounding box center [271, 128] width 216 height 5
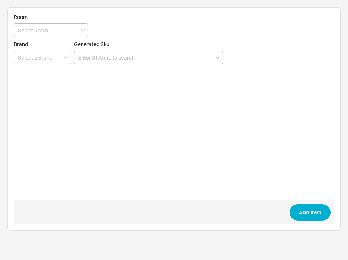
drag, startPoint x: 0, startPoint y: 0, endPoint x: 169, endPoint y: 62, distance: 180.3
click at [169, 62] on input at bounding box center [148, 58] width 149 height 14
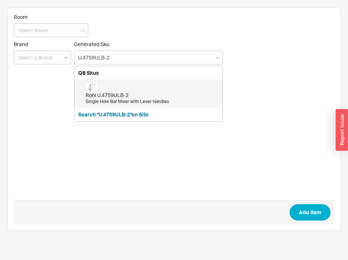
click at [141, 95] on div "Rohl U.4759ULB-2" at bounding box center [152, 95] width 133 height 7
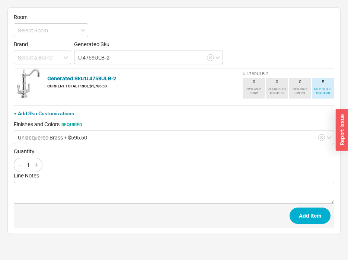
type input "U.4759ULB-2"
click at [309, 227] on span "Add Item" at bounding box center [174, 216] width 321 height 24
click at [310, 218] on button "Add Item" at bounding box center [310, 216] width 41 height 16
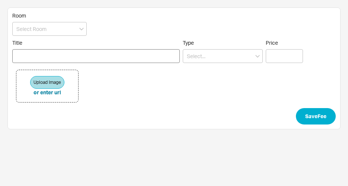
click at [119, 52] on input "Title" at bounding box center [96, 56] width 168 height 14
type input "S"
type input "E"
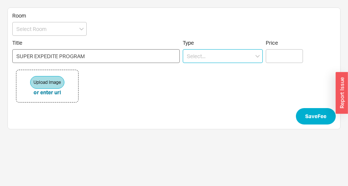
type input "SUPER EXPEDITE PROGRAM"
click at [203, 54] on input at bounding box center [223, 56] width 80 height 14
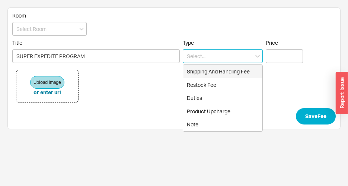
click at [217, 73] on div "Shipping And Handling Fee" at bounding box center [222, 71] width 79 height 13
type input "Shipping And Handling Fee"
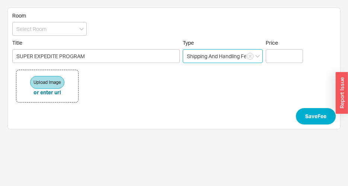
click at [260, 61] on input "Shipping And Handling Fee" at bounding box center [223, 56] width 80 height 14
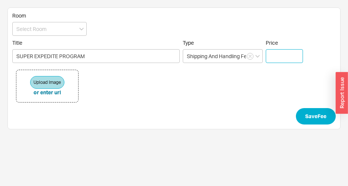
click at [296, 54] on input "Price" at bounding box center [284, 56] width 37 height 14
type input "$ 4"
type input "$ 169"
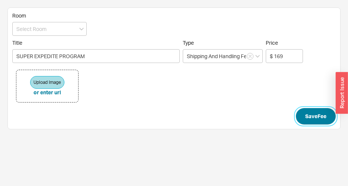
click at [310, 118] on button "Save Fee" at bounding box center [316, 116] width 40 height 16
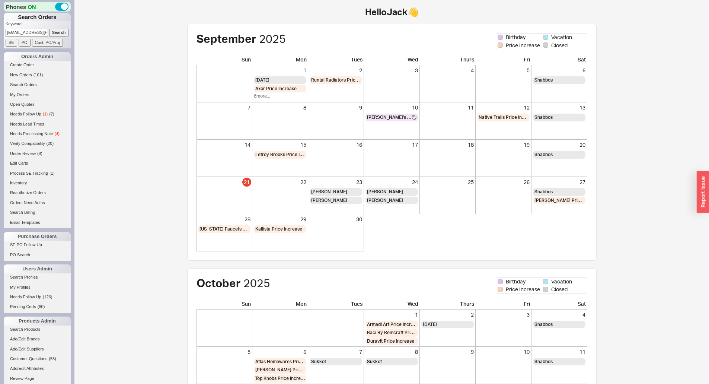
scroll to position [0, 18]
type input "[EMAIL_ADDRESS][PERSON_NAME][DOMAIN_NAME]"
click at [55, 31] on input "Search" at bounding box center [59, 33] width 20 height 8
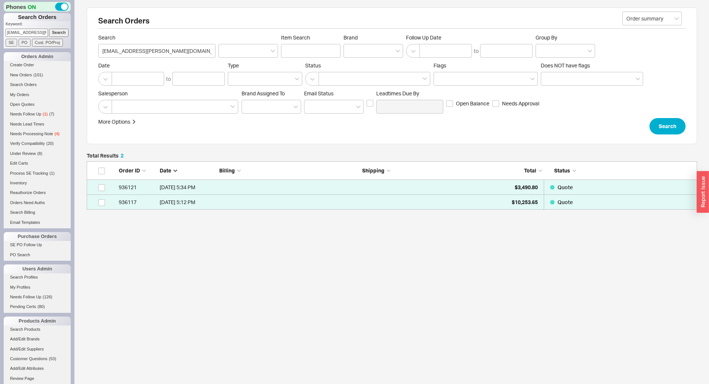
scroll to position [43, 605]
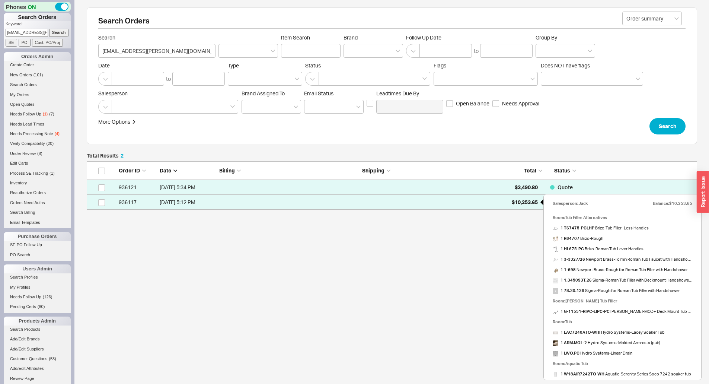
click at [513, 200] on span "$10,253.65" at bounding box center [525, 202] width 26 height 6
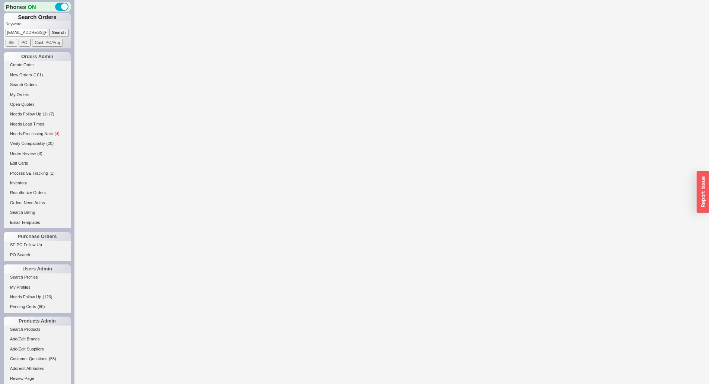
select select "*"
select select "LOW"
select select "3"
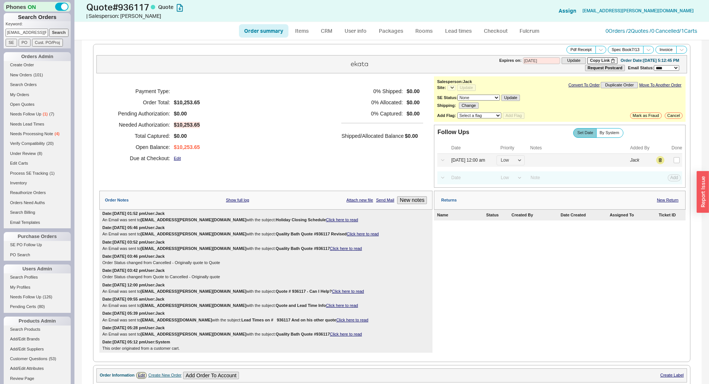
select select "*"
click at [619, 29] on link "0 Orders / 2 Quotes / 0 Cancelled" at bounding box center [643, 31] width 74 height 6
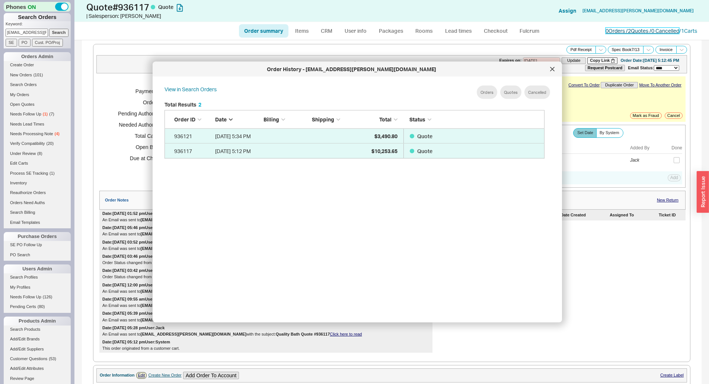
scroll to position [222, 386]
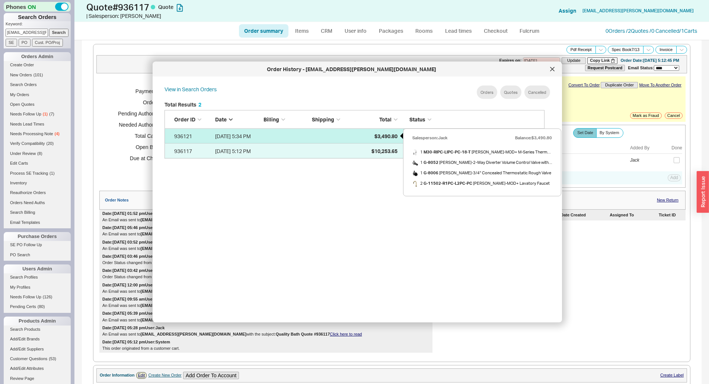
click at [390, 141] on div "$3,490.80" at bounding box center [378, 135] width 37 height 15
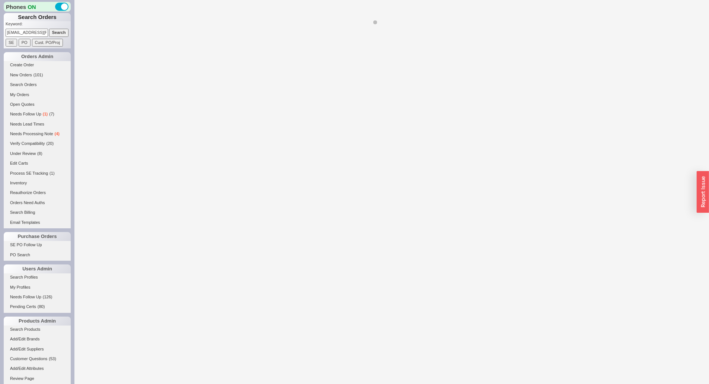
select select "*"
select select "LOW"
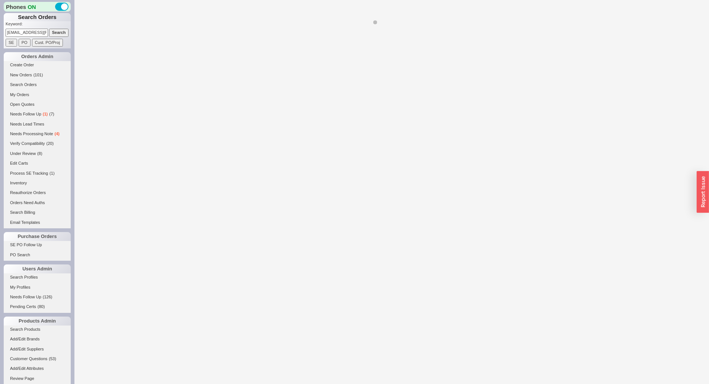
select select "3"
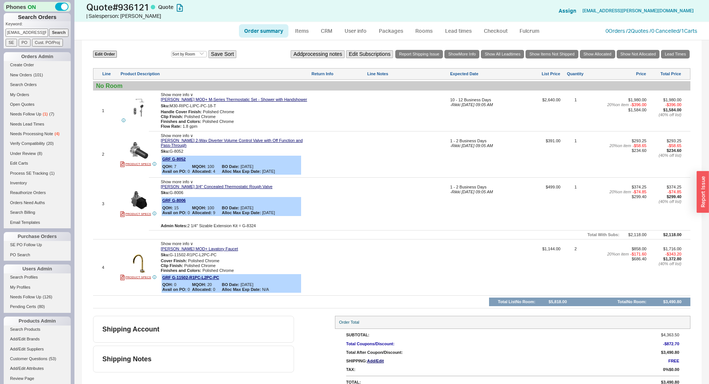
scroll to position [418, 0]
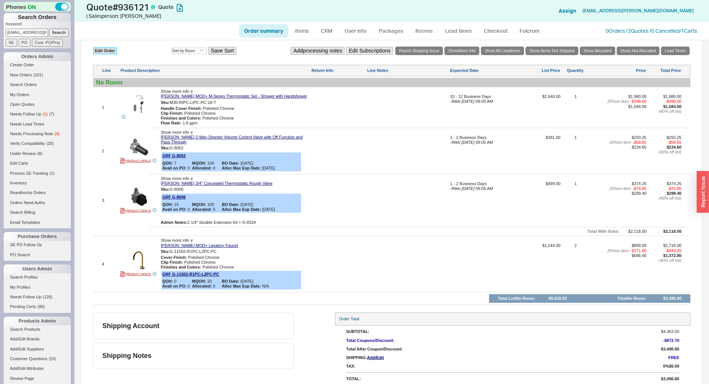
click at [110, 50] on link "Edit Order" at bounding box center [105, 50] width 24 height 7
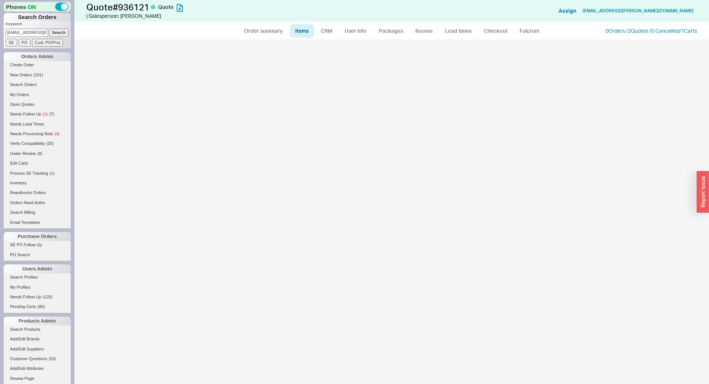
select select "3"
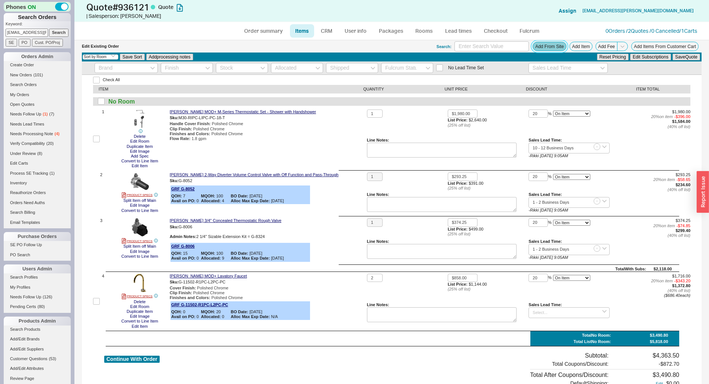
click at [541, 45] on button "Add From Site" at bounding box center [550, 46] width 34 height 9
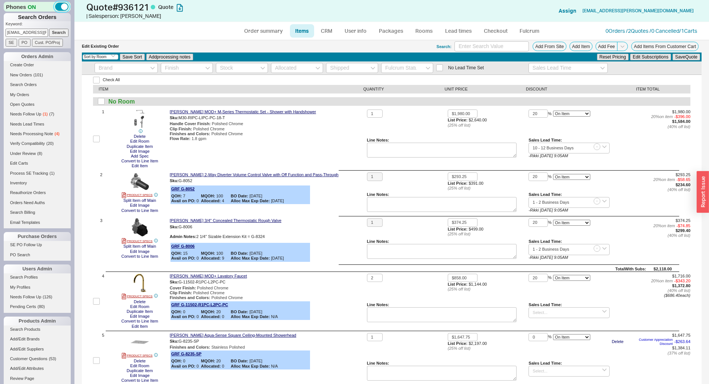
click at [55, 6] on button "button" at bounding box center [61, 7] width 13 height 8
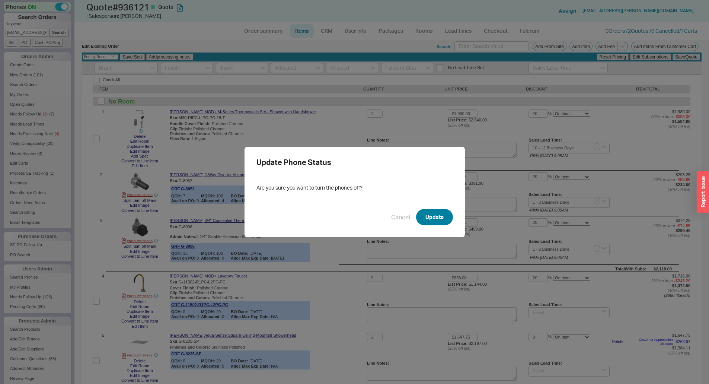
click at [425, 212] on button "Update" at bounding box center [434, 217] width 37 height 16
click at [343, 133] on div "Update Phone Status Are you sure you want to turn the phones off? Cancel Update" at bounding box center [354, 192] width 709 height 384
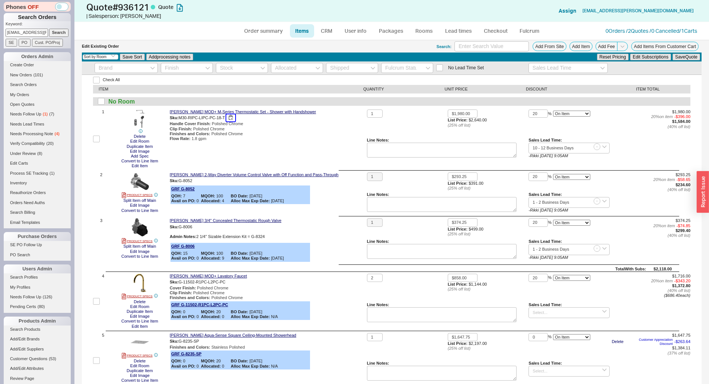
click at [232, 115] on button "button" at bounding box center [230, 117] width 9 height 7
click at [609, 25] on div "Order summary Items CRM User info Packages Rooms Lead times Checkout Fulcrum 0 …" at bounding box center [391, 31] width 635 height 18
click at [615, 30] on link "0 Orders / 2 Quotes / 0 Cancelled" at bounding box center [643, 31] width 74 height 6
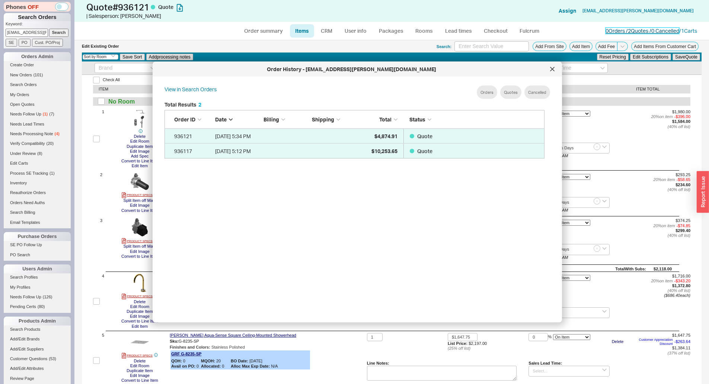
scroll to position [222, 386]
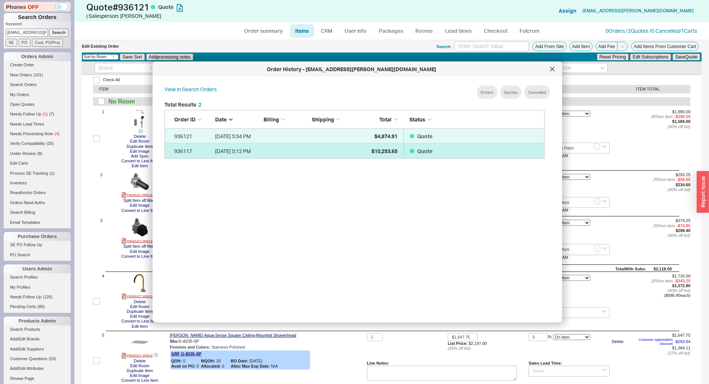
click at [367, 144] on div "$10,253.65" at bounding box center [378, 150] width 37 height 15
select select "*"
select select "LOW"
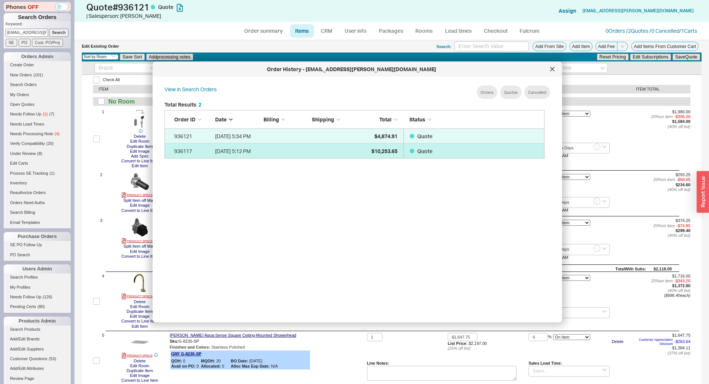
select select "3"
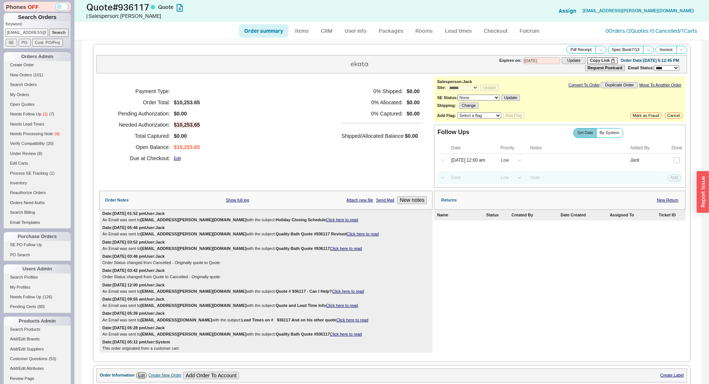
click at [372, 148] on div "0 % Shipped: $0.00 0 % Allocated: $0.00 0 % Captured: $0.00 Shipped/Allocated B…" at bounding box center [382, 125] width 82 height 78
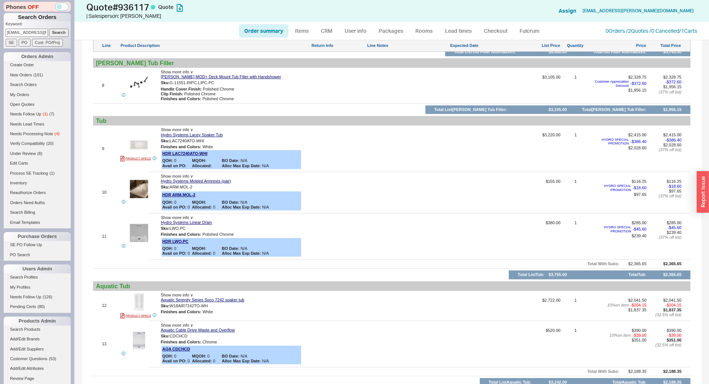
scroll to position [707, 0]
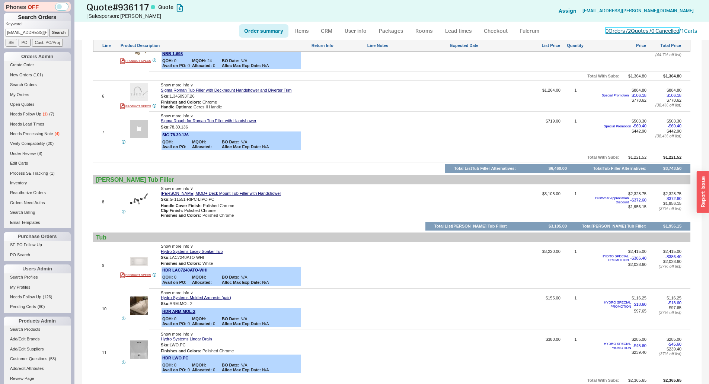
click at [616, 31] on link "0 Orders / 2 Quotes / 0 Cancelled" at bounding box center [643, 31] width 74 height 6
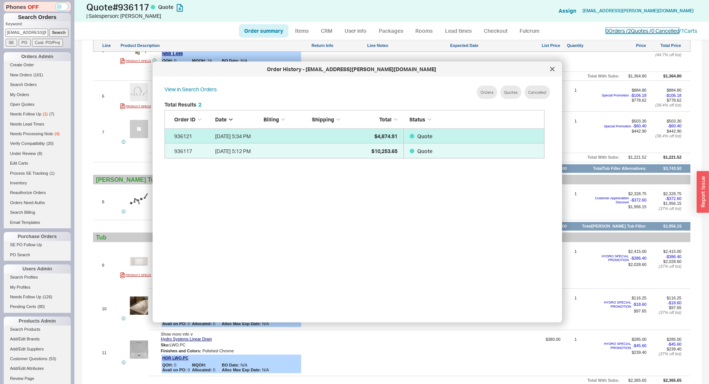
scroll to position [222, 386]
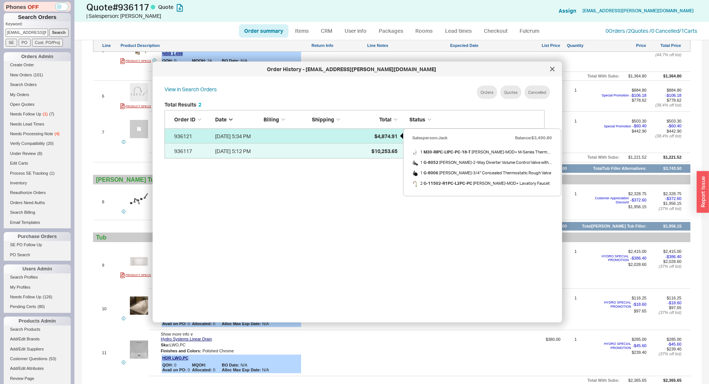
click at [383, 137] on span "$4,874.91" at bounding box center [385, 136] width 23 height 6
select select "*"
select select "LOW"
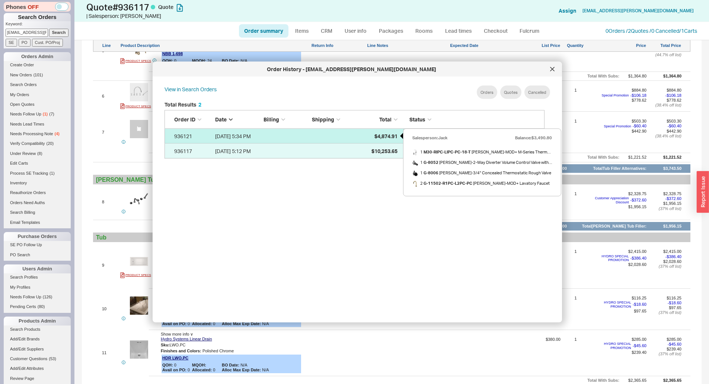
select select "LOW"
select select "3"
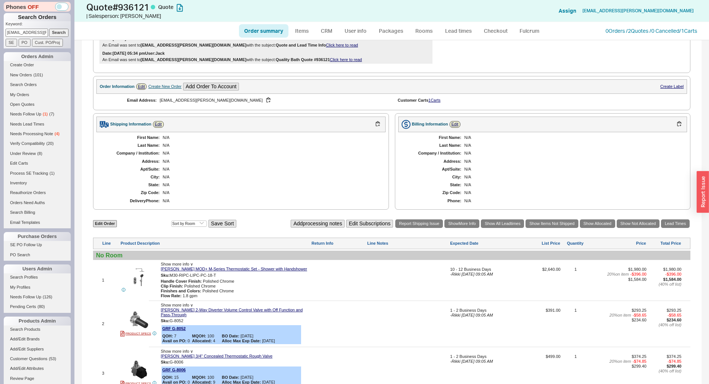
scroll to position [335, 0]
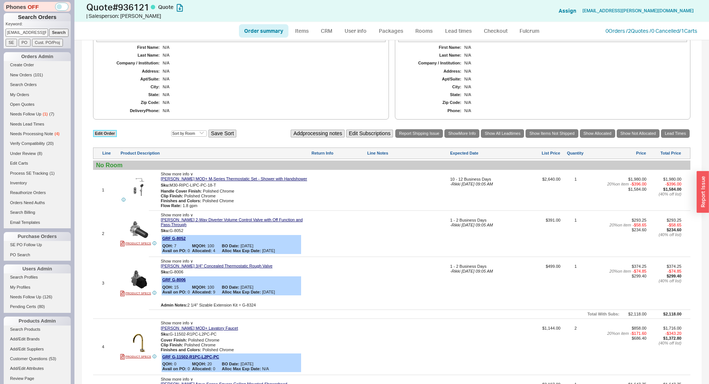
click at [104, 134] on link "Edit Order" at bounding box center [105, 133] width 24 height 7
select select "3"
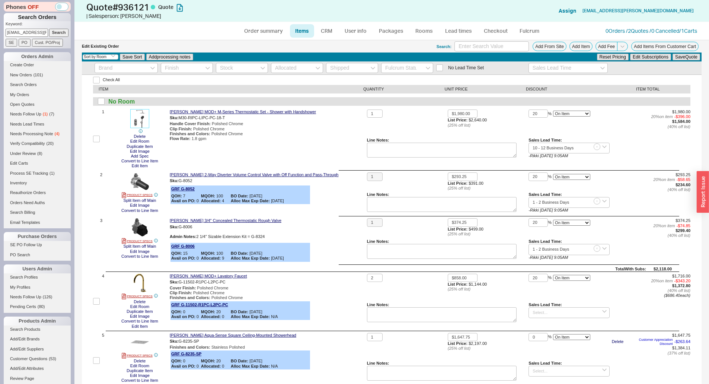
click at [138, 117] on img at bounding box center [140, 118] width 18 height 18
click at [564, 57] on div "Select an option Sort by Brand Sort by Room Save Sort Add processing notes Rese…" at bounding box center [392, 56] width 620 height 9
click at [555, 46] on button "Add From Site" at bounding box center [550, 46] width 34 height 9
click at [307, 212] on div "Graff 2-Way Diverter Volume Control Valve with Off Function and Pass-Through Sk…" at bounding box center [267, 193] width 194 height 42
click at [145, 120] on img at bounding box center [140, 118] width 18 height 18
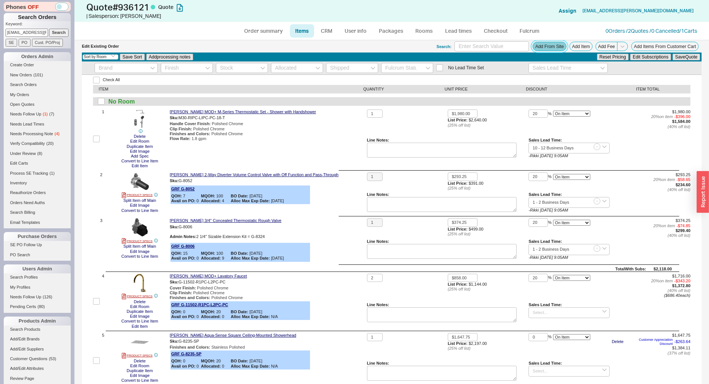
click at [536, 48] on button "Add From Site" at bounding box center [550, 46] width 34 height 9
click at [342, 319] on div "Graff MOD+ Lavatory Faucet Sku: G-11502-R1PC-L2PC-PC Cover Finish : Polished Ch…" at bounding box center [267, 301] width 194 height 55
click at [553, 50] on button "Add From Site" at bounding box center [550, 46] width 34 height 9
click at [546, 43] on button "Add From Site" at bounding box center [550, 46] width 34 height 9
click at [337, 149] on div "Graff MOD+ M-Series Thermostatic Set - Shower with Handshower Sku: M30-RIPC-LIP…" at bounding box center [267, 138] width 194 height 59
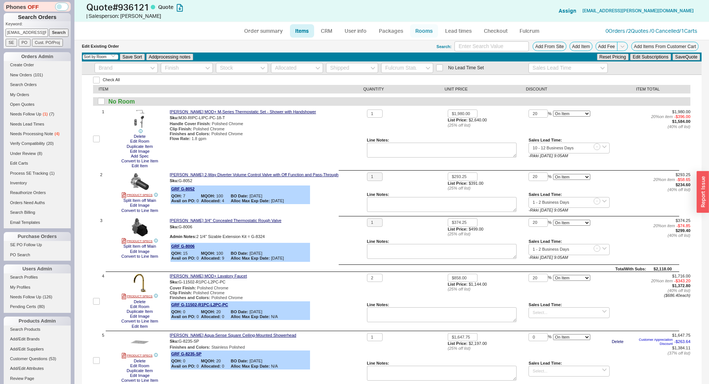
drag, startPoint x: 424, startPoint y: 30, endPoint x: 391, endPoint y: 40, distance: 34.3
click at [424, 30] on link "Rooms" at bounding box center [424, 30] width 28 height 13
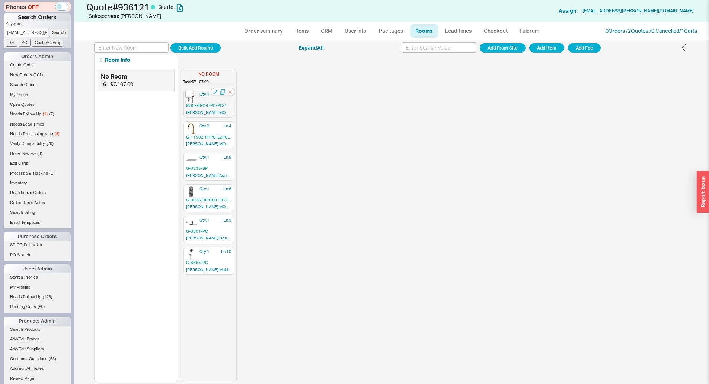
click at [230, 91] on icon "button" at bounding box center [229, 91] width 7 height 7
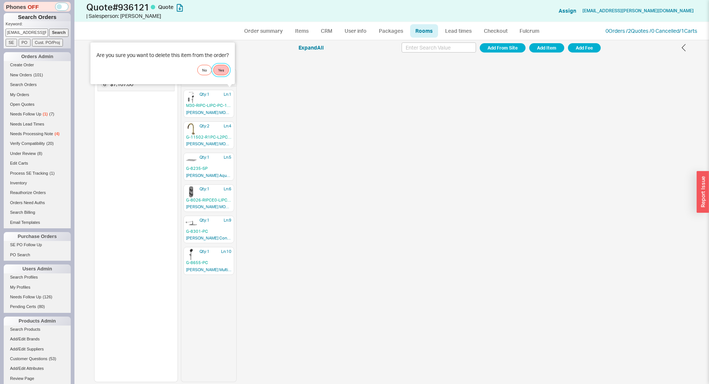
click at [224, 68] on button "Yes" at bounding box center [221, 70] width 16 height 10
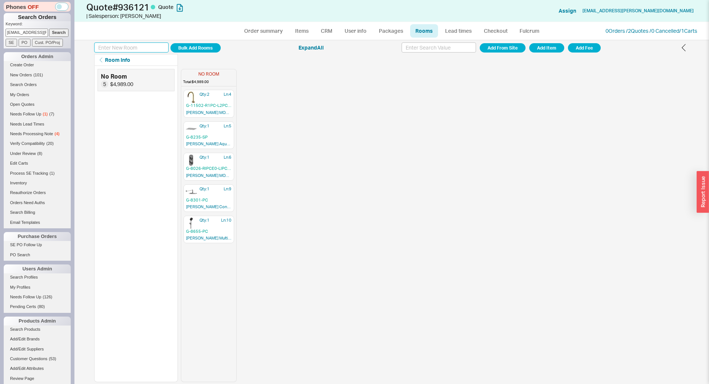
click at [157, 50] on input at bounding box center [131, 47] width 74 height 10
type input "Shower Setup"
click at [170, 43] on button "Add Room" at bounding box center [195, 47] width 50 height 9
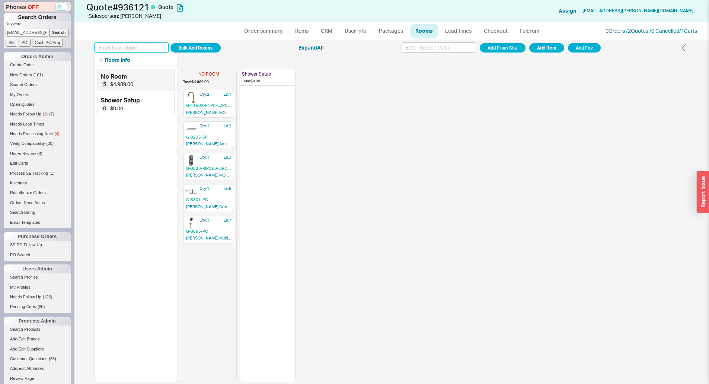
drag, startPoint x: 208, startPoint y: 129, endPoint x: 242, endPoint y: 125, distance: 34.5
click at [242, 125] on div "NO ROOM Total: $4,989.00 Qty: 2 Ln: 1 G-11502-R1PC-L2PC-PC Graff MOD+ Lavatory …" at bounding box center [238, 224] width 115 height 316
drag, startPoint x: 195, startPoint y: 134, endPoint x: 244, endPoint y: 103, distance: 57.7
click at [244, 103] on div "NO ROOM Total: $3,604.89 Qty: 2 Ln: 1 G-11502-R1PC-L2PC-PC Graff MOD+ Lavatory …" at bounding box center [238, 224] width 115 height 316
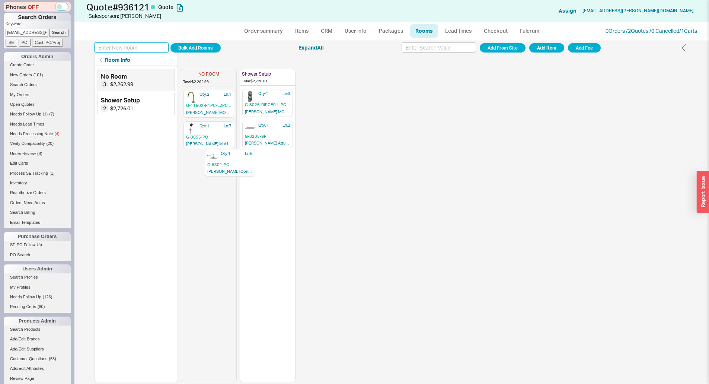
drag, startPoint x: 203, startPoint y: 133, endPoint x: 249, endPoint y: 180, distance: 66.6
click at [249, 180] on div "NO ROOM Total: $2,262.99 Qty: 2 Ln: 1 G-11502-R1PC-L2PC-PC Graff MOD+ Lavatory …" at bounding box center [238, 224] width 115 height 316
drag, startPoint x: 205, startPoint y: 138, endPoint x: 261, endPoint y: 204, distance: 86.4
click at [261, 204] on div "NO ROOM Total: $1,832.07 Qty: 2 Ln: 1 G-11502-R1PC-L2PC-PC Graff MOD+ Lavatory …" at bounding box center [238, 224] width 115 height 316
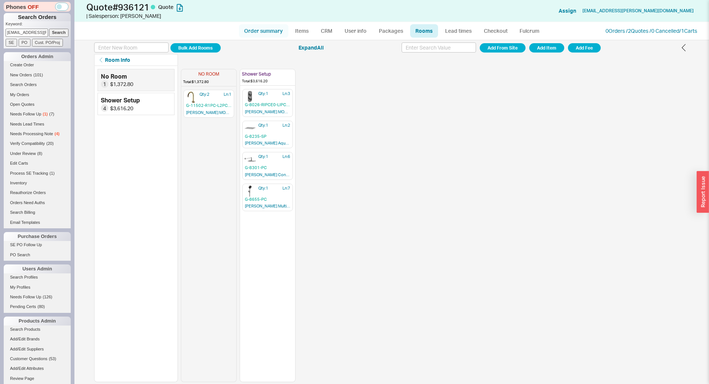
click at [242, 32] on link "Order summary" at bounding box center [264, 30] width 50 height 13
select select "*"
select select "LOW"
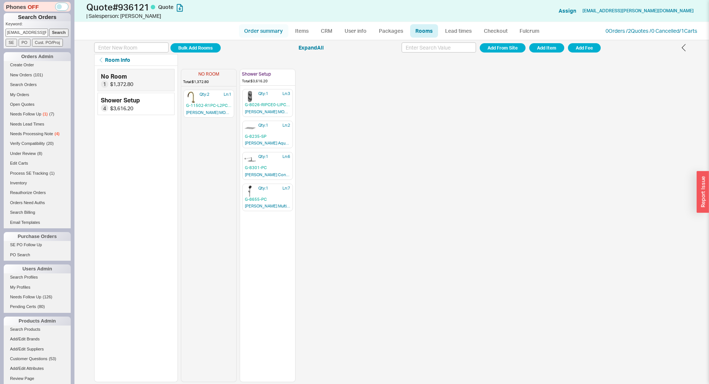
select select "LOW"
select select "3"
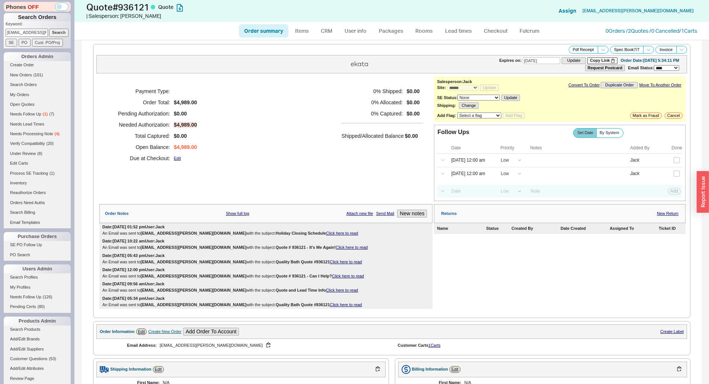
drag, startPoint x: 331, startPoint y: 114, endPoint x: 605, endPoint y: 138, distance: 275.4
click at [331, 114] on div "Payment Type: Order Total: $4,989.00 Pending Authorization: $0.00 Needed Author…" at bounding box center [265, 124] width 333 height 97
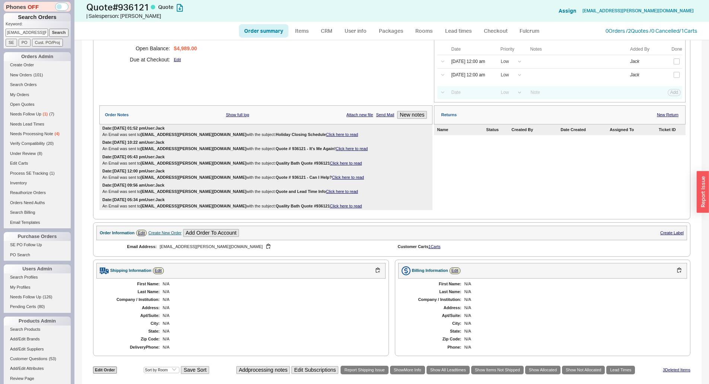
scroll to position [335, 0]
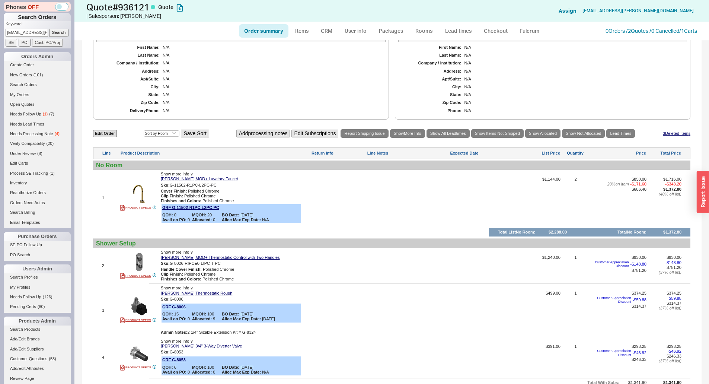
click at [103, 128] on div "**********" at bounding box center [392, 166] width 620 height 922
click at [105, 131] on link "Edit Order" at bounding box center [105, 133] width 24 height 7
select select "3"
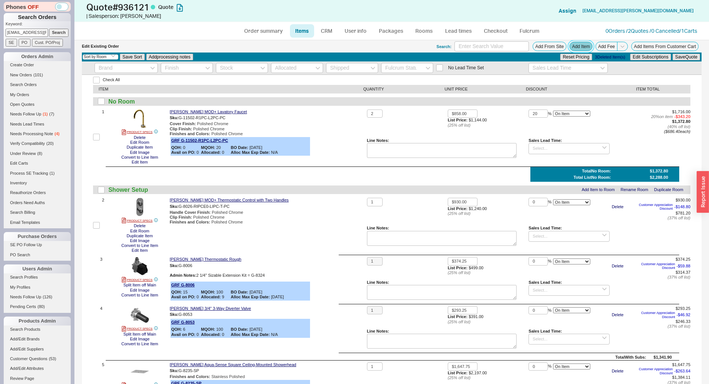
click at [570, 44] on button "Add Item" at bounding box center [581, 46] width 23 height 9
click at [319, 140] on div "Graff MOD+ Lavatory Faucet Sku: G-11502-R1PC-L2PC-PC Cover Finish : Polished Ch…" at bounding box center [267, 136] width 194 height 55
click at [580, 48] on button "Add Item" at bounding box center [581, 46] width 23 height 9
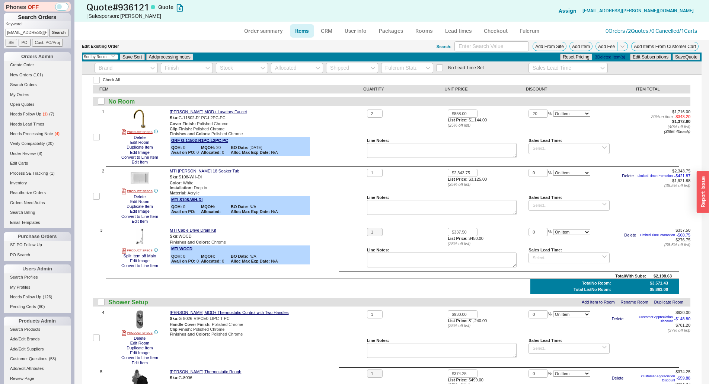
click at [351, 244] on div "Finishes and Colors : Chrome" at bounding box center [267, 242] width 194 height 5
click at [345, 163] on div "Graff MOD+ Lavatory Faucet Sku: G-11502-R1PC-L2PC-PC Cover Finish : Polished Ch…" at bounding box center [267, 136] width 194 height 55
click at [304, 109] on div "Graff MOD+ Lavatory Faucet" at bounding box center [267, 111] width 194 height 5
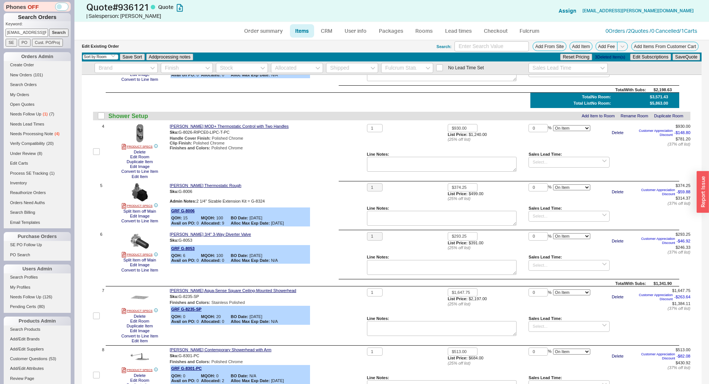
click at [351, 198] on div "Graff Thermostatic Rough Sku: G-8006 Admin Notes: 2 1/4" Sizable Extension Kit …" at bounding box center [267, 205] width 194 height 45
click at [309, 131] on div "Sku: G-8026-RIPCE0-LIPC-T-PC" at bounding box center [267, 132] width 194 height 7
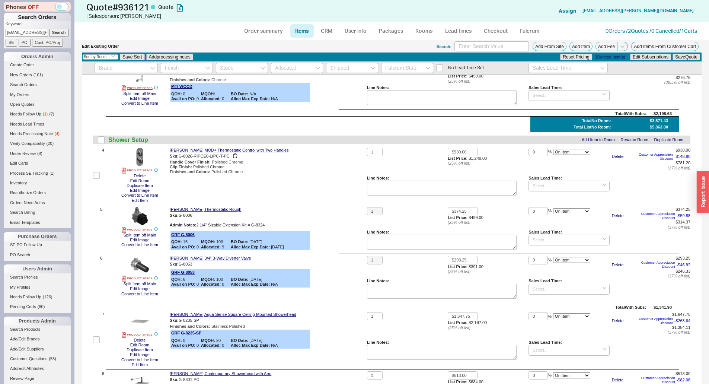
scroll to position [149, 0]
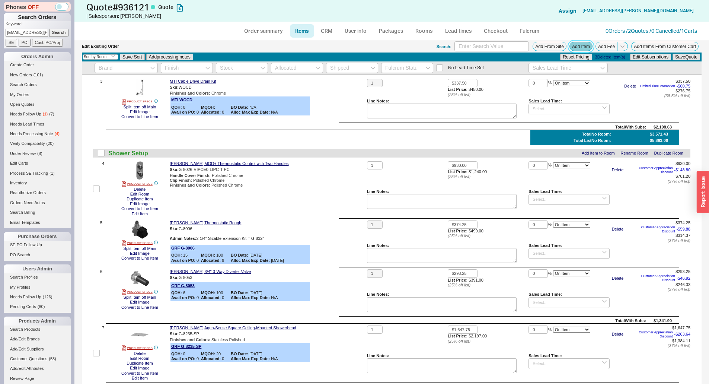
click at [578, 43] on button "Add Item" at bounding box center [581, 46] width 23 height 9
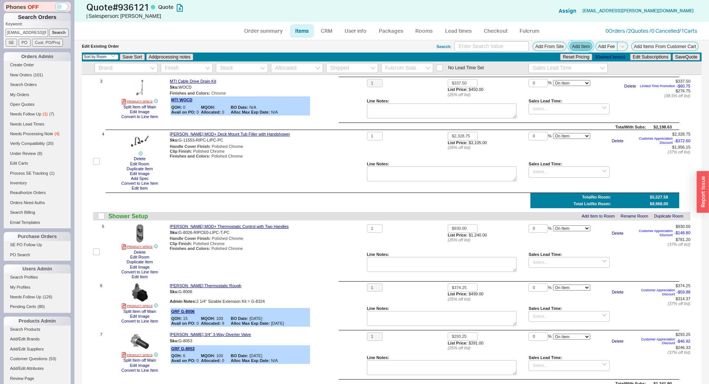
scroll to position [0, 0]
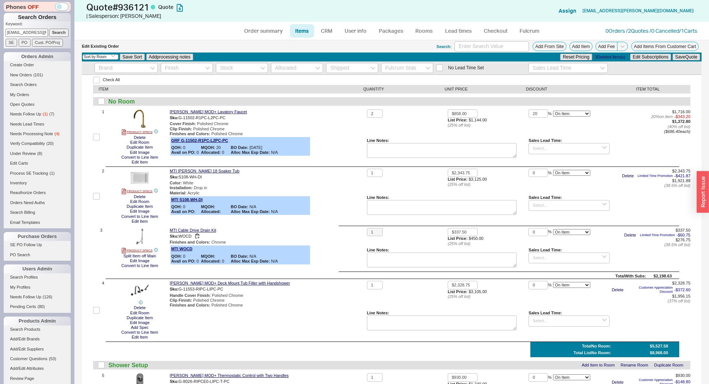
click at [333, 239] on div "Sku: WOCD" at bounding box center [267, 236] width 194 height 7
click at [570, 47] on button "Add Item" at bounding box center [581, 46] width 23 height 9
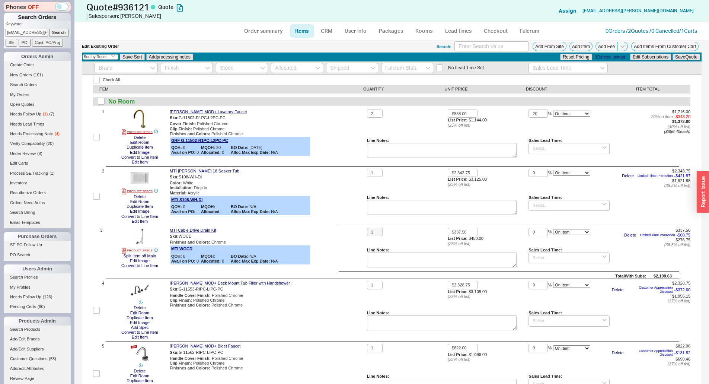
click at [342, 213] on div "MTI Andrea 18 Soaker Tub Sku: S108-WH-DI Color : White Installation : Drop in M…" at bounding box center [267, 196] width 194 height 55
click at [580, 48] on button "Add Item" at bounding box center [581, 46] width 23 height 9
click at [274, 34] on link "Order summary" at bounding box center [264, 30] width 50 height 13
select select "*"
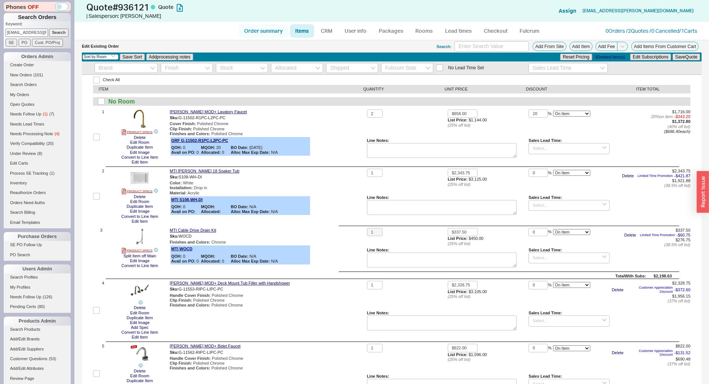
select select "LOW"
select select "3"
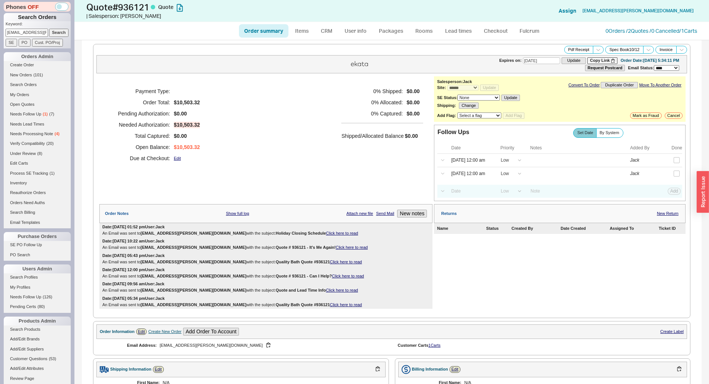
click at [326, 114] on div "Payment Type: Order Total: $10,503.32 Pending Authorization: $0.00 Needed Autho…" at bounding box center [265, 124] width 333 height 97
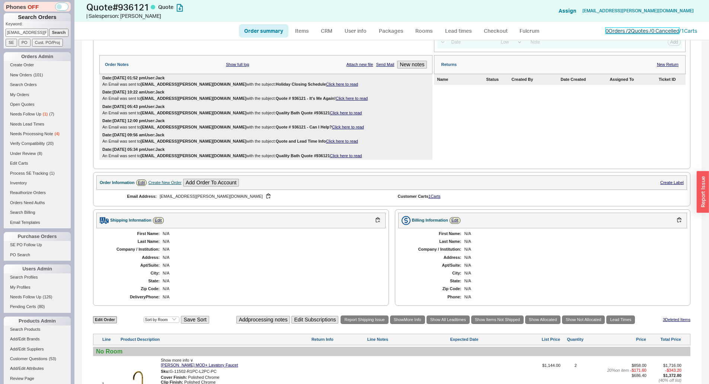
click at [636, 33] on link "0 Orders / 2 Quotes / 0 Cancelled" at bounding box center [643, 31] width 74 height 6
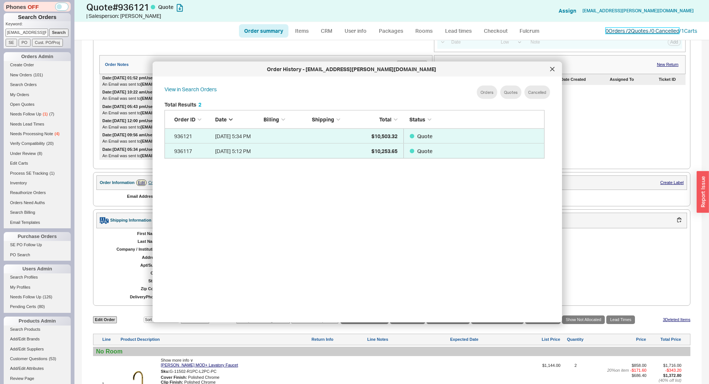
scroll to position [222, 386]
click at [550, 68] on div at bounding box center [552, 69] width 12 height 12
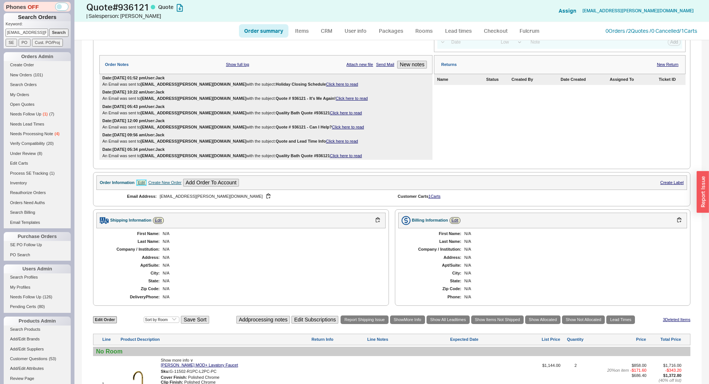
click at [142, 182] on link "Edit" at bounding box center [141, 182] width 11 height 6
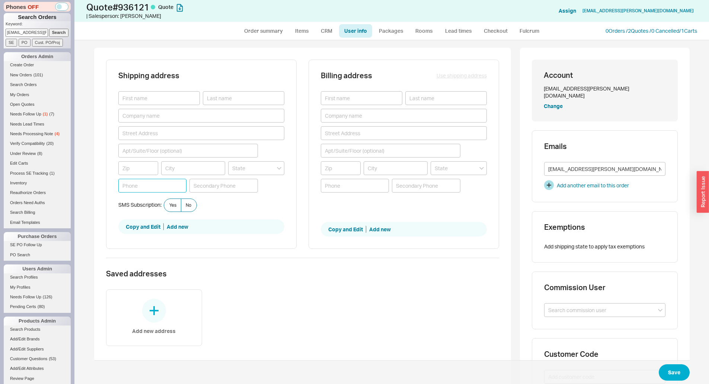
click at [173, 182] on input at bounding box center [152, 186] width 68 height 14
paste input "786) 213 4355"
click at [121, 184] on input "786) 213 4355" at bounding box center [152, 186] width 68 height 14
click at [119, 185] on input "786) 213 4355" at bounding box center [152, 186] width 68 height 14
type input "(786) 213 4355"
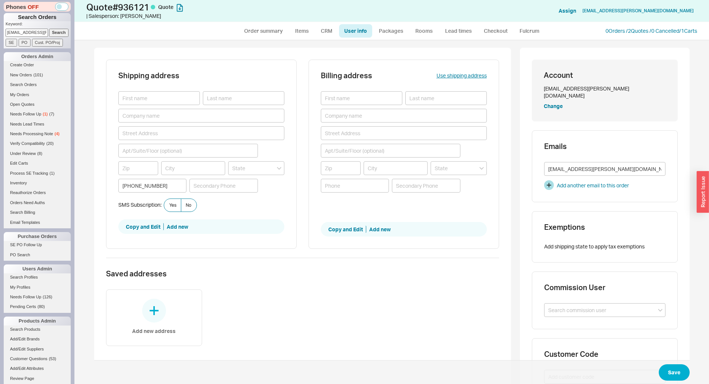
click at [160, 105] on div "(786) 213 4355" at bounding box center [201, 144] width 166 height 107
click at [160, 103] on input at bounding box center [159, 98] width 82 height 14
paste input "786) 213 4355"
type input "786) 213 4355"
drag, startPoint x: 159, startPoint y: 96, endPoint x: 210, endPoint y: 99, distance: 51.4
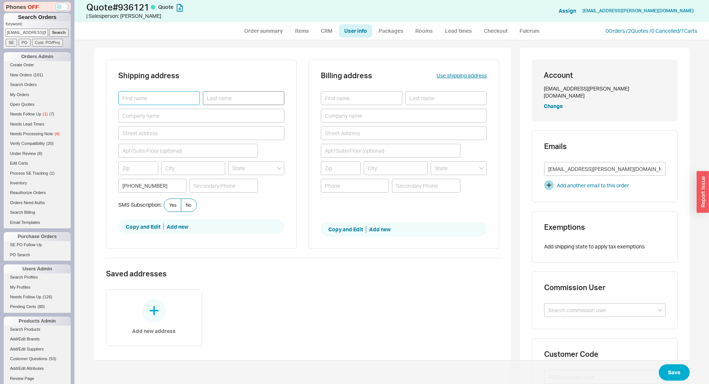
click at [159, 96] on input at bounding box center [159, 98] width 82 height 14
paste input "Jane Tsarkova"
type input "Jane Tsarkova"
click at [213, 98] on input at bounding box center [244, 98] width 82 height 14
paste input "Jane Tsarkova"
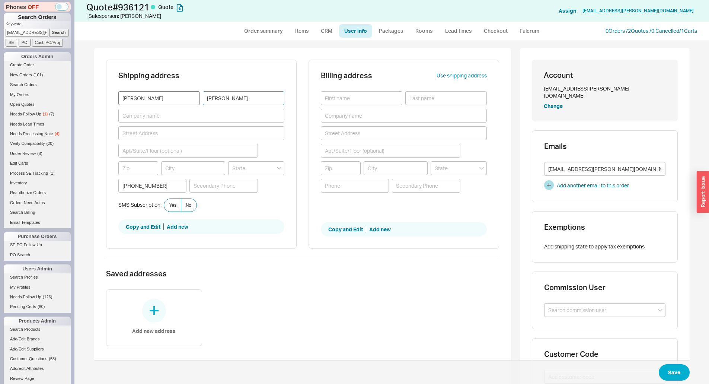
type input "Jane Tsarkova"
drag, startPoint x: 133, startPoint y: 98, endPoint x: 175, endPoint y: 100, distance: 42.1
click at [175, 100] on input "Jane Tsarkova" at bounding box center [159, 98] width 82 height 14
type input "Jane"
drag, startPoint x: 216, startPoint y: 99, endPoint x: 208, endPoint y: 101, distance: 8.8
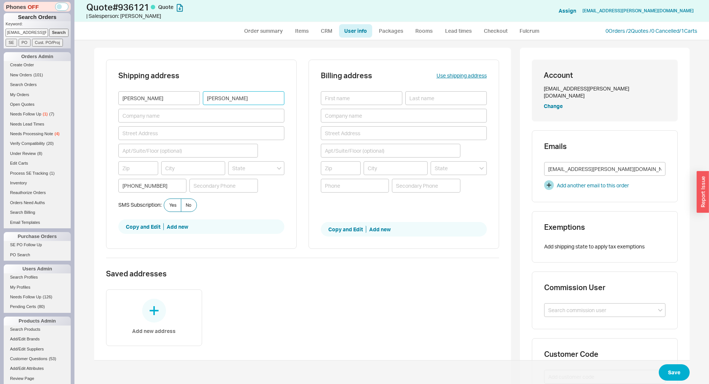
click at [208, 101] on input "Jane Tsarkova" at bounding box center [244, 98] width 82 height 14
type input "Tsarkova"
click at [304, 87] on div "Shipping address Jane Tsarkova (786) 213 4355 SMS Subscription: Yes No Copy and…" at bounding box center [302, 159] width 393 height 198
click at [447, 76] on button "Use shipping address" at bounding box center [462, 75] width 50 height 7
type input "Jane"
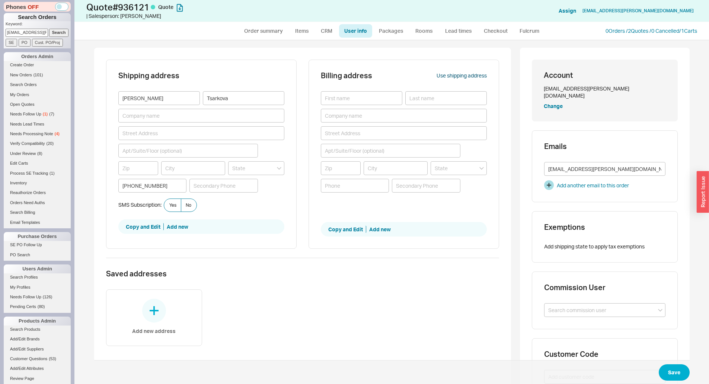
type input "Tsarkova"
type input "(786) 213 4355"
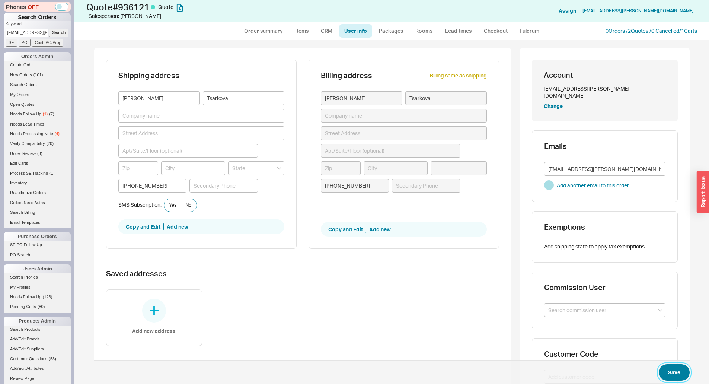
click at [670, 370] on button "Save" at bounding box center [674, 372] width 31 height 16
select select "*"
select select "LOW"
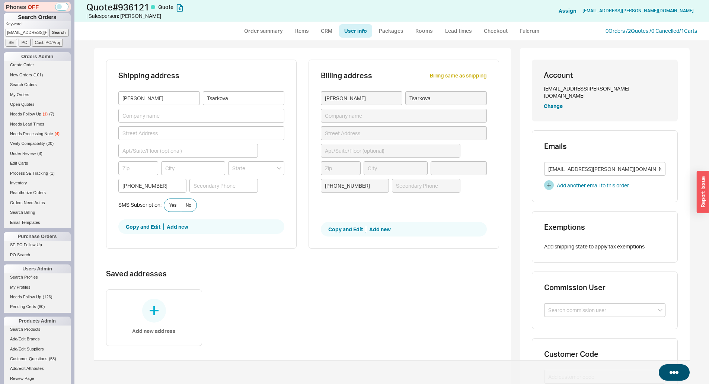
select select "LOW"
select select "3"
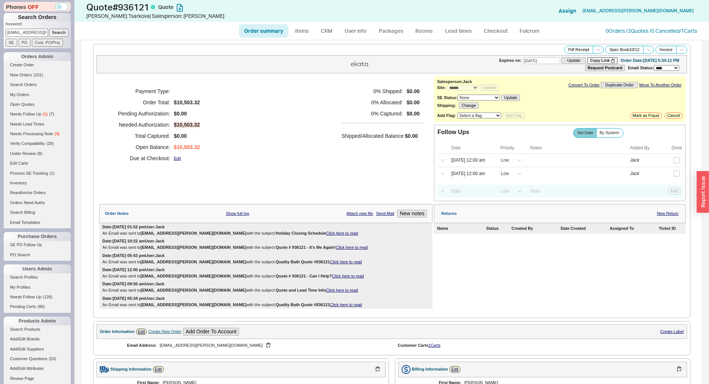
click at [383, 172] on div "Payment Type: Order Total: $10,503.32 Pending Authorization: $0.00 Needed Autho…" at bounding box center [265, 124] width 333 height 97
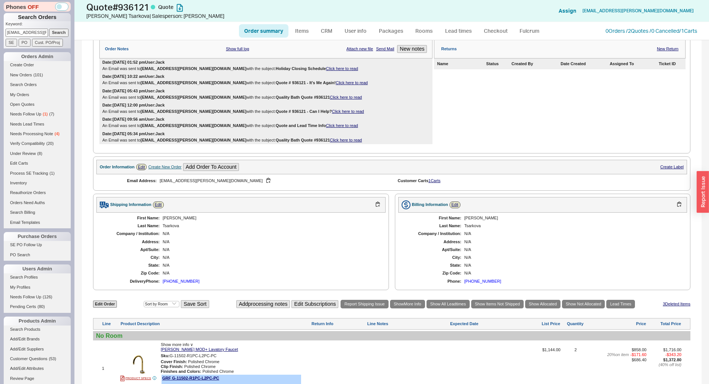
scroll to position [298, 0]
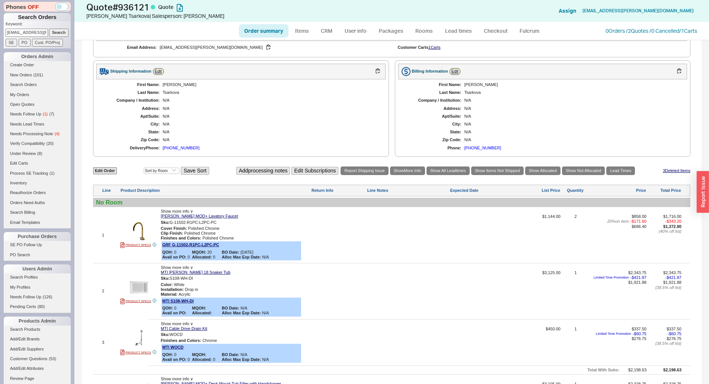
click at [316, 100] on div "N/A" at bounding box center [271, 100] width 216 height 5
click at [176, 148] on div "(786) 213 4355" at bounding box center [181, 148] width 37 height 5
click at [227, 112] on div "First Name: Jane Last Name: Tsarkova Company / Institution: N/A Address: N/A Ap…" at bounding box center [240, 116] width 289 height 74
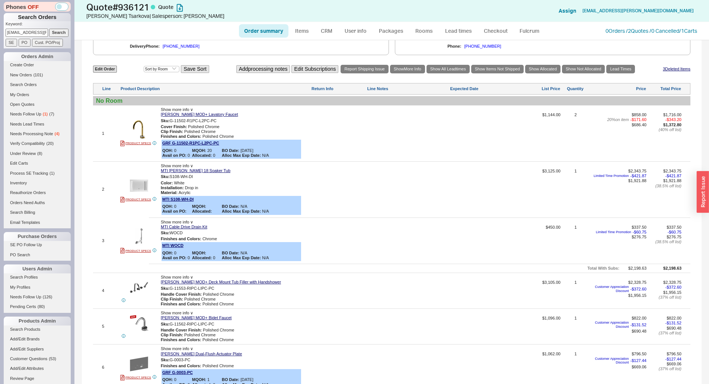
scroll to position [409, 0]
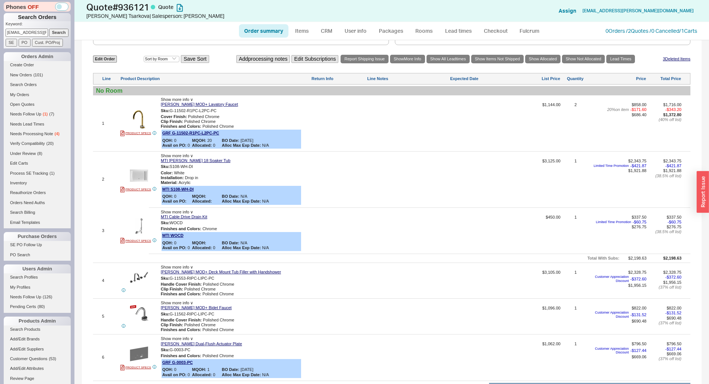
click at [350, 186] on div at bounding box center [338, 182] width 54 height 47
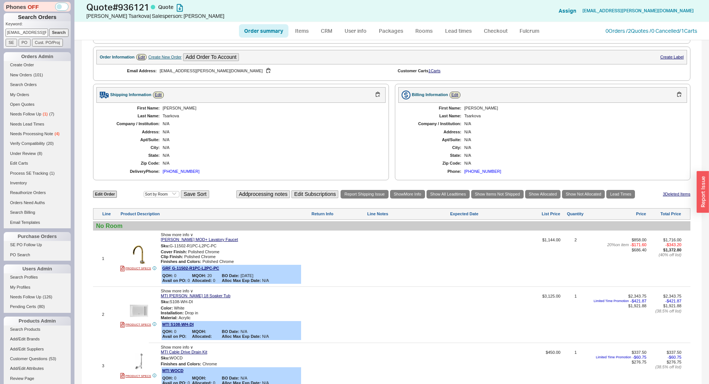
scroll to position [186, 0]
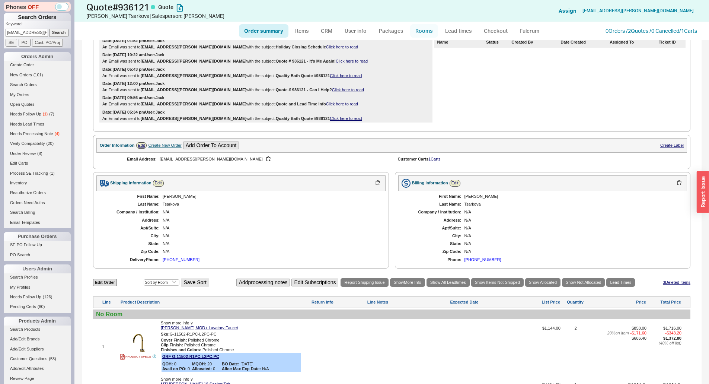
click at [431, 32] on link "Rooms" at bounding box center [424, 30] width 28 height 13
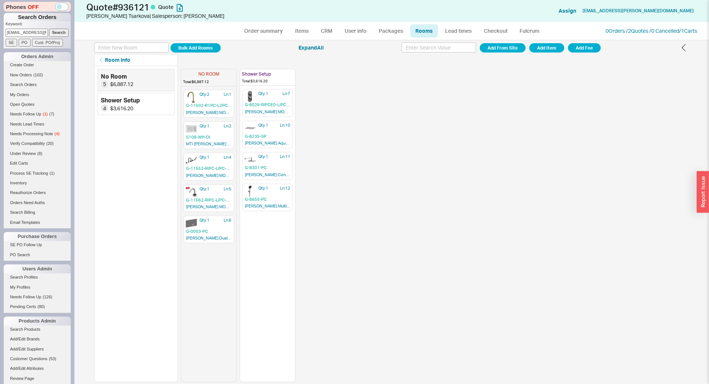
click at [439, 136] on div "NO ROOM Total: $6,887.12 Qty: 2 Ln: 1 G-11502-R1PC-L2PC-PC Graff MOD+ Lavatory …" at bounding box center [435, 224] width 509 height 316
drag, startPoint x: 192, startPoint y: 96, endPoint x: 199, endPoint y: 103, distance: 9.7
click at [199, 103] on div "Qty: 2 Ln: 1 G-11502-R1PC-L2PC-PC Graff MOD+ Lavatory Faucet" at bounding box center [209, 104] width 51 height 28
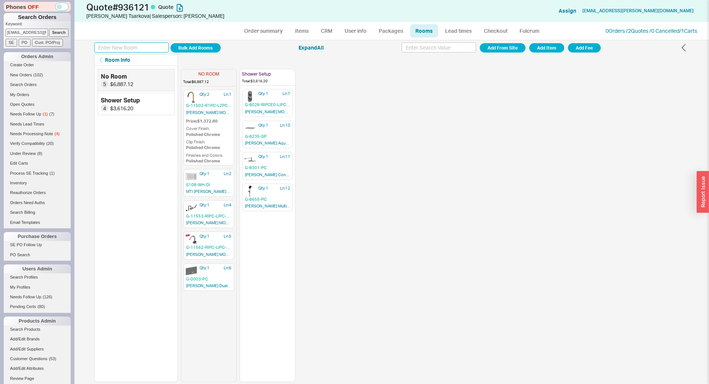
click at [135, 48] on input at bounding box center [131, 47] width 74 height 10
type input "Master Bath"
click at [170, 43] on button "Add Room" at bounding box center [195, 47] width 50 height 9
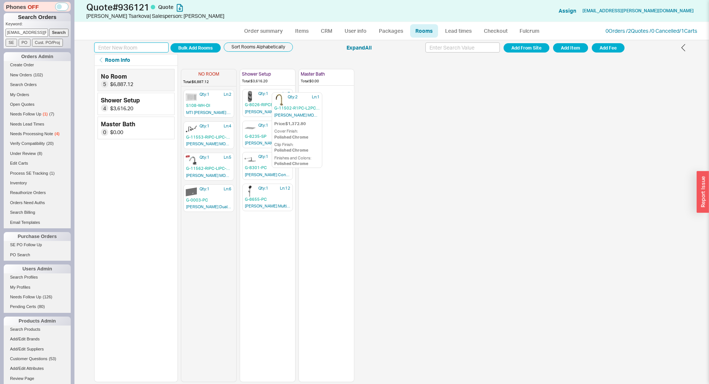
drag, startPoint x: 200, startPoint y: 129, endPoint x: 318, endPoint y: 135, distance: 117.8
click at [318, 135] on div "NO ROOM Total: $6,887.12 Qty: 2 Ln: 1 G-11502-R1PC-L2PC-PC Graff MOD+ Lavatory …" at bounding box center [267, 224] width 173 height 316
click at [395, 129] on div "NO ROOM Total: $5,514.32 Qty: 1 Ln: 2 S108-WH-DI MTI Andrea 18 Soaker Tub Qty: …" at bounding box center [435, 224] width 509 height 316
click at [154, 47] on input at bounding box center [131, 47] width 74 height 10
drag, startPoint x: 102, startPoint y: 49, endPoint x: 93, endPoint y: 51, distance: 9.6
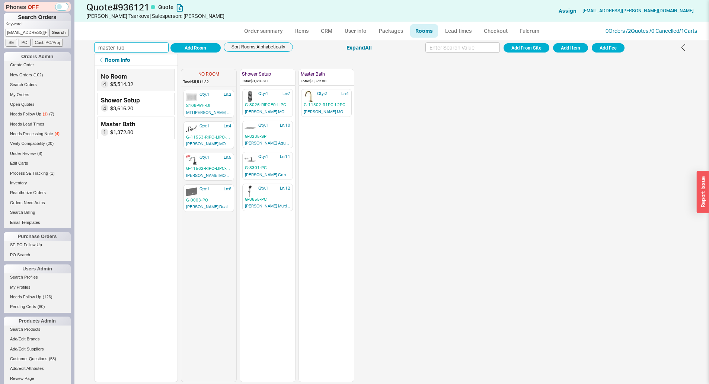
click at [94, 50] on input "master Tub" at bounding box center [131, 47] width 74 height 10
click at [136, 50] on input "Master Tub" at bounding box center [131, 47] width 74 height 10
type input "Master Tub"
click at [214, 50] on button "Add Room" at bounding box center [195, 47] width 50 height 9
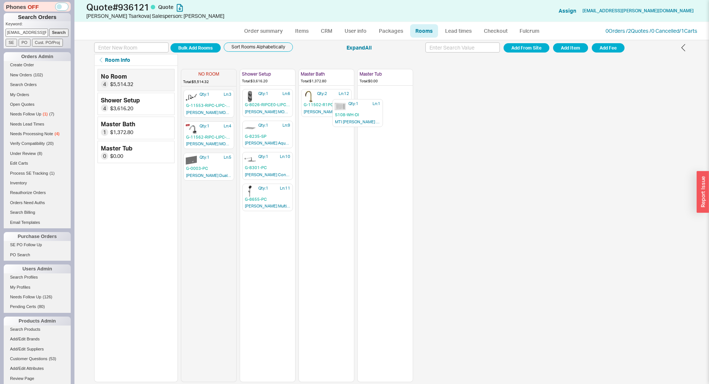
drag, startPoint x: 218, startPoint y: 106, endPoint x: 393, endPoint y: 117, distance: 174.9
click at [376, 121] on div "NO ROOM Total: $5,514.32 Qty: 1 Ln: 1 S108-WH-DI MTI Andrea 18 Soaker Tub Qty: …" at bounding box center [297, 224] width 232 height 316
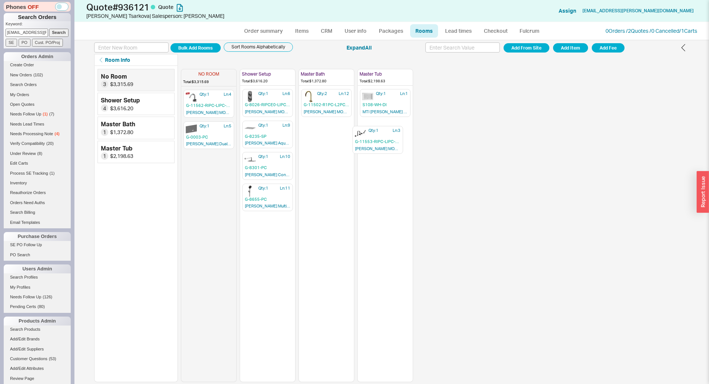
drag, startPoint x: 201, startPoint y: 107, endPoint x: 374, endPoint y: 136, distance: 175.2
click at [369, 138] on div "NO ROOM Total: $3,315.69 Qty: 1 Ln: 3 G-11553-RIPC-LIPC-PC Graff MOD+ Deck Moun…" at bounding box center [297, 224] width 232 height 316
drag, startPoint x: 207, startPoint y: 101, endPoint x: 326, endPoint y: 131, distance: 122.7
click at [326, 131] on div "NO ROOM Total: $1,359.54 Qty: 1 Ln: 4 G-11562-RIPC-LIPC-PC Graff MOD+ Bidet Fau…" at bounding box center [297, 224] width 232 height 316
click at [217, 102] on div "Qty: 1 Ln: 5 G-0003-PC Graff Dual-Flush Actuator Plate" at bounding box center [209, 104] width 51 height 28
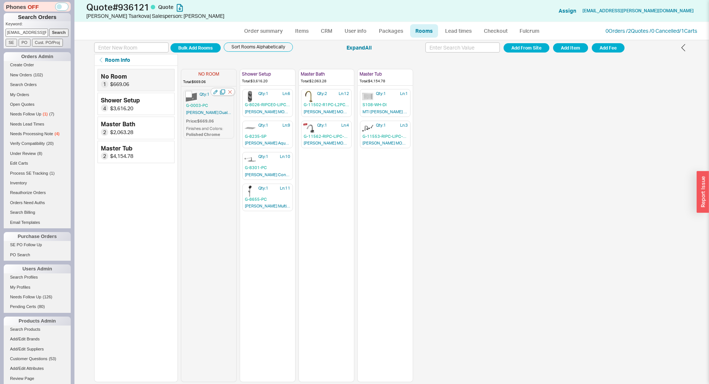
click at [214, 101] on div "Qty: 1 Ln: 5 G-0003-PC Graff Dual-Flush Actuator Plate Price: $669.06 Finishes …" at bounding box center [209, 114] width 51 height 49
drag, startPoint x: 214, startPoint y: 101, endPoint x: 223, endPoint y: 108, distance: 11.7
click at [223, 108] on div "Qty: 1 Ln: 5 G-0003-PC Graff Dual-Flush Actuator Plate" at bounding box center [208, 235] width 55 height 292
click at [129, 41] on div "Bulk Add Rooms Sort Rooms Alphabetically Expand All Add From Site Add Item Add …" at bounding box center [391, 212] width 635 height 344
click at [130, 45] on input at bounding box center [131, 47] width 74 height 10
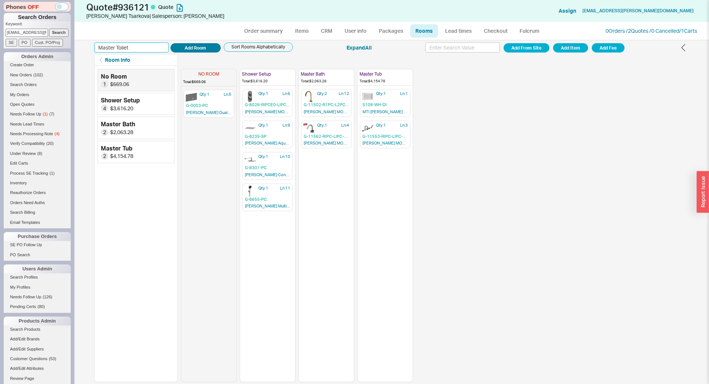
type input "Master Toilet"
click at [177, 50] on button "Add Room" at bounding box center [195, 47] width 50 height 9
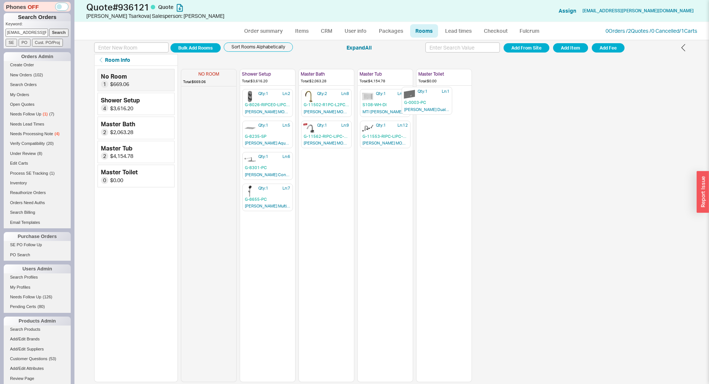
drag, startPoint x: 210, startPoint y: 106, endPoint x: 428, endPoint y: 107, distance: 218.5
click at [428, 107] on div "NO ROOM Total: $669.06 Qty: 1 Ln: 1 G-0003-PC Graff Dual-Flush Actuator Plate S…" at bounding box center [326, 224] width 291 height 316
click at [558, 48] on button "Add Item" at bounding box center [570, 47] width 35 height 9
drag, startPoint x: 213, startPoint y: 101, endPoint x: 462, endPoint y: 113, distance: 249.3
click at [463, 113] on div "NO ROOM Total: $868.00 Qty: 1 Ln: 1 2169092092 Duravit Me By Starck Floor Stand…" at bounding box center [326, 224] width 291 height 316
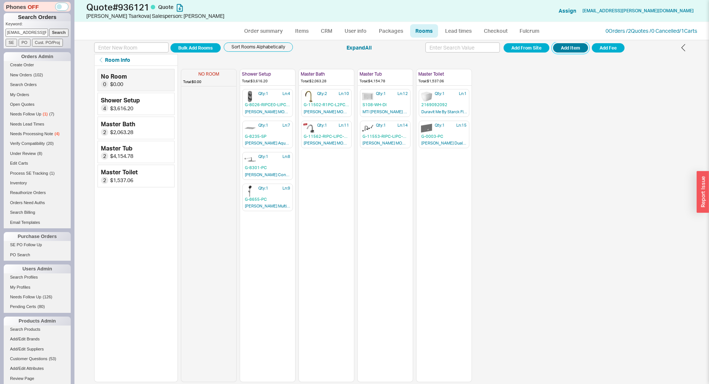
click at [556, 49] on button "Add Item" at bounding box center [570, 47] width 35 height 9
click at [553, 270] on div "NO ROOM Total: $348.00 Qty: 1 Ln: 1 2289100000 Duravit Me By Starck Floor Stand…" at bounding box center [435, 224] width 509 height 316
click at [552, 199] on div "NO ROOM Total: $348.00 Qty: 1 Ln: 1 2289100000 Duravit Me By Starck Floor Stand…" at bounding box center [435, 224] width 509 height 316
drag, startPoint x: 191, startPoint y: 104, endPoint x: 442, endPoint y: 170, distance: 259.1
click at [442, 170] on div "NO ROOM Total: $348.00 Qty: 1 Ln: 1 2289100000 Duravit Me By Starck Floor Stand…" at bounding box center [326, 224] width 291 height 316
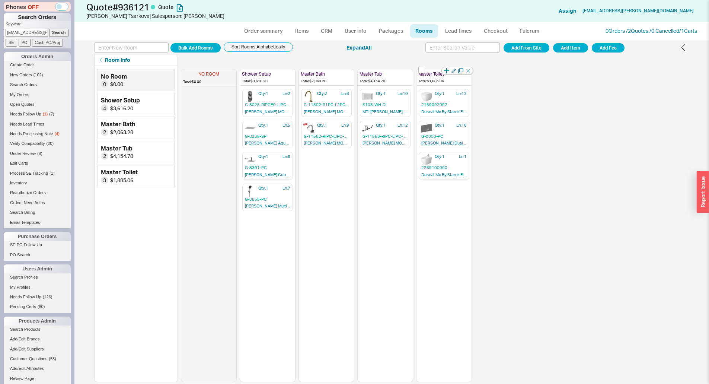
click at [454, 69] on icon "button" at bounding box center [454, 70] width 4 height 4
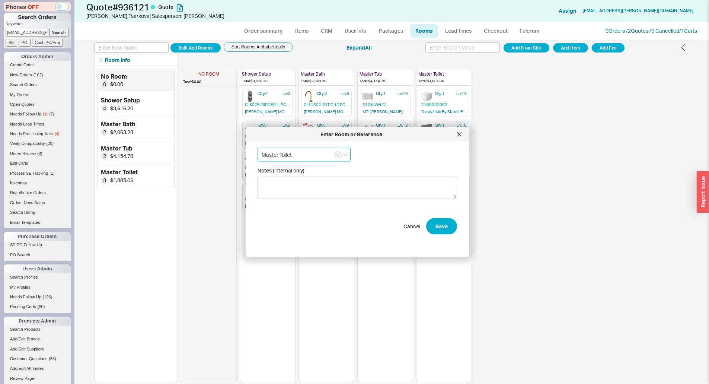
click at [312, 150] on input "Master Toilet" at bounding box center [304, 155] width 93 height 14
type input "Master Toilet and Bidet"
click at [431, 220] on button "Save" at bounding box center [441, 226] width 31 height 16
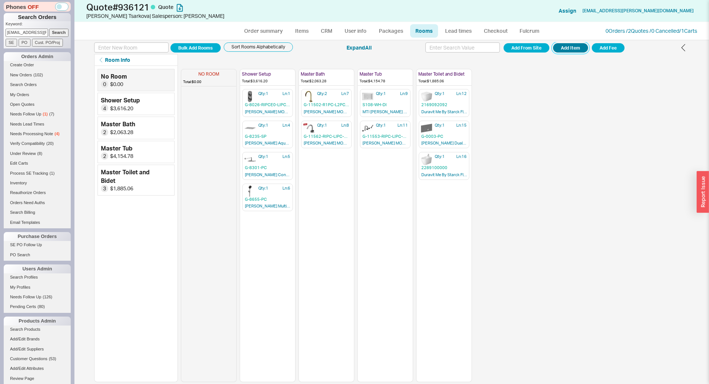
click at [563, 47] on button "Add Item" at bounding box center [570, 47] width 35 height 9
click at [137, 45] on input at bounding box center [131, 47] width 74 height 10
type input "Guest Bathroom"
click at [170, 43] on button "Add Room" at bounding box center [195, 47] width 50 height 9
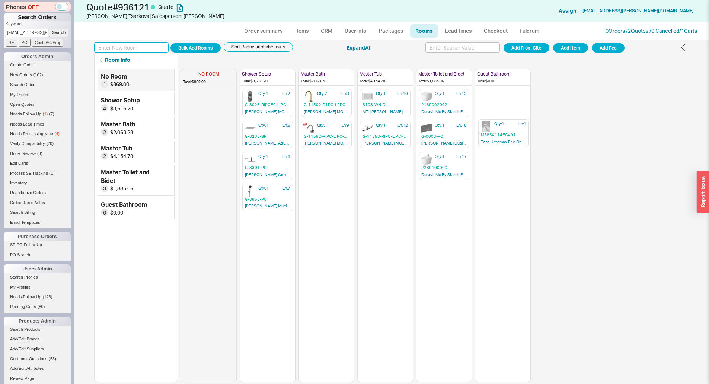
drag, startPoint x: 205, startPoint y: 104, endPoint x: 511, endPoint y: 129, distance: 307.4
click at [511, 129] on div "NO ROOM Total: $869.00 Qty: 1 Ln: 1 MS854114EG#01 Toto Ultramax Eco One Piece T…" at bounding box center [356, 224] width 350 height 316
click at [523, 45] on button "Add From Site" at bounding box center [527, 47] width 46 height 9
click at [149, 49] on input at bounding box center [131, 47] width 74 height 10
click at [522, 50] on button "Add From Site" at bounding box center [527, 47] width 46 height 9
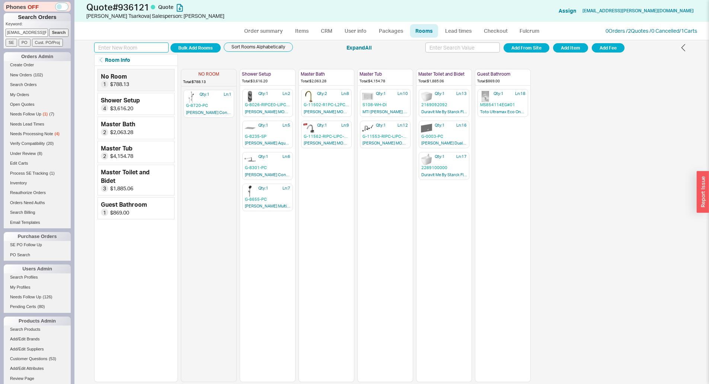
click at [150, 44] on input at bounding box center [131, 47] width 74 height 10
type input "Guest Shower Option 1"
click at [170, 43] on button "Add Room" at bounding box center [195, 47] width 50 height 9
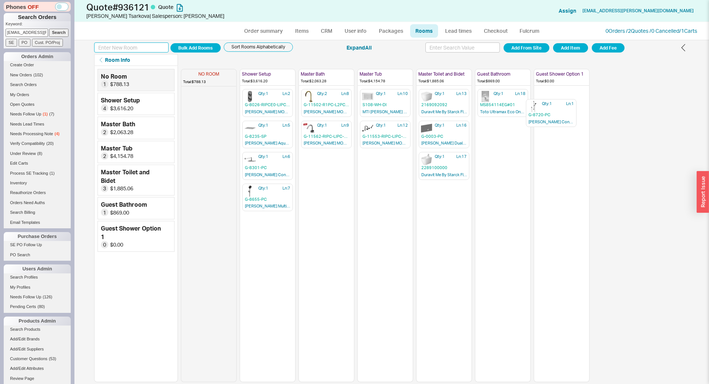
drag, startPoint x: 215, startPoint y: 103, endPoint x: 578, endPoint y: 109, distance: 363.0
click at [577, 112] on div "NO ROOM Total: $788.13 Qty: 1 Ln: 1 G-8720-PC Graff Contemporary Handshower wit…" at bounding box center [385, 224] width 409 height 316
click at [534, 48] on button "Add From Site" at bounding box center [527, 47] width 46 height 9
drag, startPoint x: 218, startPoint y: 104, endPoint x: 568, endPoint y: 139, distance: 351.3
click at [568, 139] on div "NO ROOM Total: $265.86 Qty: 1 Ln: 1 G-8307-PC Graff Contemporary Showerhead wit…" at bounding box center [385, 224] width 409 height 316
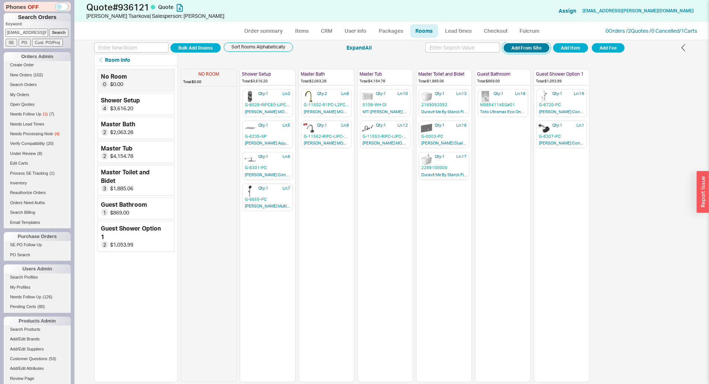
click at [520, 48] on button "Add From Site" at bounding box center [527, 47] width 46 height 9
click at [579, 70] on icon "button" at bounding box center [578, 70] width 5 height 5
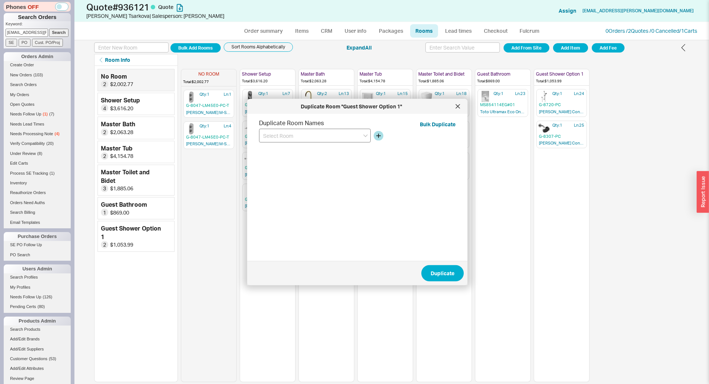
click at [320, 138] on input at bounding box center [315, 136] width 112 height 14
type input "Guest Shower Option 2"
click at [437, 268] on button "Duplicate" at bounding box center [442, 273] width 42 height 16
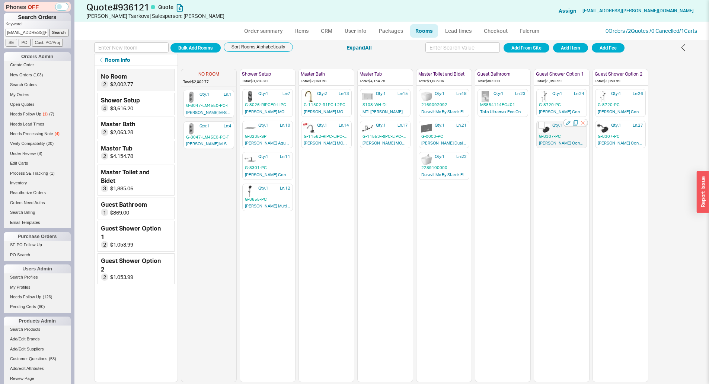
click at [586, 125] on icon "button" at bounding box center [582, 122] width 7 height 7
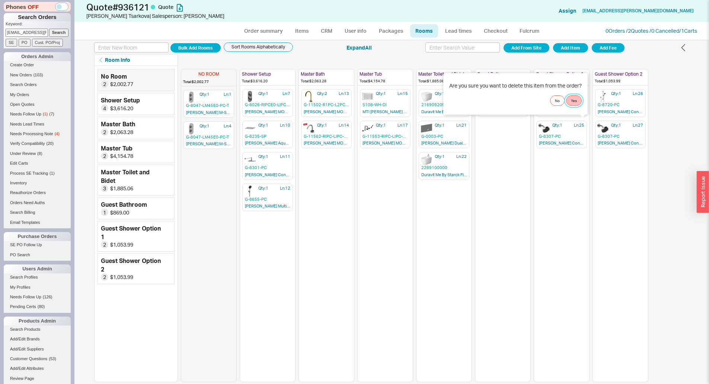
click at [576, 101] on button "Yes" at bounding box center [574, 100] width 16 height 10
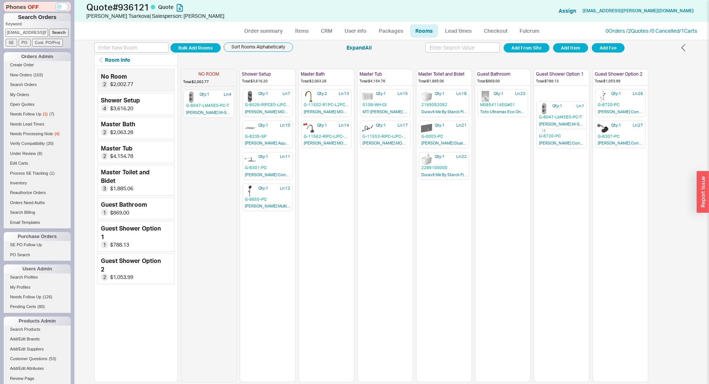
drag, startPoint x: 197, startPoint y: 98, endPoint x: 557, endPoint y: 111, distance: 360.2
click at [557, 111] on div "NO ROOM Total: $2,002.77 Qty: 1 Ln: 1 G-8047-LM45E0-PC-T Graff M-Series Valve T…" at bounding box center [415, 224] width 468 height 316
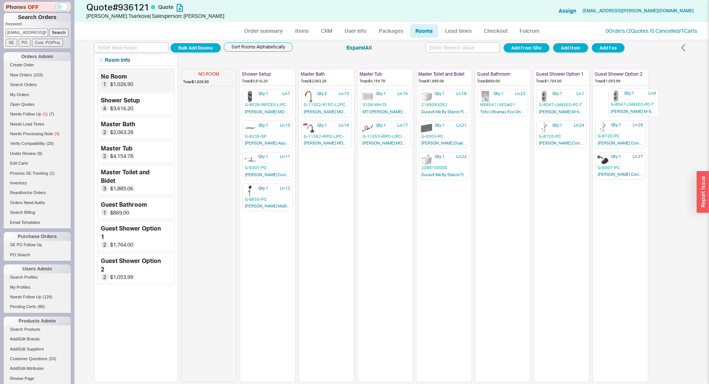
drag, startPoint x: 216, startPoint y: 99, endPoint x: 637, endPoint y: 101, distance: 420.7
click at [637, 101] on div "NO ROOM Total: $1,026.90 Qty: 1 Ln: 4 G-8047-LM45E0-PC-T Graff M-Series Valve T…" at bounding box center [415, 224] width 468 height 316
click at [541, 47] on button "Add From Site" at bounding box center [527, 47] width 46 height 9
click at [114, 48] on input at bounding box center [131, 47] width 74 height 10
type input "Guest Faucets"
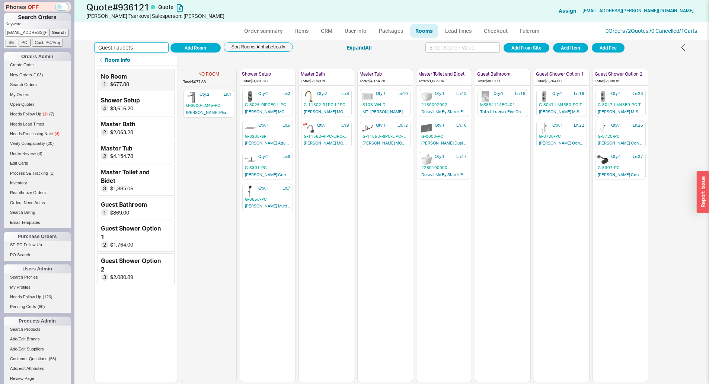
click at [170, 43] on button "Add Room" at bounding box center [195, 47] width 50 height 9
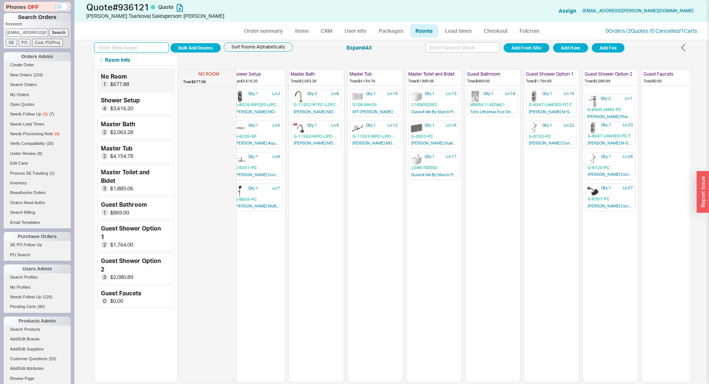
scroll to position [0, 19]
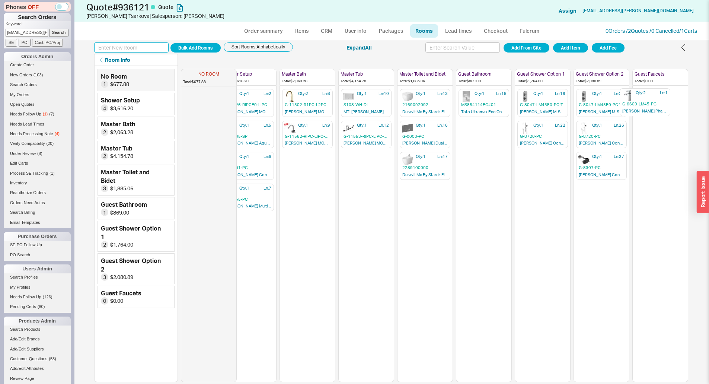
drag, startPoint x: 210, startPoint y: 100, endPoint x: 646, endPoint y: 101, distance: 436.3
click at [646, 101] on div "NO ROOM Total: $677.88 Qty: 2 Ln: 1 G-6600-LM45-PC Graff Phase Lavatory Faucet …" at bounding box center [425, 224] width 526 height 316
click at [280, 31] on link "Order summary" at bounding box center [264, 30] width 50 height 13
select select "*"
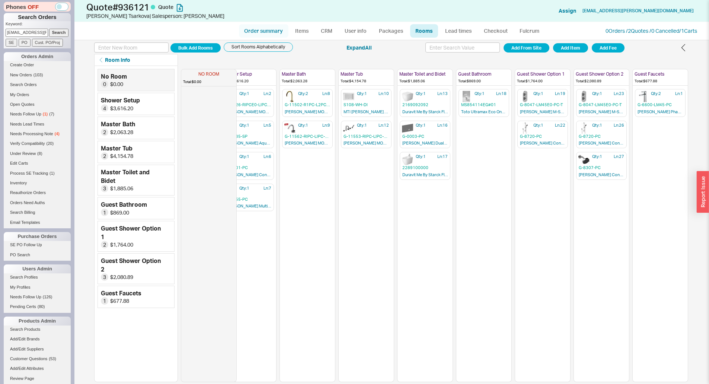
select select "LOW"
select select "3"
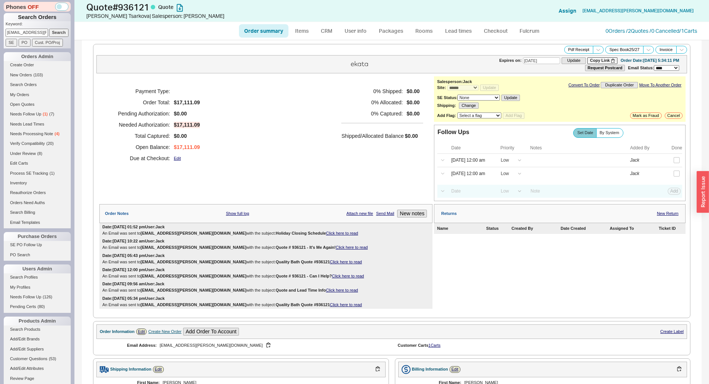
click at [619, 34] on div "0 Orders / 2 Quotes / 0 Cancelled / 1 Carts" at bounding box center [652, 30] width 92 height 7
click at [618, 32] on link "0 Orders / 2 Quotes / 0 Cancelled" at bounding box center [643, 31] width 74 height 6
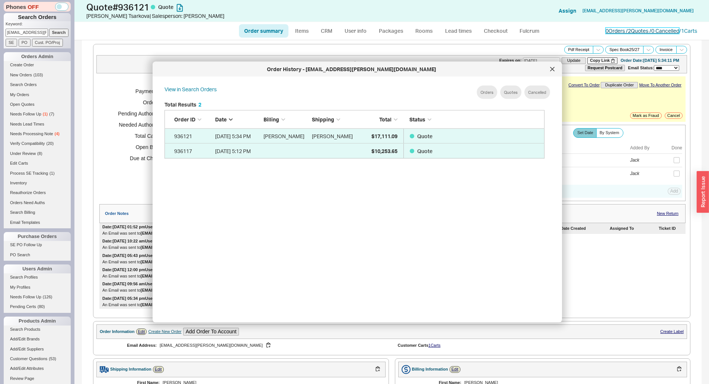
scroll to position [222, 386]
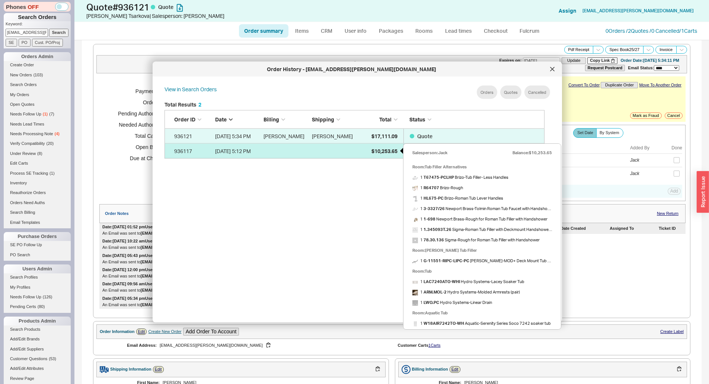
click at [375, 152] on span "$10,253.65" at bounding box center [385, 150] width 26 height 6
select select "*"
select select "LOW"
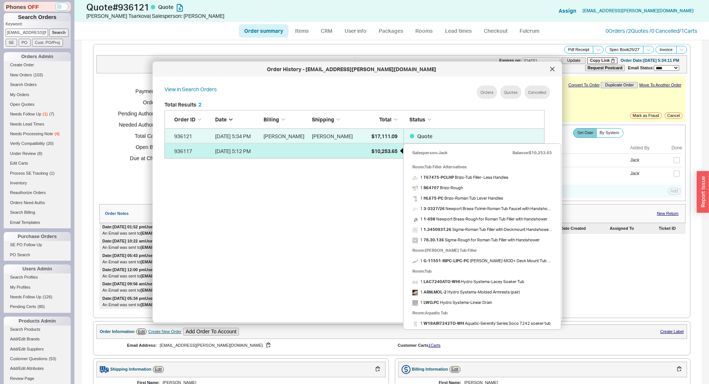
select select "3"
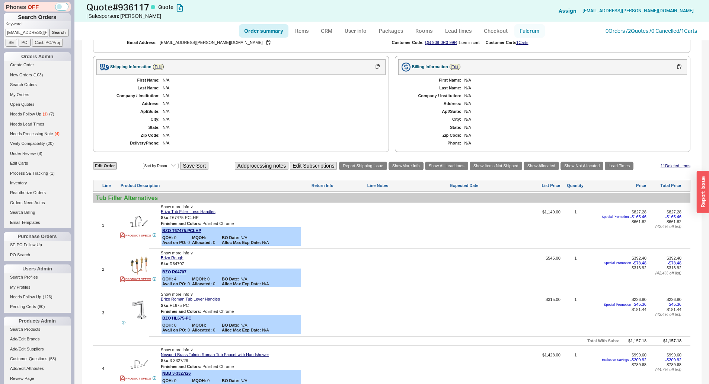
scroll to position [280, 0]
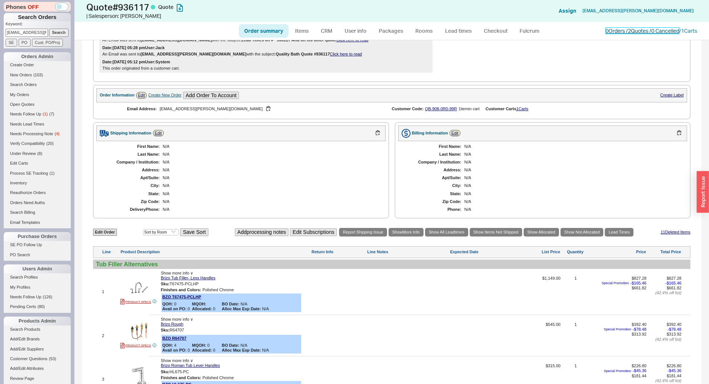
click at [607, 32] on link "0 Orders / 2 Quotes / 0 Cancelled" at bounding box center [643, 31] width 74 height 6
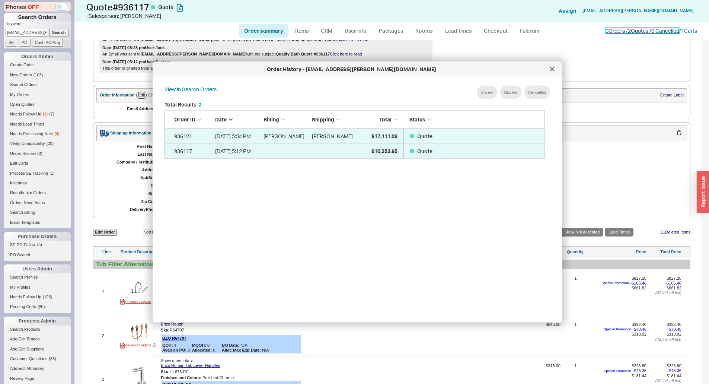
scroll to position [222, 386]
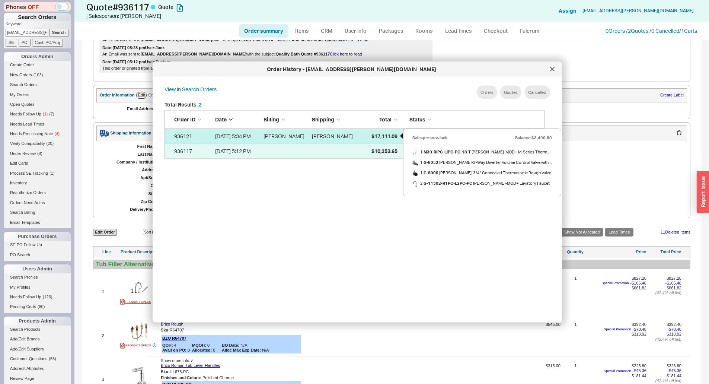
click at [377, 134] on span "$17,111.09" at bounding box center [385, 136] width 26 height 6
select select "*"
select select "LOW"
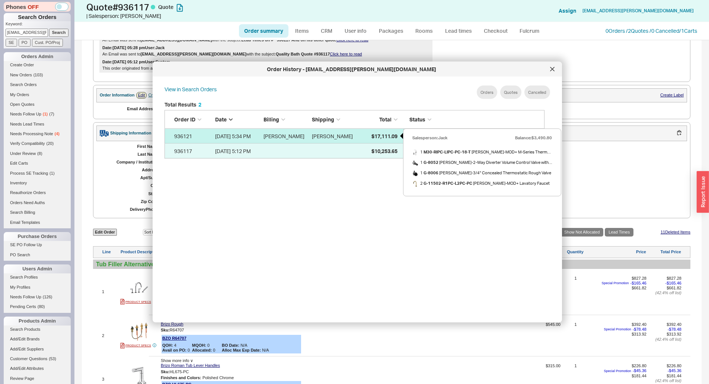
select select "LOW"
select select "3"
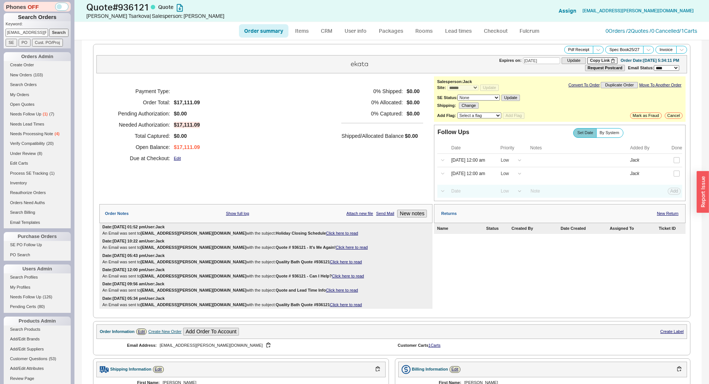
click at [279, 29] on link "Order summary" at bounding box center [264, 30] width 50 height 13
select select "*"
select select "LOW"
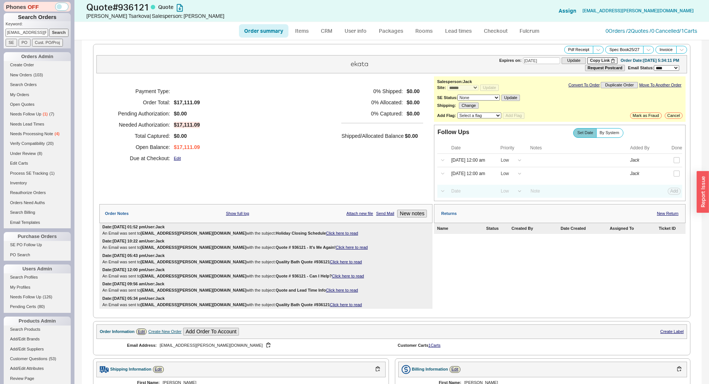
select select "LOW"
select select "3"
click at [337, 144] on div "Payment Type: Order Total: $17,111.09 Pending Authorization: $0.00 Needed Autho…" at bounding box center [265, 124] width 333 height 97
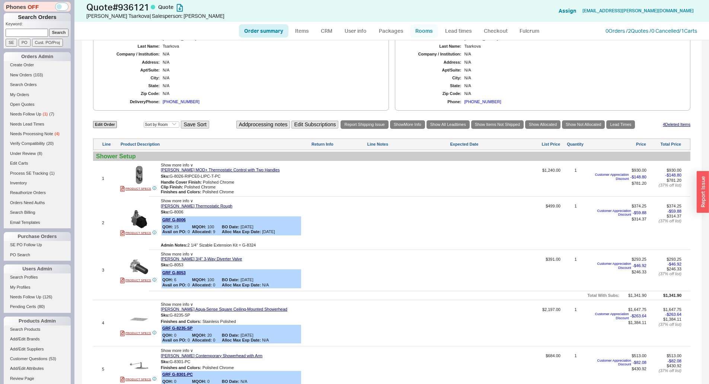
scroll to position [335, 0]
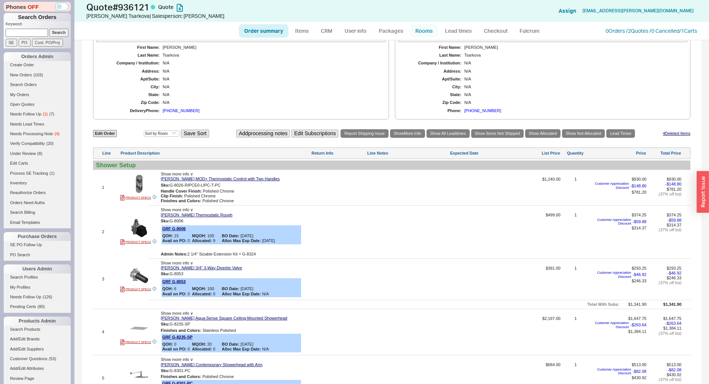
click at [427, 31] on link "Rooms" at bounding box center [424, 30] width 28 height 13
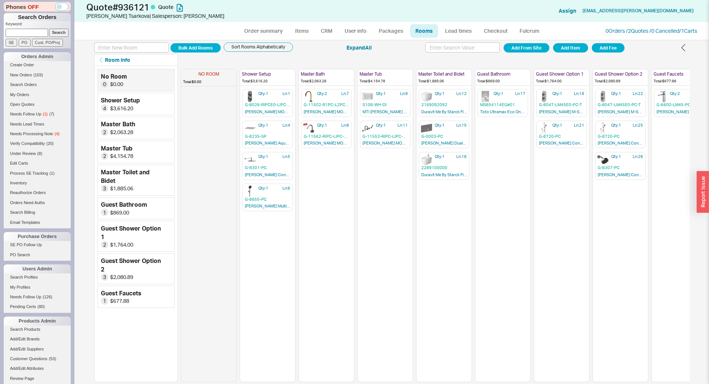
scroll to position [0, 19]
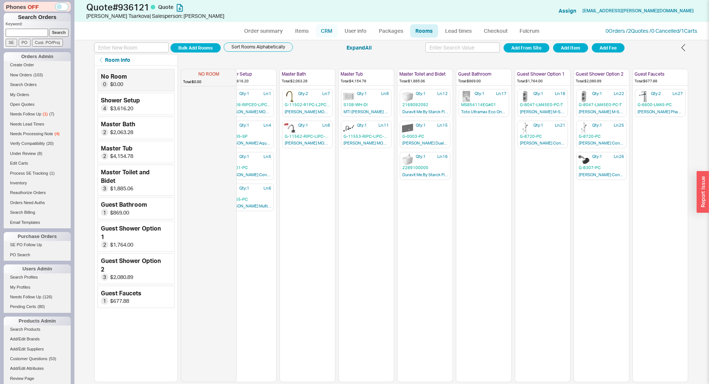
click at [322, 30] on link "CRM" at bounding box center [327, 30] width 22 height 13
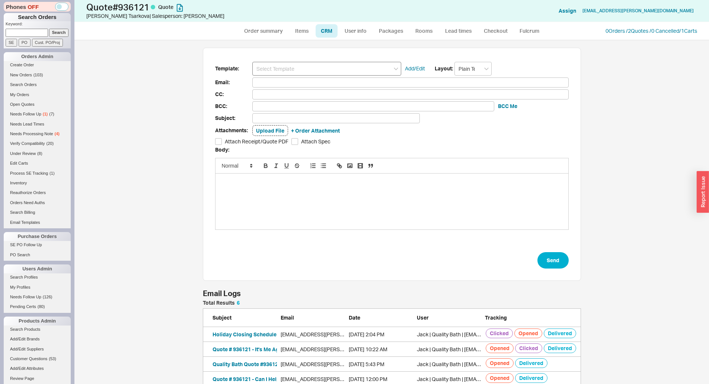
scroll to position [338, 624]
click at [305, 66] on input at bounding box center [326, 69] width 149 height 14
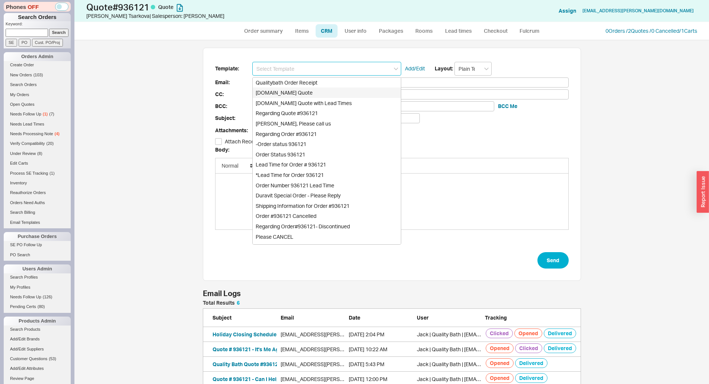
click at [302, 92] on div "Qualitybath.com Quote" at bounding box center [327, 92] width 148 height 10
type input "Qualitybath.com Quote"
type input "Receipt"
type input "tsarkova.eugenia@gmail.com"
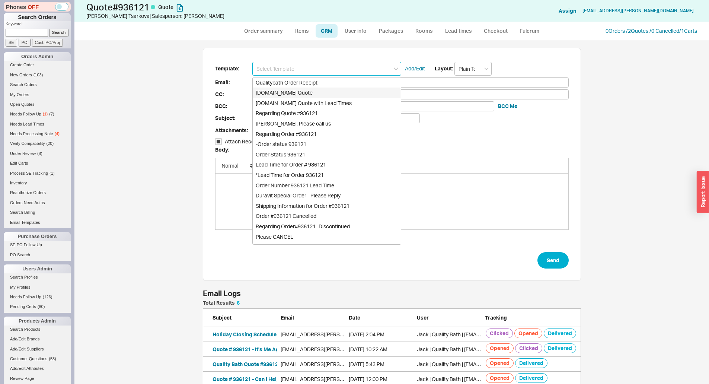
type input "Quality Bath Quote #936121"
checkbox input "true"
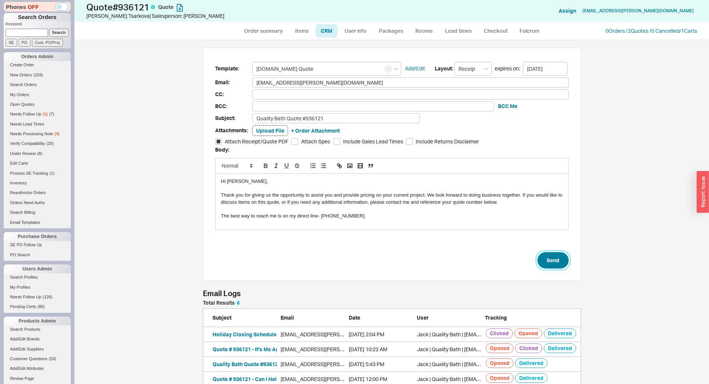
click at [551, 261] on button "Send" at bounding box center [553, 260] width 31 height 16
select select "*"
select select "LOW"
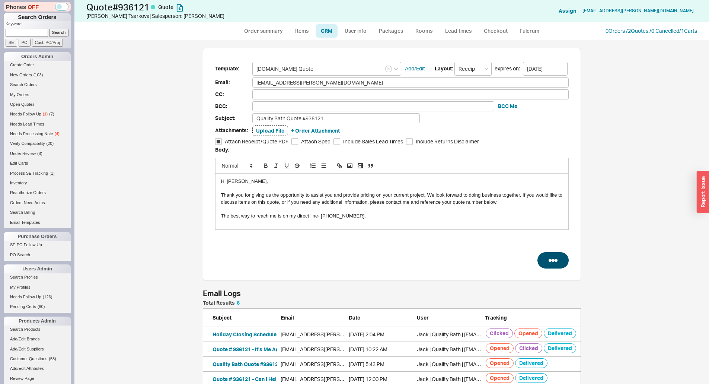
select select "LOW"
select select "3"
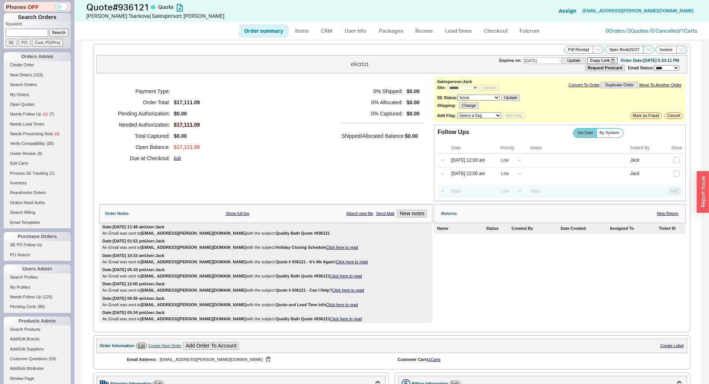
type input "10/05/2025"
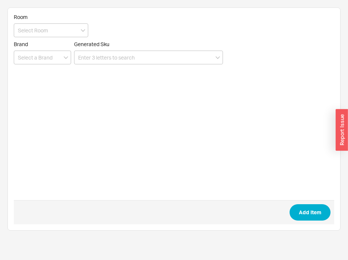
click at [166, 64] on form "Room Brand Generated Sku Add Item" at bounding box center [174, 119] width 321 height 211
click at [169, 62] on input at bounding box center [148, 58] width 149 height 14
paste input "M30-RIPC-LIPC-PC-18-T"
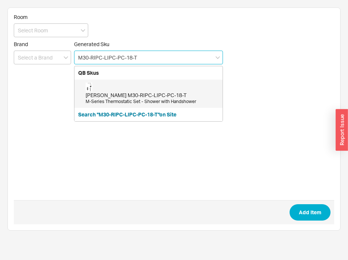
type input "M30-RIPC-LIPC-PC-18-T"
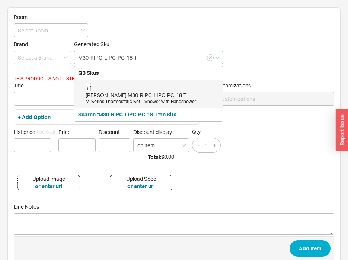
click at [173, 63] on input "M30-RIPC-LIPC-PC-18-T" at bounding box center [148, 58] width 149 height 14
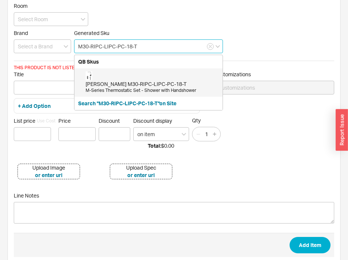
scroll to position [22, 0]
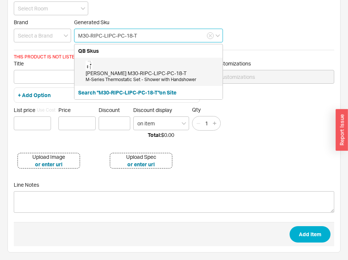
click at [151, 71] on div "[PERSON_NAME] M30-RIPC-LIPC-PC-18-T" at bounding box center [152, 73] width 133 height 7
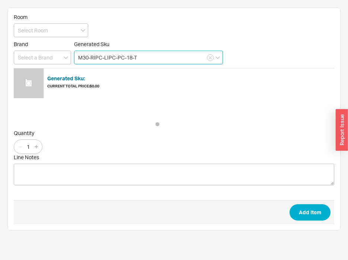
scroll to position [0, 0]
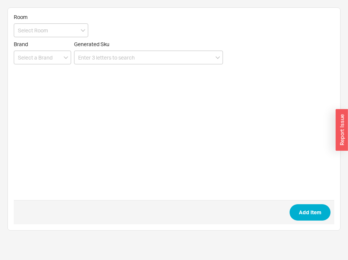
click at [152, 45] on div "Generated Sku" at bounding box center [148, 44] width 149 height 7
click at [153, 51] on input at bounding box center [148, 58] width 149 height 14
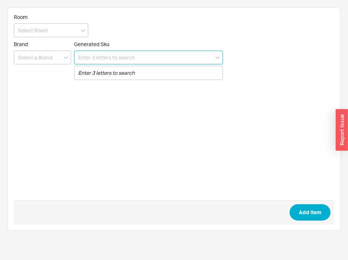
paste input "S108-WH-DI"
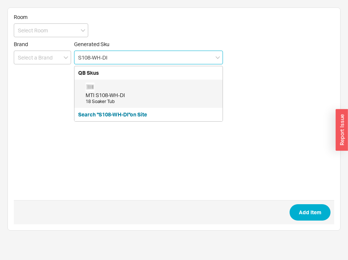
click at [141, 85] on div "MTI S108-WH-DI 18 Soaker Tub" at bounding box center [152, 94] width 133 height 22
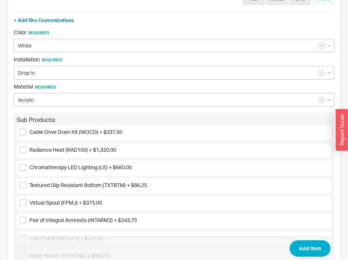
scroll to position [112, 0]
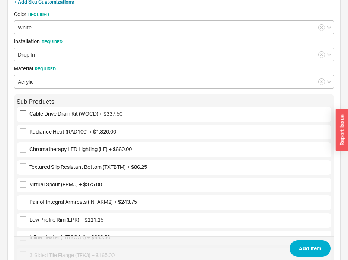
type input "S108-WH-DI"
click at [23, 113] on input "Cable Drive Drain Kit (WOCD) + $337.50" at bounding box center [23, 114] width 7 height 7
checkbox input "true"
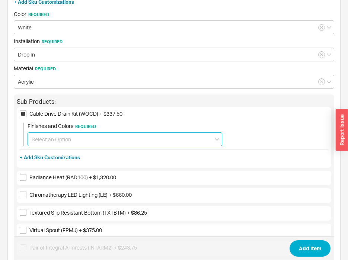
click at [61, 140] on input at bounding box center [125, 140] width 195 height 14
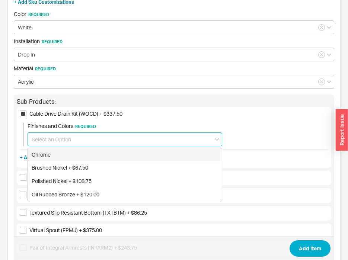
click at [68, 163] on div "Brushed Nickel + $67.50" at bounding box center [125, 167] width 194 height 13
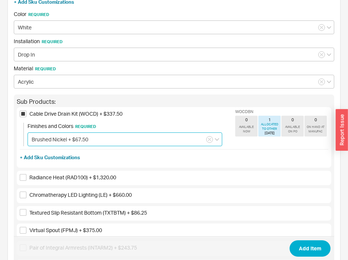
click at [76, 137] on input "Brushed Nickel + $67.50" at bounding box center [125, 140] width 195 height 14
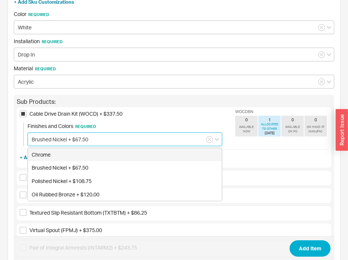
click at [71, 154] on div "Chrome" at bounding box center [125, 154] width 194 height 13
type input "Chrome"
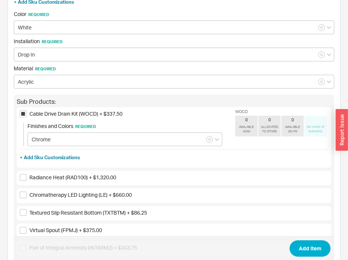
click at [207, 166] on div "Cable Drive Drain Kit (WOCD) + $337.50 Finishes and Colors Required Chrome WOCD…" at bounding box center [174, 137] width 315 height 60
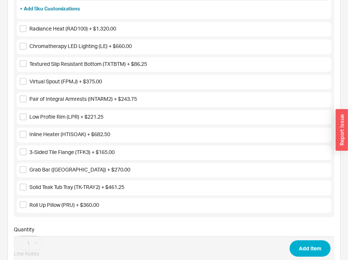
scroll to position [298, 0]
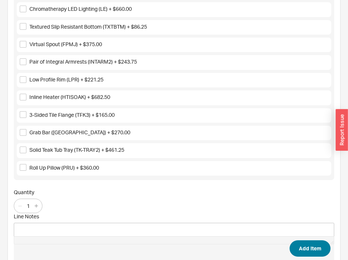
drag, startPoint x: 310, startPoint y: 237, endPoint x: 313, endPoint y: 243, distance: 6.5
click at [311, 239] on span "Add Item" at bounding box center [174, 248] width 321 height 24
click at [313, 243] on button "Add Item" at bounding box center [310, 248] width 41 height 16
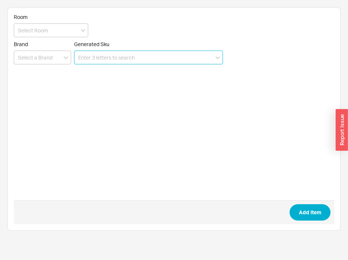
scroll to position [0, 0]
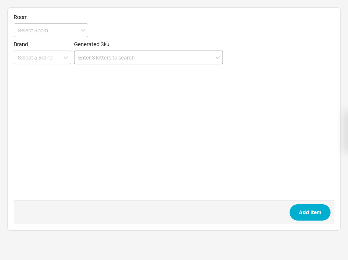
click at [173, 52] on input at bounding box center [148, 58] width 149 height 14
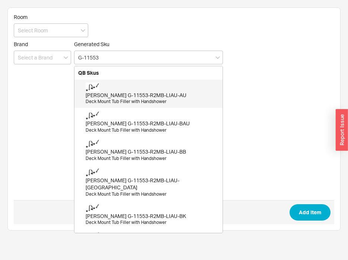
click at [138, 98] on div "[PERSON_NAME] G-11553-R2MB-LIAU-AU" at bounding box center [152, 95] width 133 height 7
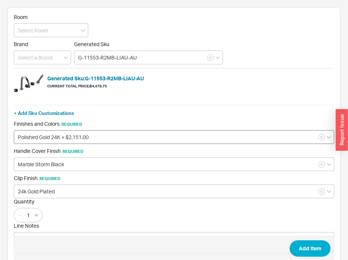
type input "G-11553-R2MB-LIAU-AU"
click at [72, 133] on input "Polished Gold 24K + $2,151.00" at bounding box center [174, 137] width 321 height 14
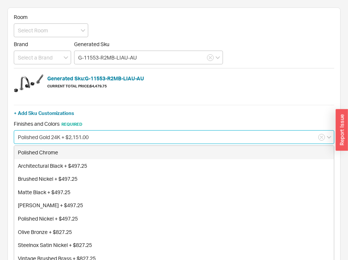
click at [54, 153] on div "Polished Chrome" at bounding box center [174, 152] width 320 height 13
type input "Polished Chrome"
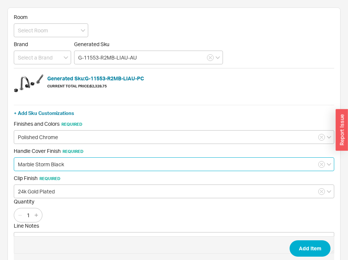
click at [69, 160] on input "Marble Storm Black" at bounding box center [174, 164] width 321 height 14
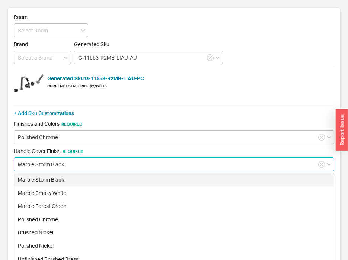
click at [67, 182] on div "Marble Storm Black" at bounding box center [174, 179] width 320 height 13
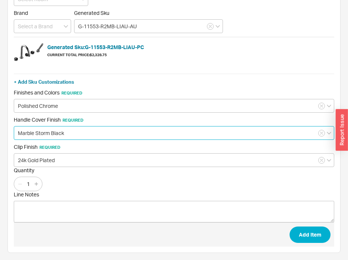
scroll to position [32, 0]
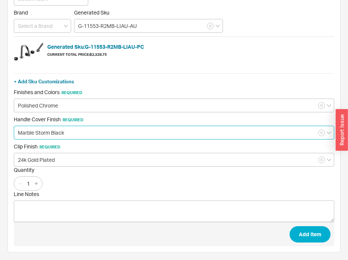
click at [62, 128] on input "Marble Storm Black" at bounding box center [174, 133] width 321 height 14
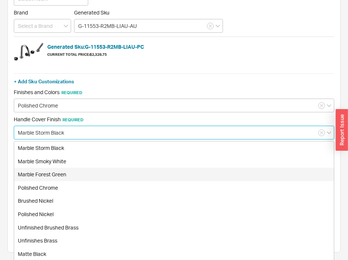
click at [52, 185] on div "Polished Chrome" at bounding box center [174, 187] width 320 height 13
type input "Polished Chrome"
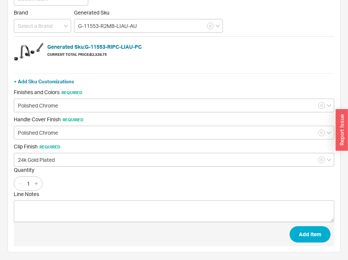
click at [52, 151] on div "Clip Finish Required 24k Gold Plated" at bounding box center [174, 154] width 321 height 23
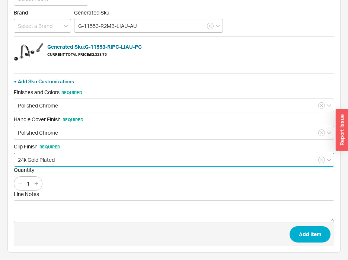
click at [58, 160] on input "24k Gold Plated" at bounding box center [174, 160] width 321 height 14
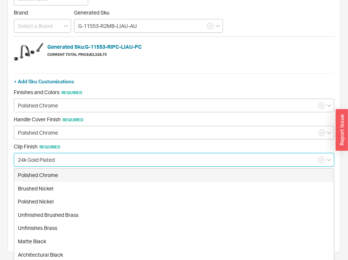
click at [43, 182] on div "Brushed Nickel" at bounding box center [174, 188] width 320 height 13
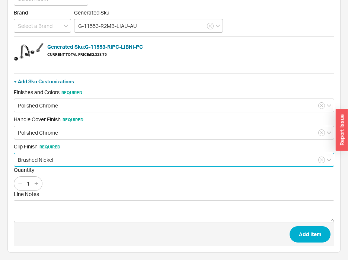
click at [50, 162] on input "Brushed Nickel" at bounding box center [174, 160] width 321 height 14
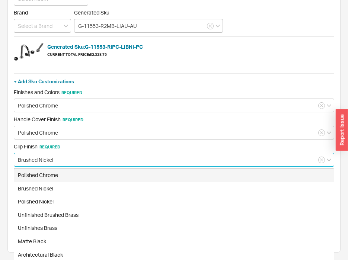
click at [51, 173] on div "Polished Chrome" at bounding box center [174, 175] width 320 height 13
type input "Polished Chrome"
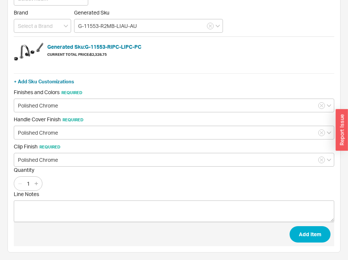
click at [124, 185] on div "Quantity 1" at bounding box center [174, 179] width 321 height 24
click at [305, 238] on button "Add Item" at bounding box center [310, 234] width 41 height 16
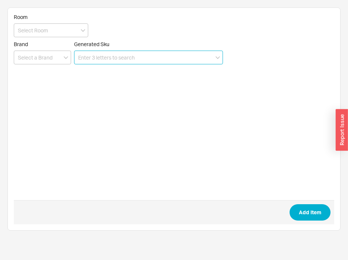
scroll to position [0, 0]
click at [150, 61] on input at bounding box center [148, 58] width 149 height 14
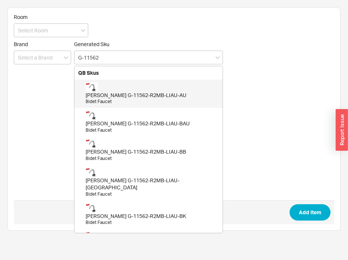
click at [119, 93] on div "[PERSON_NAME] G-11562-R2MB-LIAU-AU" at bounding box center [152, 95] width 133 height 7
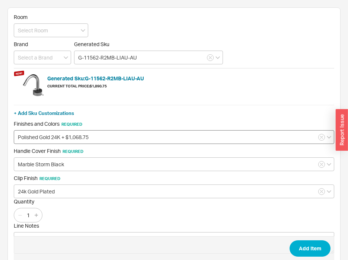
type input "G-11562-R2MB-LIAU-AU"
click at [72, 141] on input "Polished Gold 24K + $1,068.75" at bounding box center [174, 137] width 321 height 14
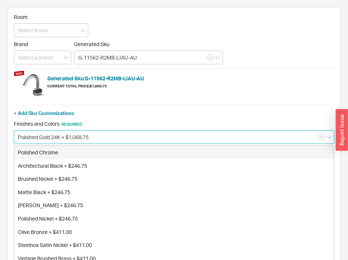
click at [59, 154] on div "Polished Chrome" at bounding box center [174, 152] width 320 height 13
type input "Polished Chrome"
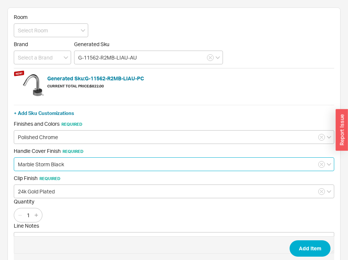
click at [61, 168] on input "Marble Storm Black" at bounding box center [174, 164] width 321 height 14
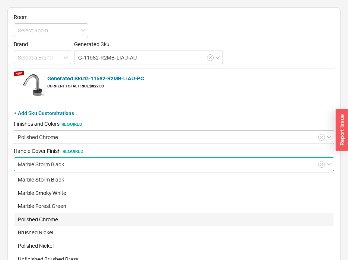
click at [48, 220] on div "Polished Chrome" at bounding box center [174, 219] width 320 height 13
type input "Polished Chrome"
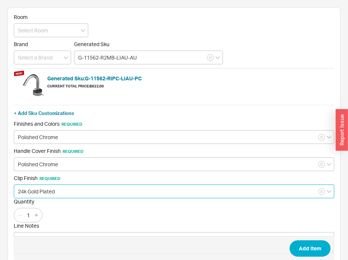
click at [52, 194] on input "24k Gold Plated" at bounding box center [174, 192] width 321 height 14
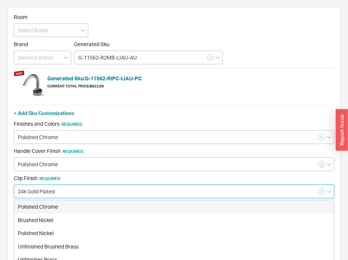
click at [53, 204] on div "Polished Chrome" at bounding box center [174, 206] width 320 height 13
type input "Polished Chrome"
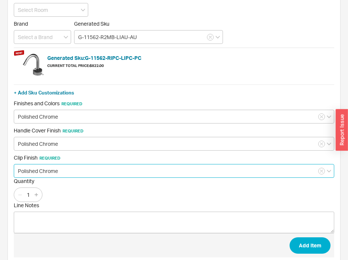
scroll to position [32, 0]
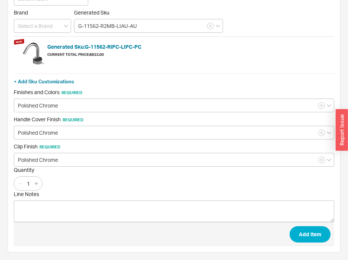
click at [309, 243] on span "Add Item" at bounding box center [174, 234] width 321 height 24
click at [305, 238] on button "Add Item" at bounding box center [310, 234] width 41 height 16
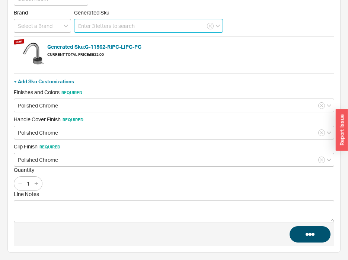
scroll to position [0, 0]
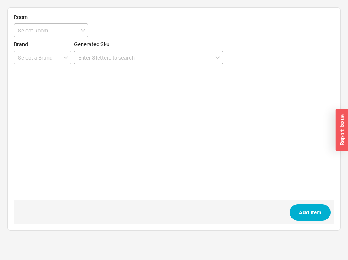
click at [158, 57] on input at bounding box center [148, 58] width 149 height 14
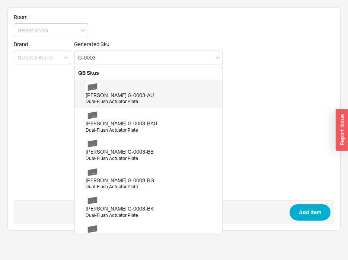
click at [128, 93] on div "[PERSON_NAME] G-0003-AU" at bounding box center [152, 95] width 133 height 7
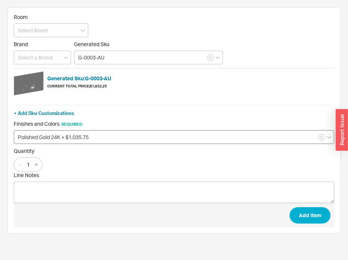
type input "G-0003-AU"
click at [68, 140] on input "Polished Gold 24K + $1,035.75" at bounding box center [174, 137] width 321 height 14
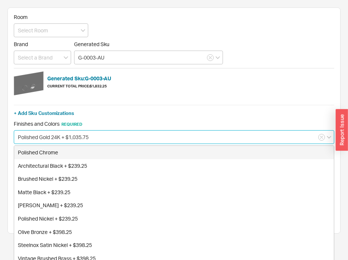
click at [68, 153] on div "Polished Chrome" at bounding box center [174, 152] width 320 height 13
type input "Polished Chrome"
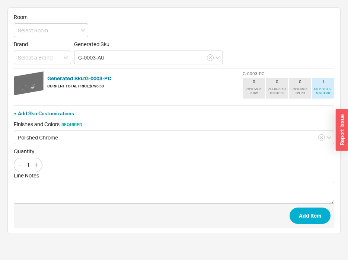
click at [321, 227] on span "Add Item" at bounding box center [174, 216] width 321 height 24
click at [312, 216] on button "Add Item" at bounding box center [310, 216] width 41 height 16
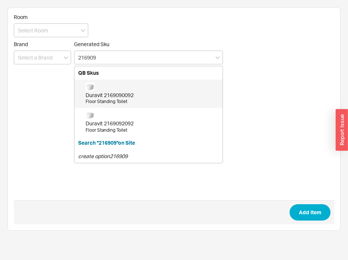
click at [131, 89] on div "Duravit 2169090092 Floor Standing Toilet" at bounding box center [152, 94] width 133 height 22
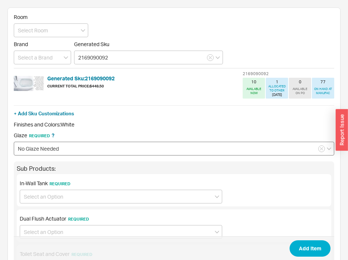
type input "2169090092"
click at [79, 146] on input "No Glaze Needed" at bounding box center [174, 149] width 321 height 14
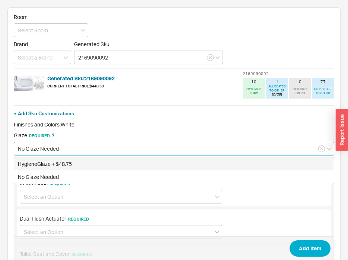
click at [54, 166] on div "HygieneGlaze + $48.75" at bounding box center [174, 163] width 320 height 13
type input "HygieneGlaze + $48.75"
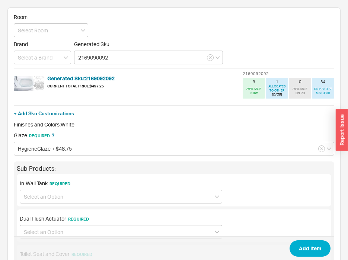
click at [52, 170] on div "Sub Products:" at bounding box center [174, 169] width 315 height 8
click at [50, 188] on div "In-Wall Tank Required" at bounding box center [121, 191] width 203 height 23
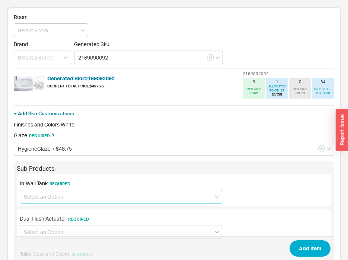
click at [53, 194] on input at bounding box center [121, 197] width 203 height 14
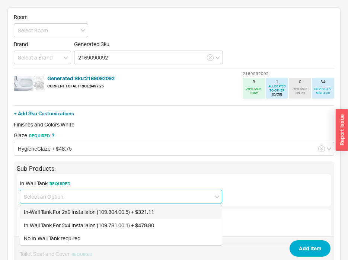
click at [55, 213] on div "In-Wall Tank For 2x6 Installaion (109.304.00.5) + $321.11" at bounding box center [121, 211] width 202 height 13
type input "In-Wall Tank For 2x6 Installaion (109.304.00.5) + $321.11"
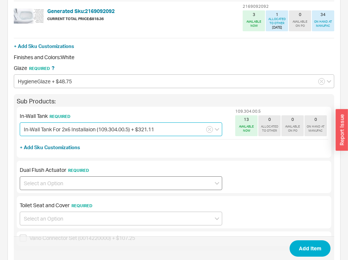
scroll to position [74, 0]
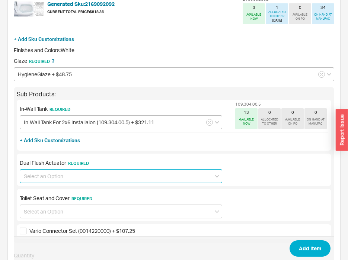
click at [55, 176] on input at bounding box center [121, 176] width 203 height 14
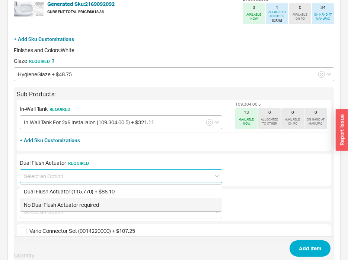
click at [41, 201] on div "No Dual Flush Actuator required" at bounding box center [121, 204] width 202 height 13
type input "No Dual Flush Actuator required"
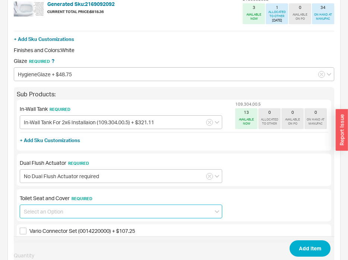
click at [54, 205] on input at bounding box center [121, 212] width 203 height 14
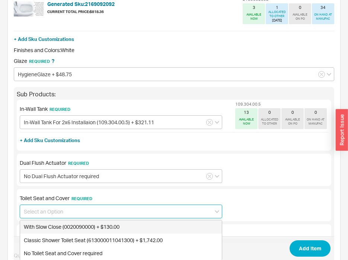
click at [50, 226] on div "With Slow Close (0020090000) + $130.00" at bounding box center [121, 226] width 202 height 13
type input "With Slow Close (0020090000) + $130.00"
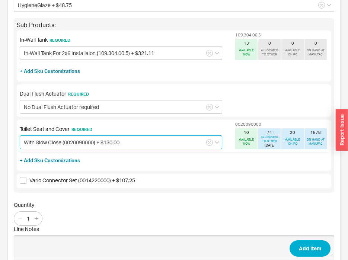
scroll to position [149, 0]
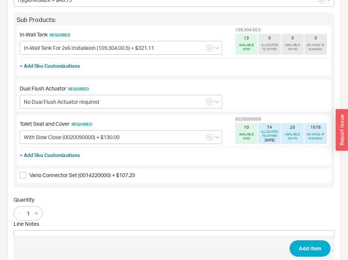
click at [183, 153] on div "+ Add Sku Customizations" at bounding box center [174, 155] width 309 height 7
click at [314, 247] on button "Add Item" at bounding box center [310, 248] width 41 height 16
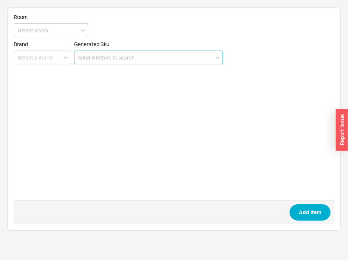
scroll to position [0, 0]
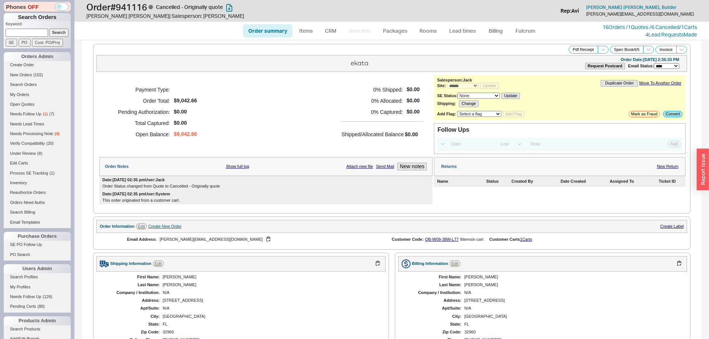
select select "*"
select select "LOW"
select select "3"
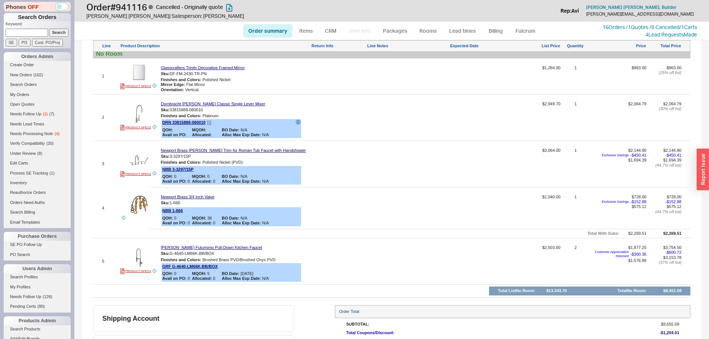
scroll to position [372, 0]
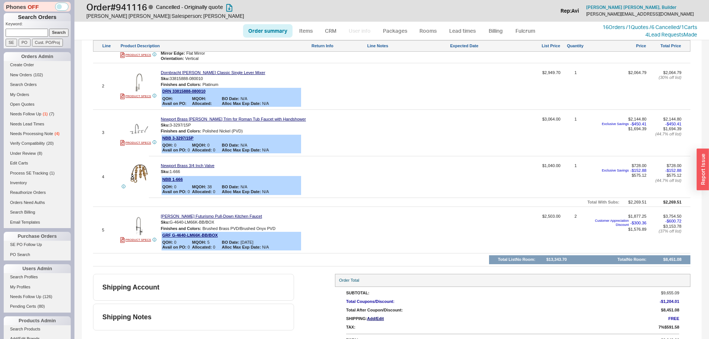
click at [30, 34] on input at bounding box center [27, 33] width 42 height 8
paste input "QB-680-443-0W7"
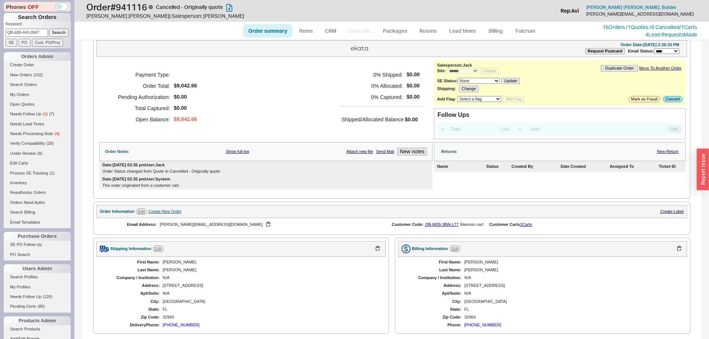
scroll to position [0, 0]
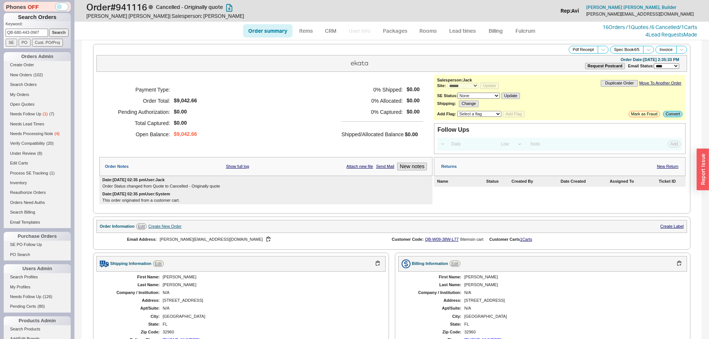
type input "QB-680-443-0W7"
click at [53, 32] on input "Search" at bounding box center [59, 33] width 20 height 8
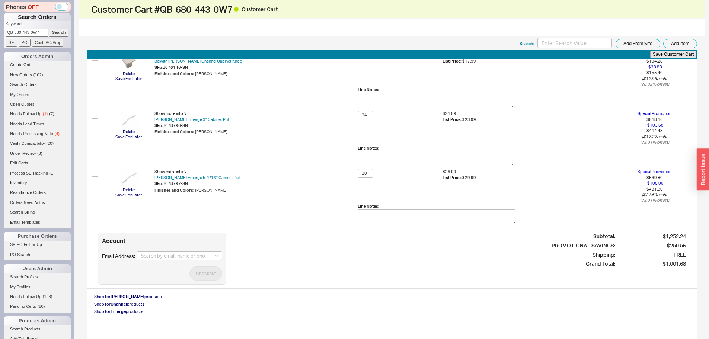
scroll to position [59, 0]
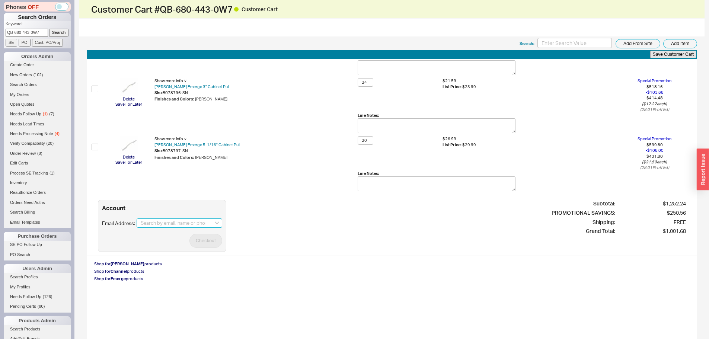
click at [175, 223] on input at bounding box center [180, 224] width 86 height 10
paste input "cheryldillard@aol.com"
click at [167, 234] on div "cheryldillard@aol.com" at bounding box center [179, 239] width 77 height 13
type input "cheryldillard@aol.com"
click at [204, 239] on button "Checkout" at bounding box center [205, 241] width 33 height 14
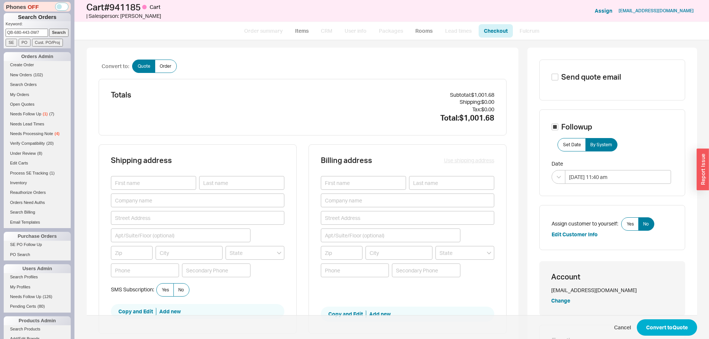
click at [628, 233] on div "Assign customer to yourself: Yes No Edit Customer Info" at bounding box center [612, 227] width 121 height 21
click at [628, 231] on div "Assign customer to yourself: Yes No Edit Customer Info" at bounding box center [612, 227] width 121 height 21
click at [628, 226] on span "Yes" at bounding box center [630, 224] width 7 height 6
click at [0, 0] on input "Yes" at bounding box center [0, 0] width 0 height 0
click at [654, 321] on button "Convert to Quote" at bounding box center [667, 327] width 60 height 16
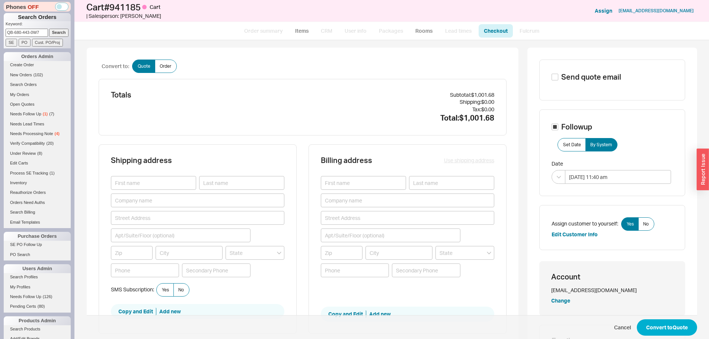
select select "*"
select select "3"
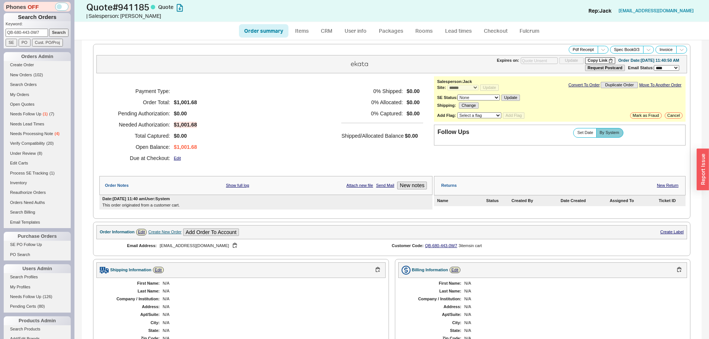
click at [315, 37] on li "CRM" at bounding box center [326, 30] width 23 height 13
click at [313, 37] on li "Items" at bounding box center [302, 30] width 26 height 13
click at [312, 36] on link "Items" at bounding box center [302, 30] width 24 height 13
select select "3"
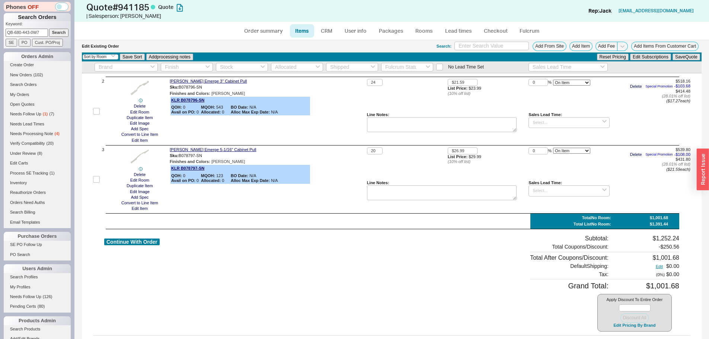
scroll to position [117, 0]
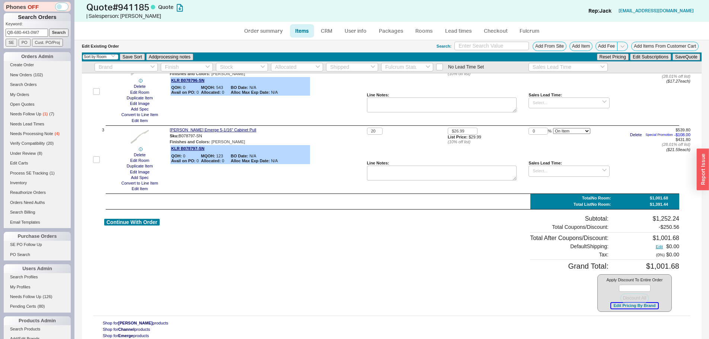
click at [637, 306] on button "Edit Pricing By Brand" at bounding box center [634, 306] width 47 height 6
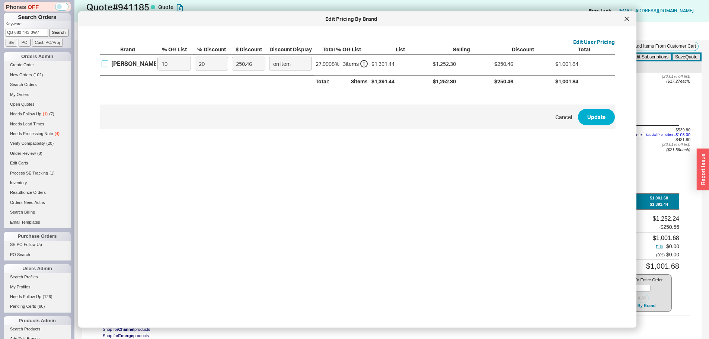
click at [106, 63] on input "Belwith Keeler" at bounding box center [105, 63] width 7 height 7
checkbox input "true"
click at [173, 61] on input "10" at bounding box center [174, 64] width 34 height 14
click at [216, 68] on input "20" at bounding box center [212, 64] width 34 height 14
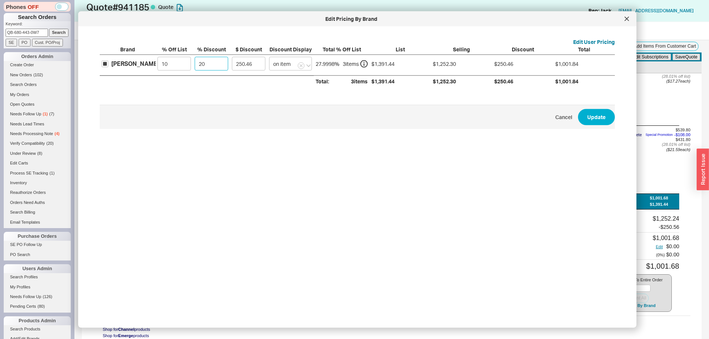
click at [216, 68] on input "20" at bounding box center [212, 64] width 34 height 14
type input "3"
type input "37.57"
type input "30"
type input "375.69"
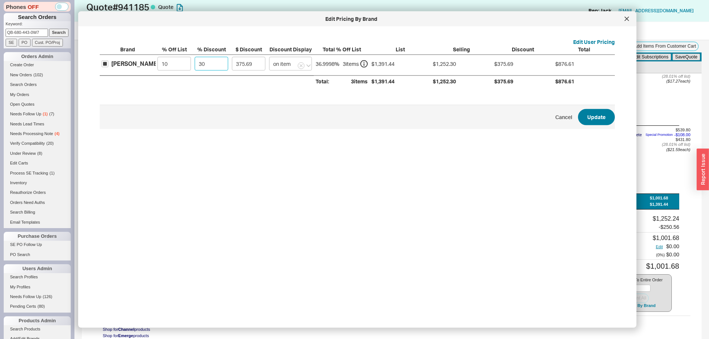
type input "30"
click at [605, 114] on button "Update" at bounding box center [596, 117] width 37 height 16
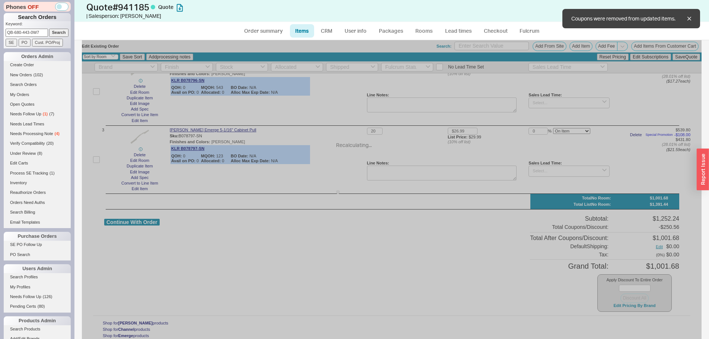
type input "30"
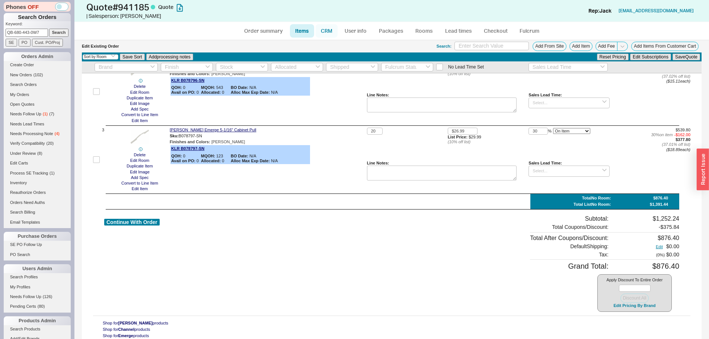
click at [321, 33] on link "CRM" at bounding box center [327, 30] width 22 height 13
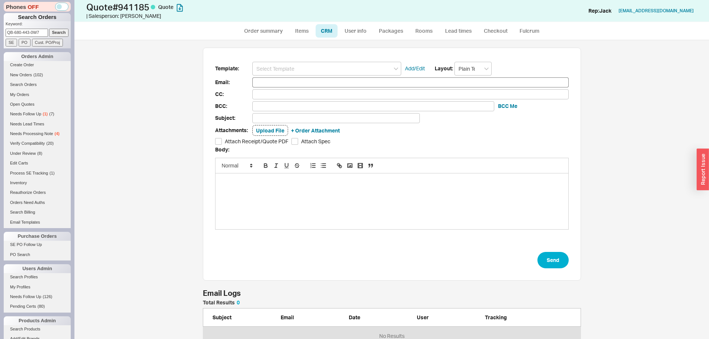
scroll to position [39, 373]
click at [306, 68] on input at bounding box center [326, 69] width 149 height 14
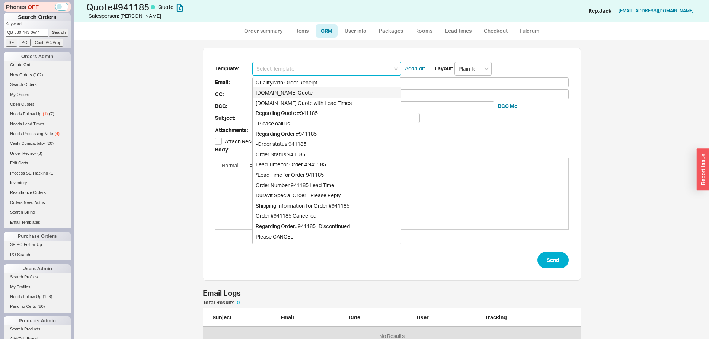
click at [289, 90] on div "Qualitybath.com Quote" at bounding box center [327, 92] width 148 height 10
type input "Receipt"
type input "cheryldillard@aol.com"
type input "Quality Bath Quote #941185"
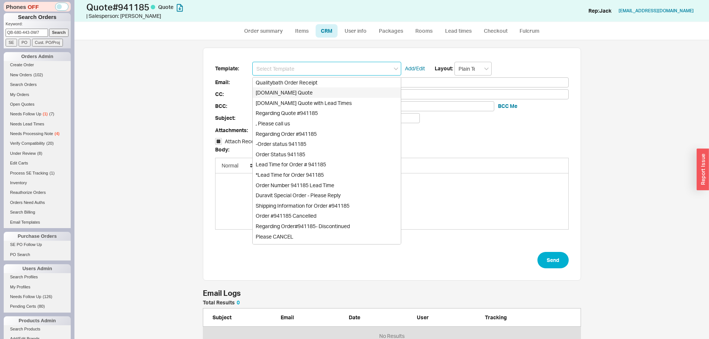
checkbox input "true"
type input "Qualitybath.com Quote"
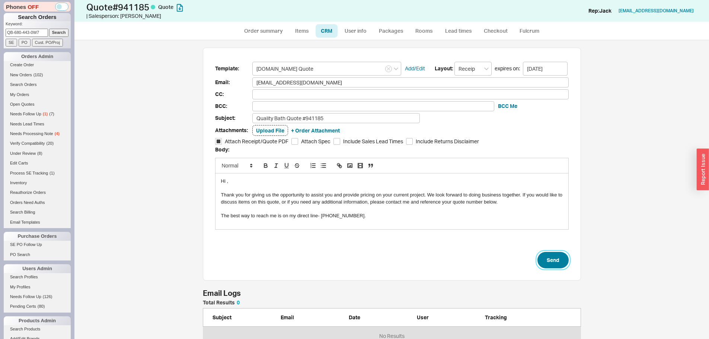
click at [542, 255] on button "Send" at bounding box center [553, 260] width 31 height 16
select select "*"
select select "3"
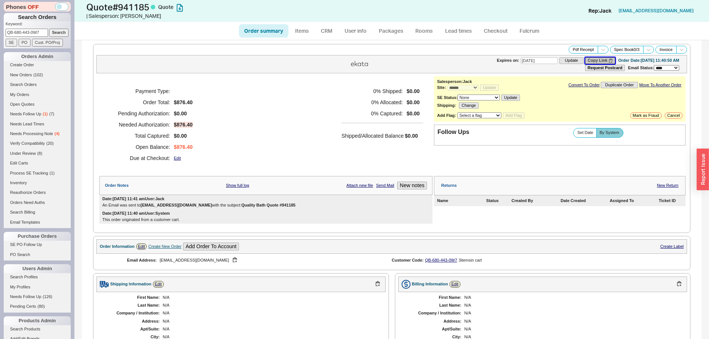
click at [585, 59] on button "Copy Link" at bounding box center [600, 60] width 30 height 6
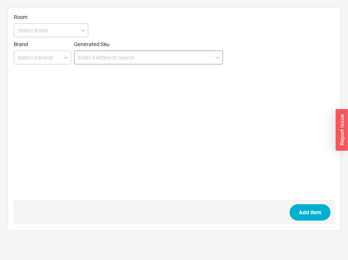
drag, startPoint x: 0, startPoint y: 0, endPoint x: 176, endPoint y: 63, distance: 187.3
click at [176, 63] on input at bounding box center [148, 58] width 149 height 14
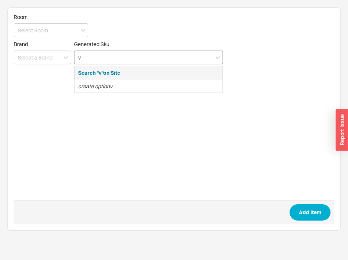
click at [166, 57] on input "v" at bounding box center [148, 58] width 149 height 14
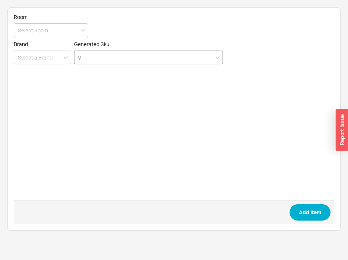
click at [166, 57] on input "v" at bounding box center [148, 58] width 149 height 14
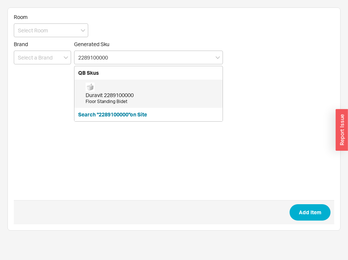
click at [144, 81] on div "Duravit 2289100000 Floor Standing Bidet" at bounding box center [148, 94] width 148 height 28
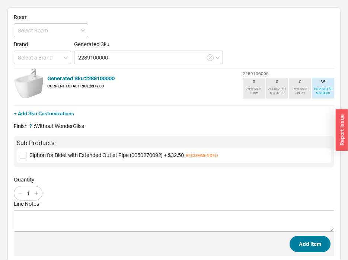
type input "2289100000"
click at [305, 240] on button "Add Item" at bounding box center [310, 244] width 41 height 16
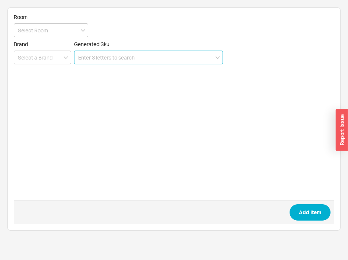
paste input "MS854114EG#01"
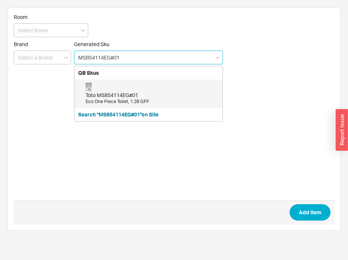
click at [119, 92] on div "[PERSON_NAME] MS854114EG#01" at bounding box center [152, 95] width 133 height 7
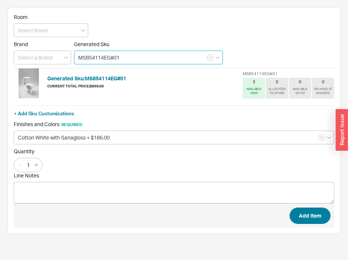
type input "MS854114EG#01"
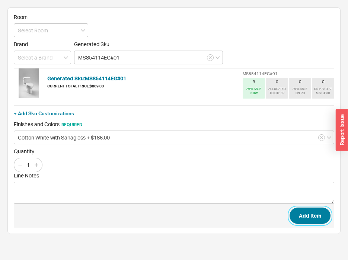
click at [304, 220] on button "Add Item" at bounding box center [310, 216] width 41 height 16
